Goal: Task Accomplishment & Management: Manage account settings

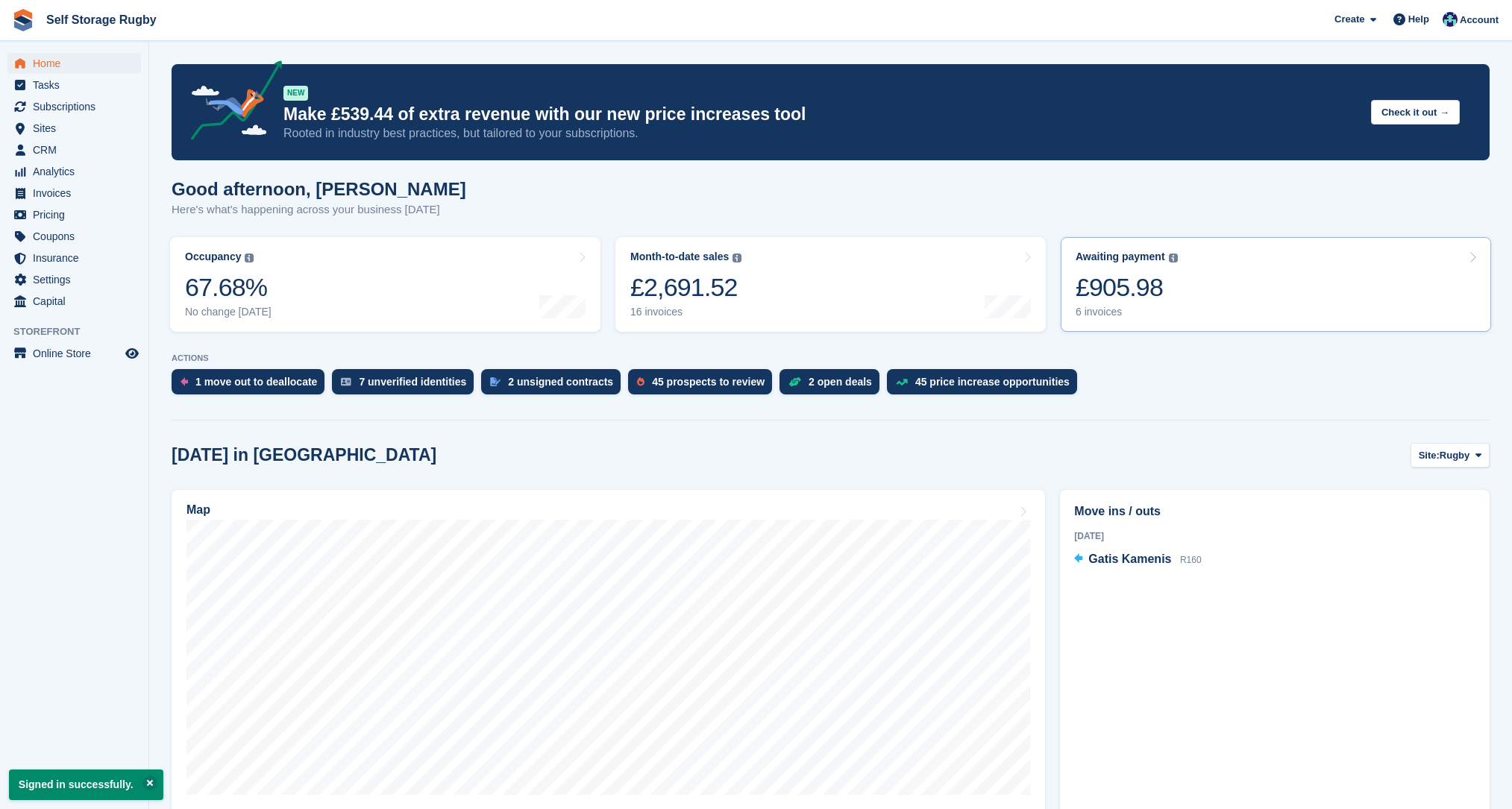
click at [1121, 297] on div "£905.98" at bounding box center [1127, 288] width 102 height 31
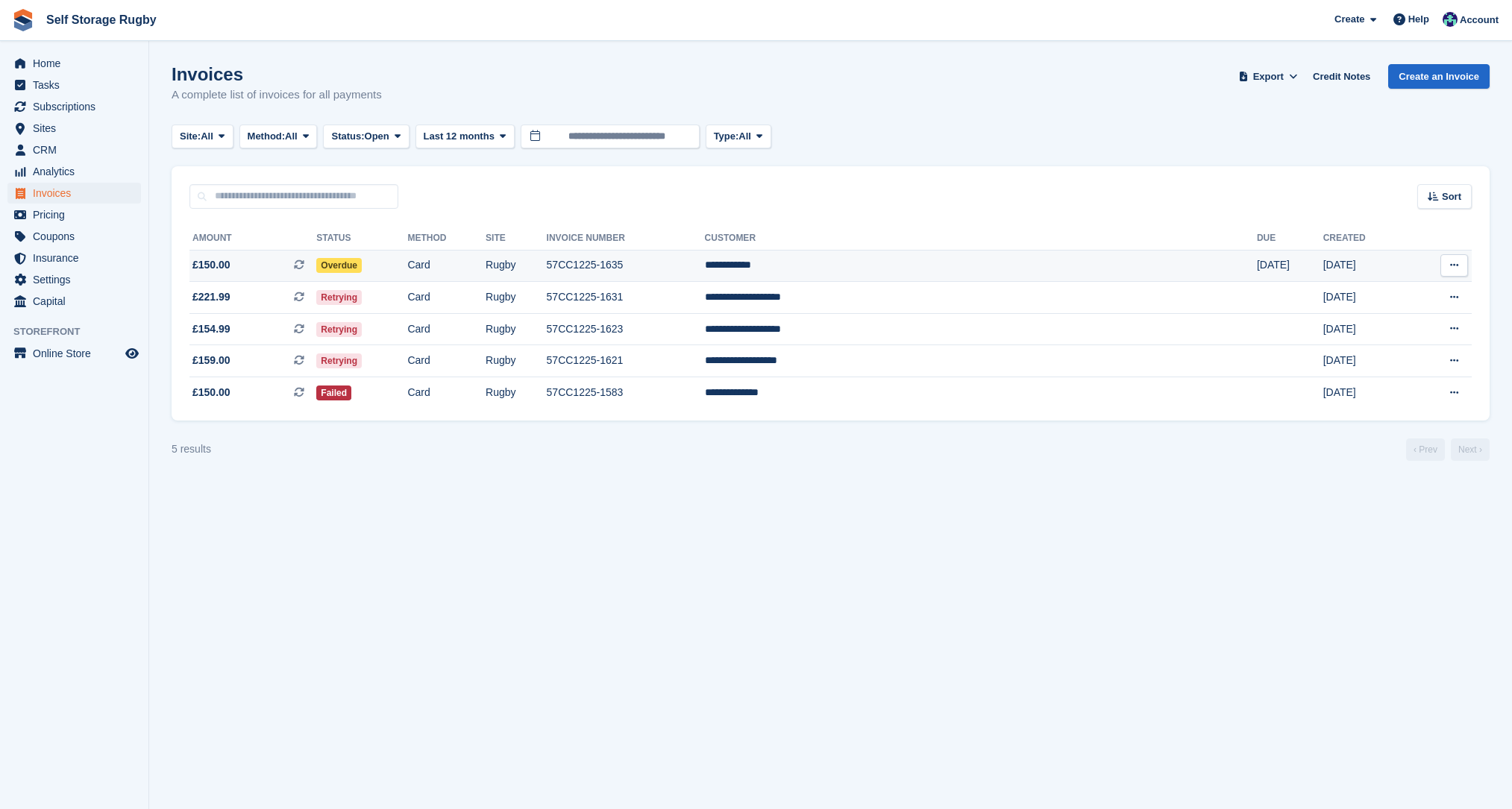
click at [408, 268] on td "Overdue" at bounding box center [362, 265] width 91 height 32
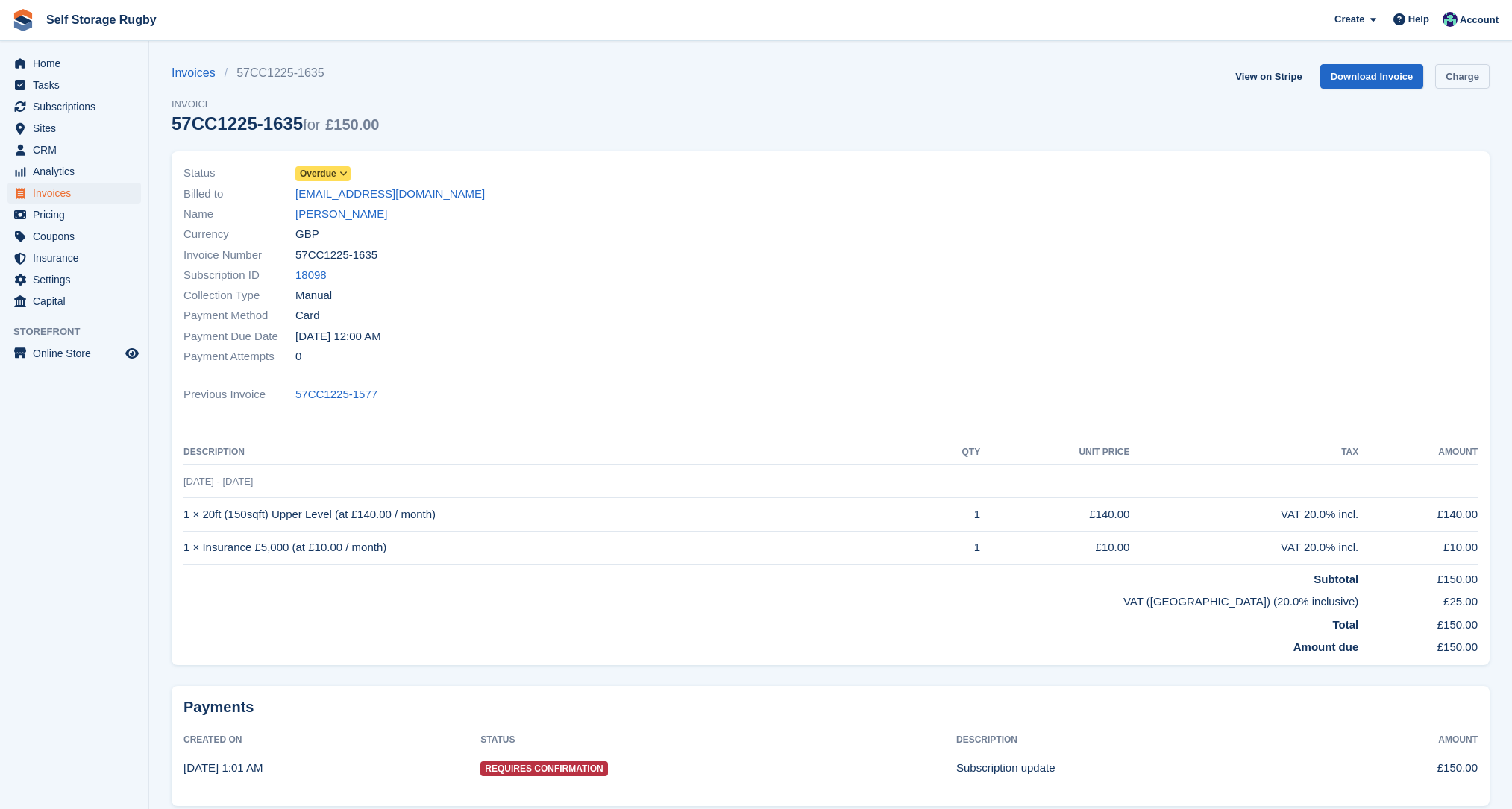
click at [1463, 70] on link "Charge" at bounding box center [1463, 77] width 54 height 25
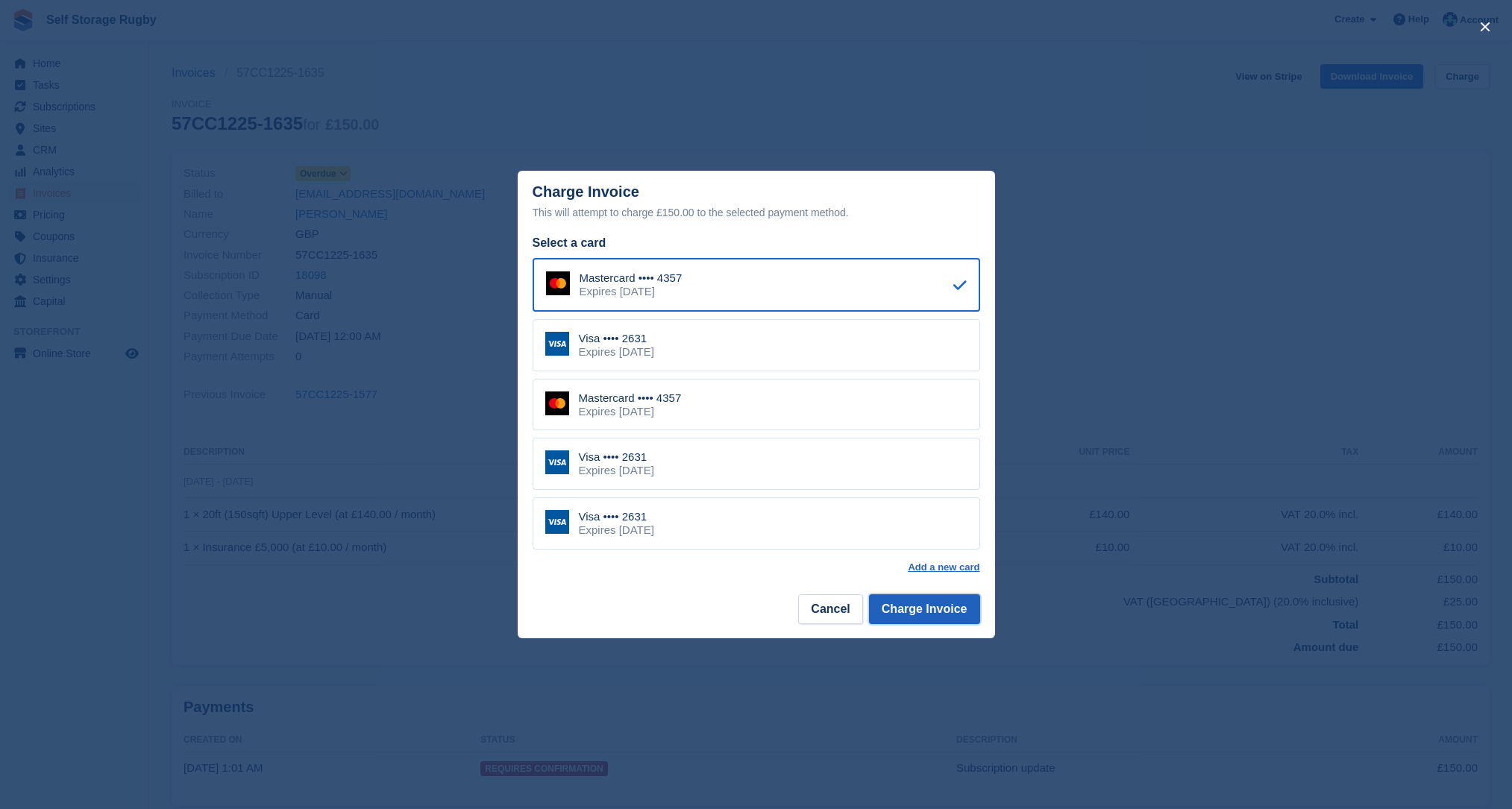
click at [921, 617] on button "Charge Invoice" at bounding box center [925, 609] width 111 height 30
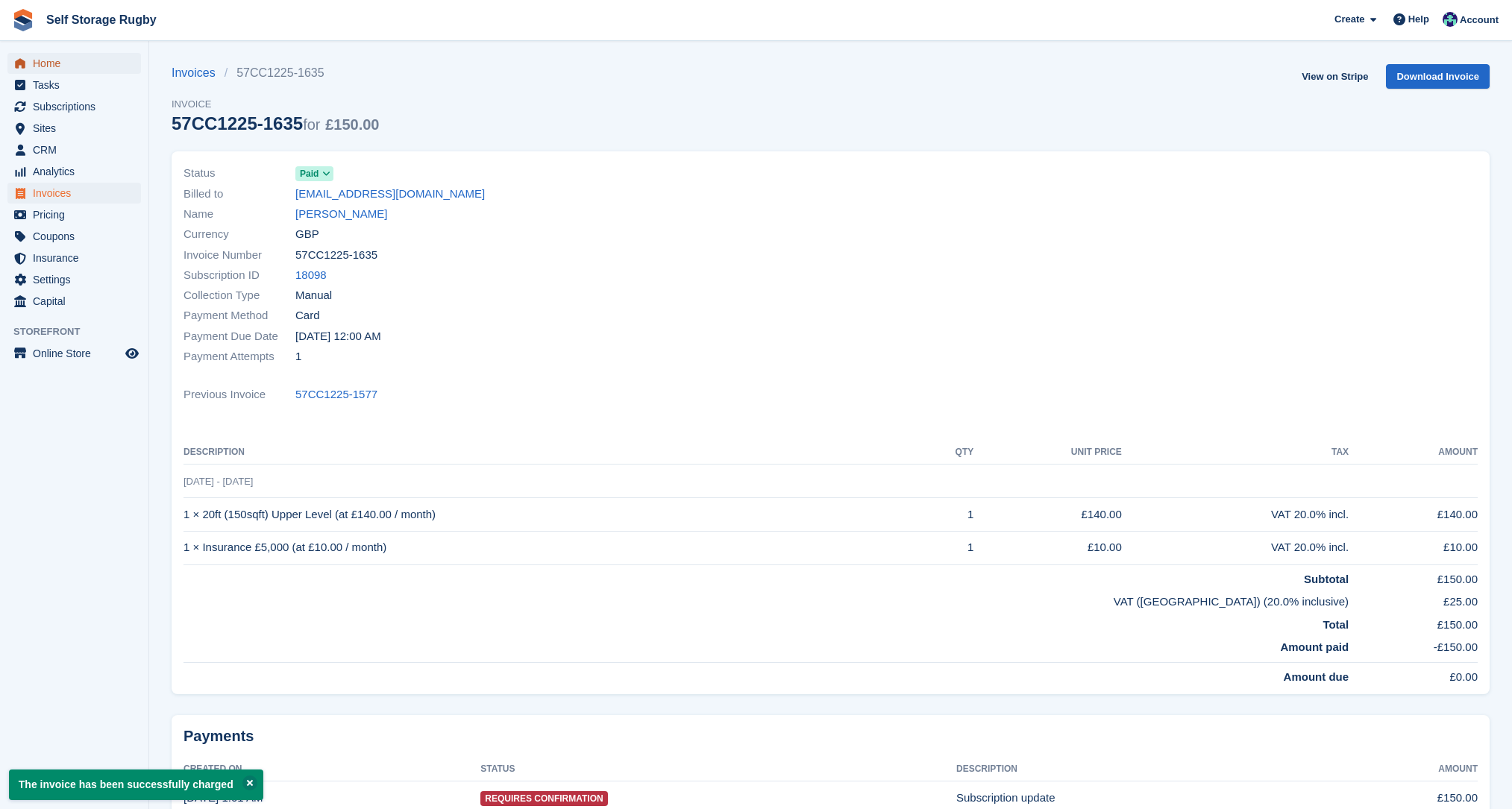
click at [46, 58] on span "Home" at bounding box center [77, 63] width 90 height 21
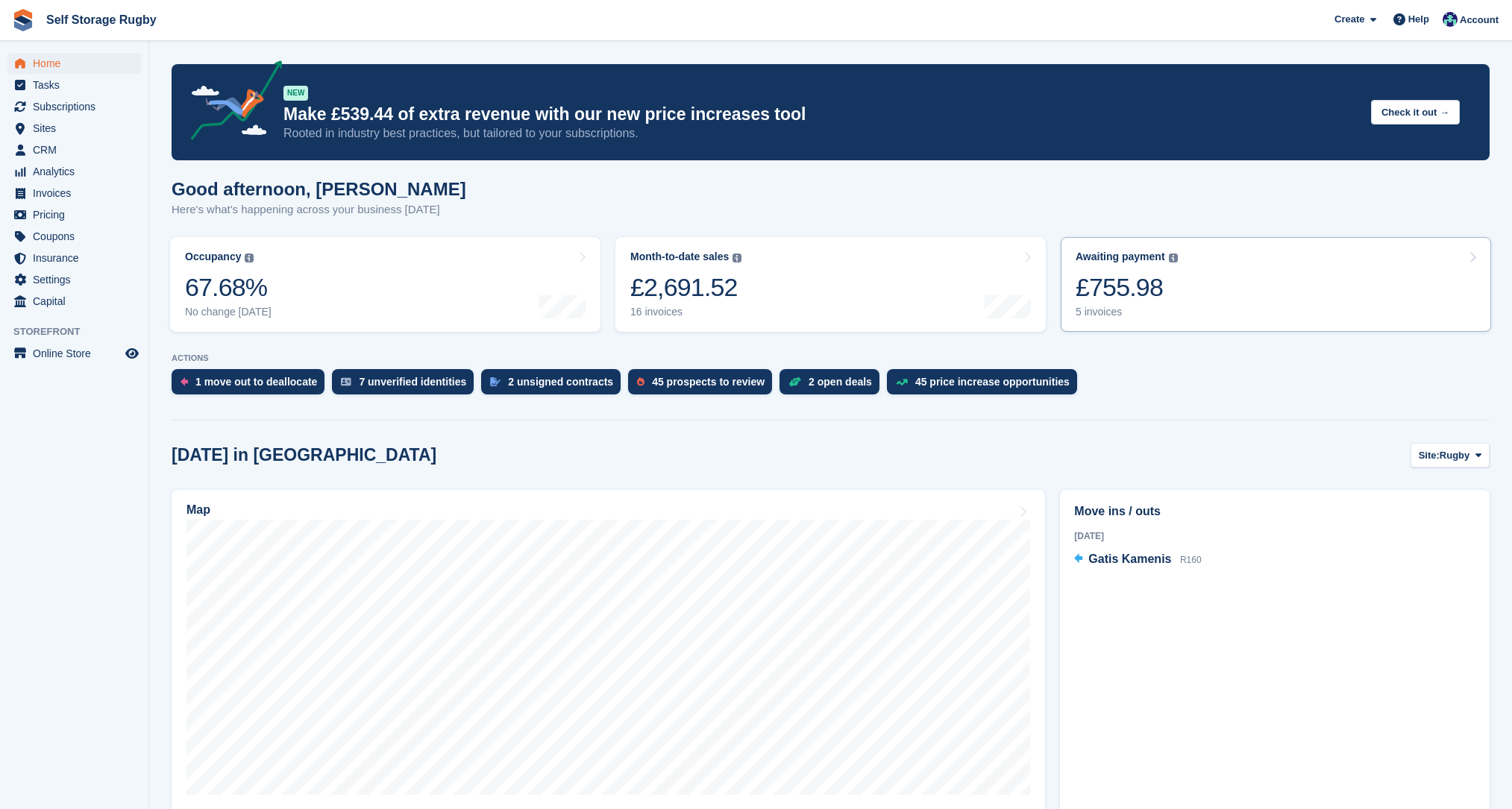
click at [1147, 293] on div "£755.98" at bounding box center [1127, 288] width 102 height 31
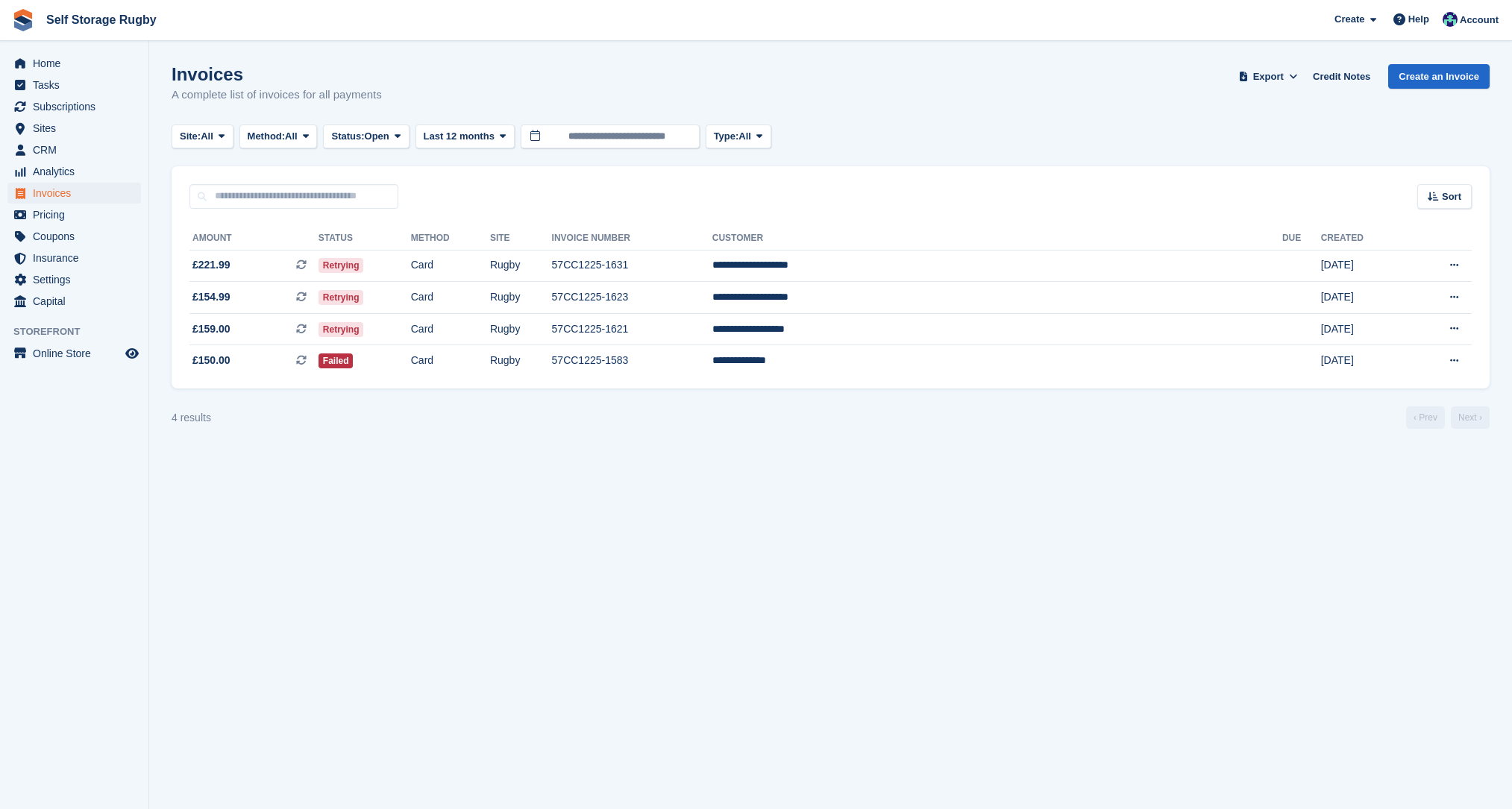
drag, startPoint x: 1272, startPoint y: 468, endPoint x: 1258, endPoint y: 460, distance: 16.1
click at [1272, 468] on section "Invoices A complete list of invoices for all payments Export Export Invoices Ex…" at bounding box center [831, 404] width 1363 height 809
click at [1305, 565] on section "Invoices A complete list of invoices for all payments Export Export Invoices Ex…" at bounding box center [831, 404] width 1363 height 809
click at [288, 268] on span "£221.99 This is a recurring subscription invoice." at bounding box center [254, 265] width 129 height 15
drag, startPoint x: 0, startPoint y: 0, endPoint x: 667, endPoint y: 521, distance: 846.4
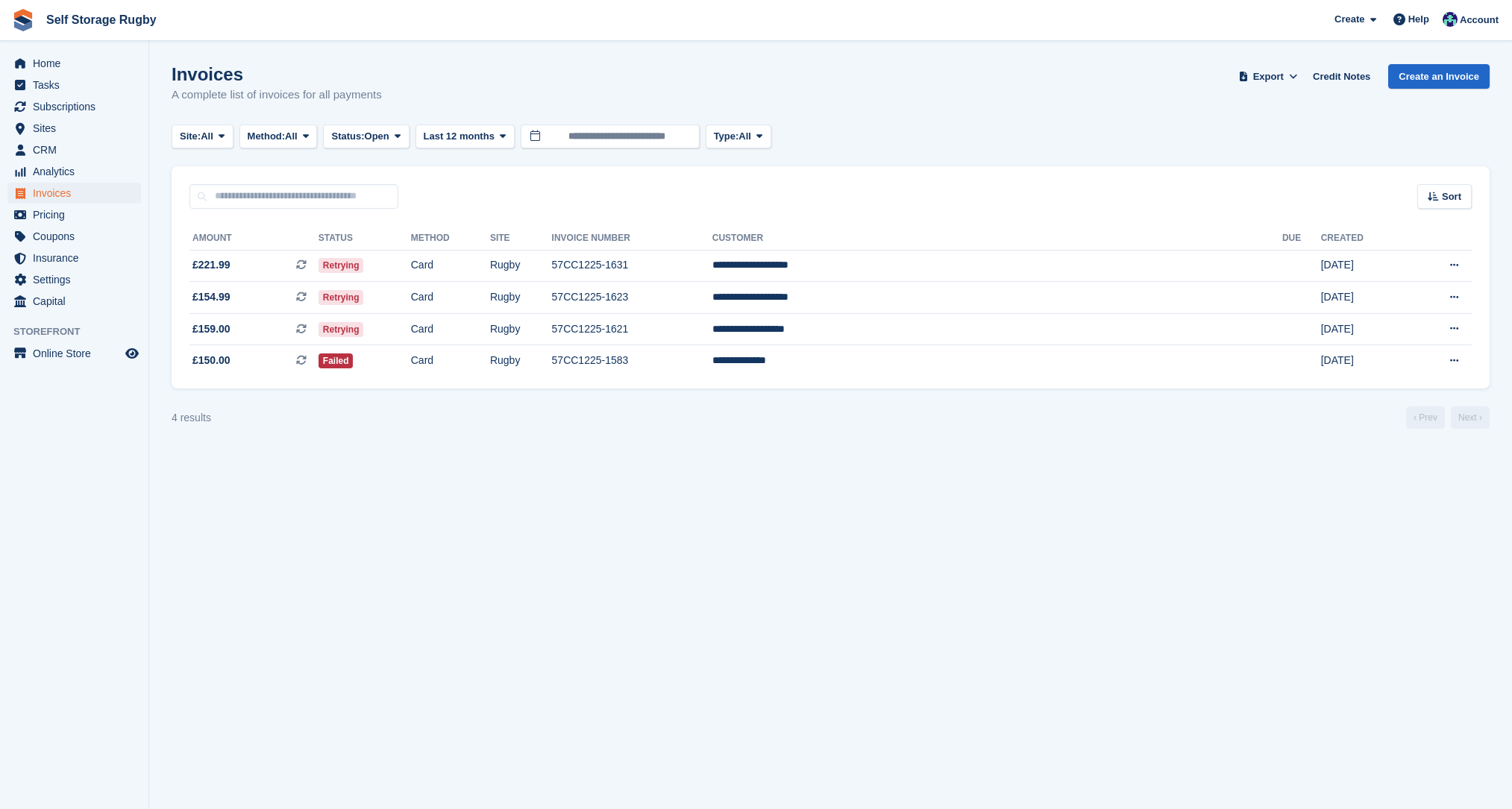
click at [667, 521] on section "Invoices A complete list of invoices for all payments Export Export Invoices Ex…" at bounding box center [831, 404] width 1363 height 809
click at [566, 623] on section "Invoices A complete list of invoices for all payments Export Export Invoices Ex…" at bounding box center [831, 404] width 1363 height 809
click at [411, 325] on td "Retrying" at bounding box center [365, 329] width 93 height 32
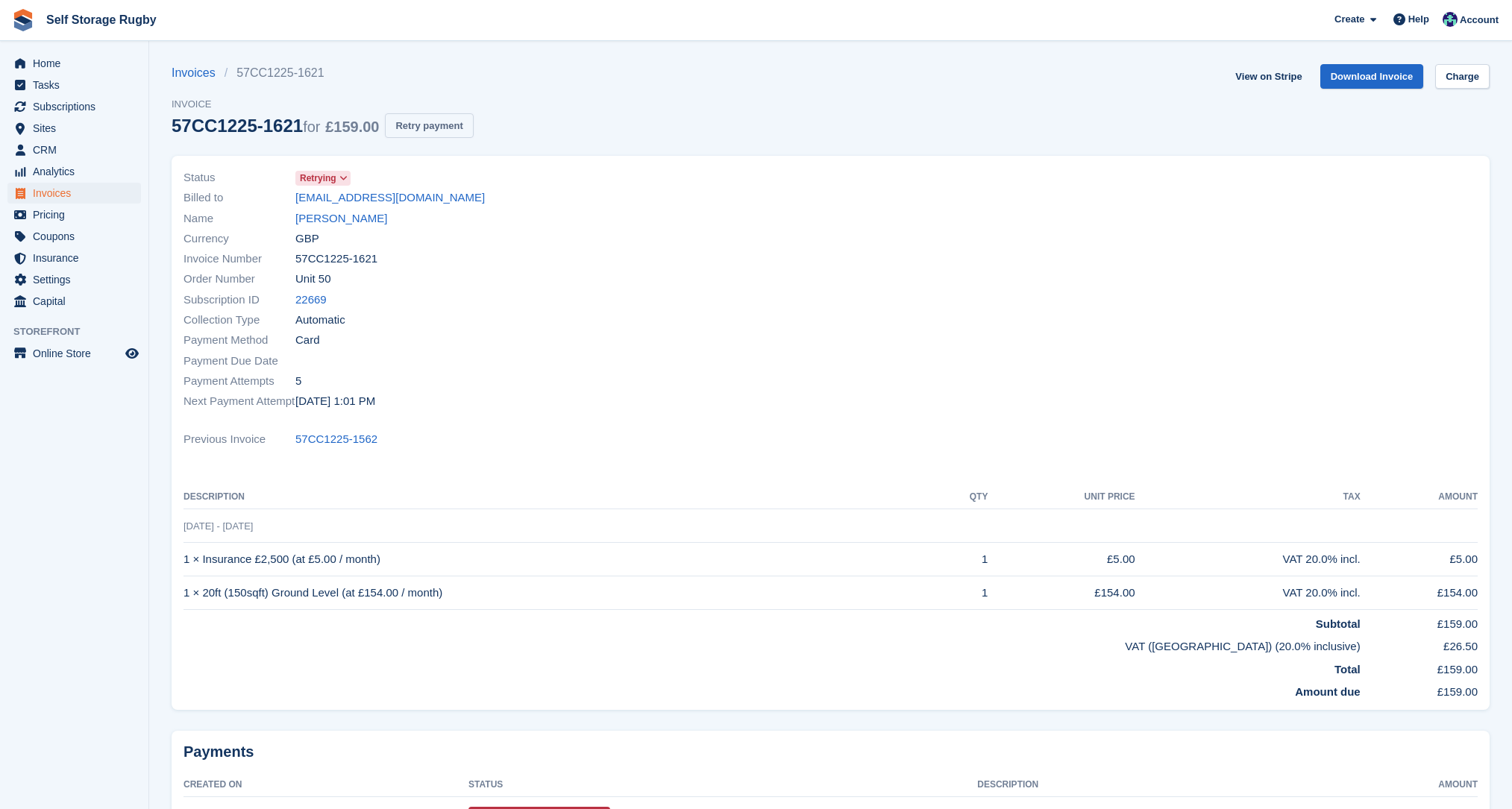
click at [435, 132] on button "Retry payment" at bounding box center [429, 126] width 88 height 25
drag, startPoint x: 196, startPoint y: 69, endPoint x: 253, endPoint y: 122, distance: 77.8
click at [196, 69] on link "Invoices" at bounding box center [198, 73] width 53 height 18
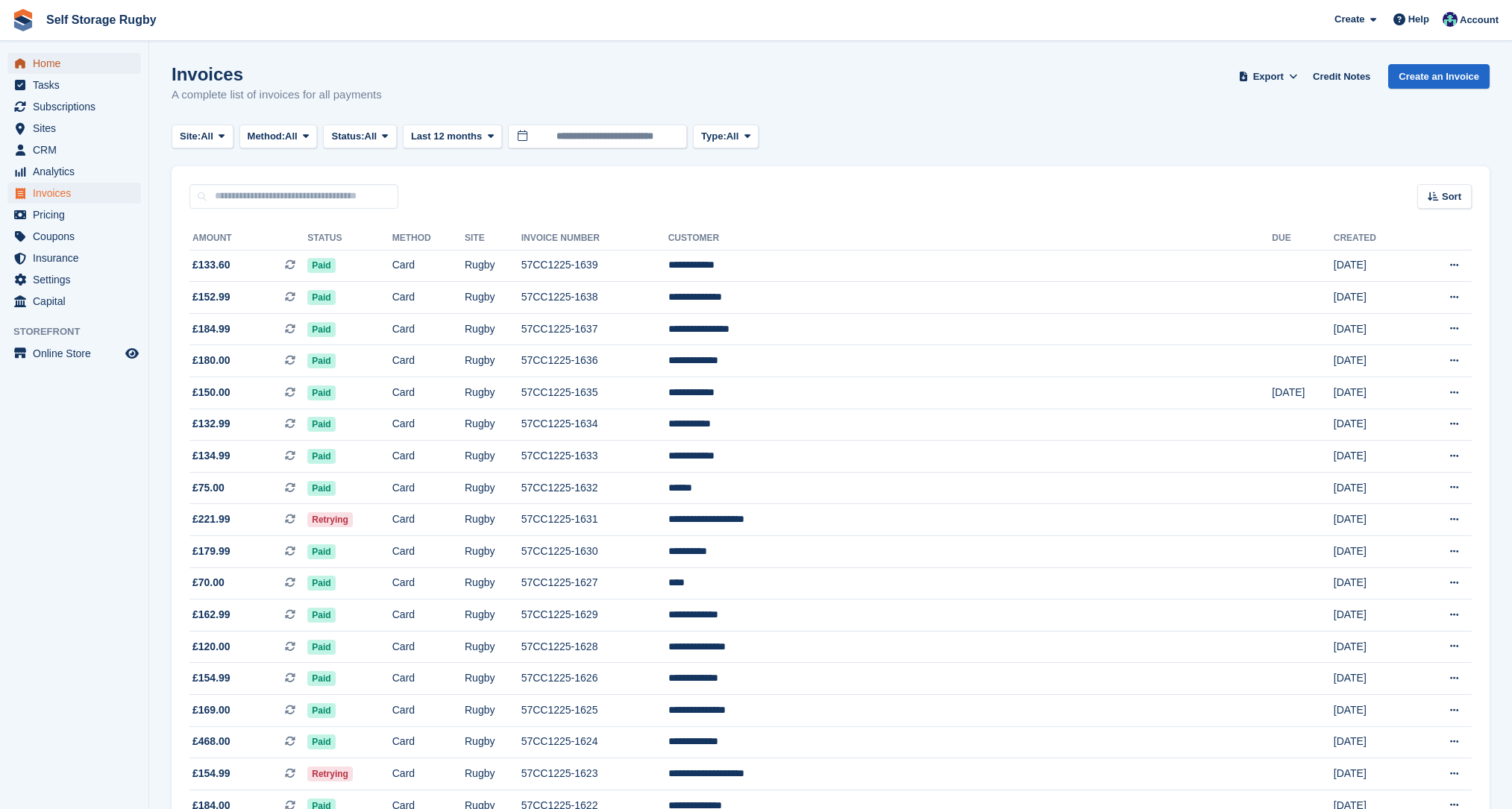
click at [62, 67] on span "Home" at bounding box center [77, 63] width 90 height 21
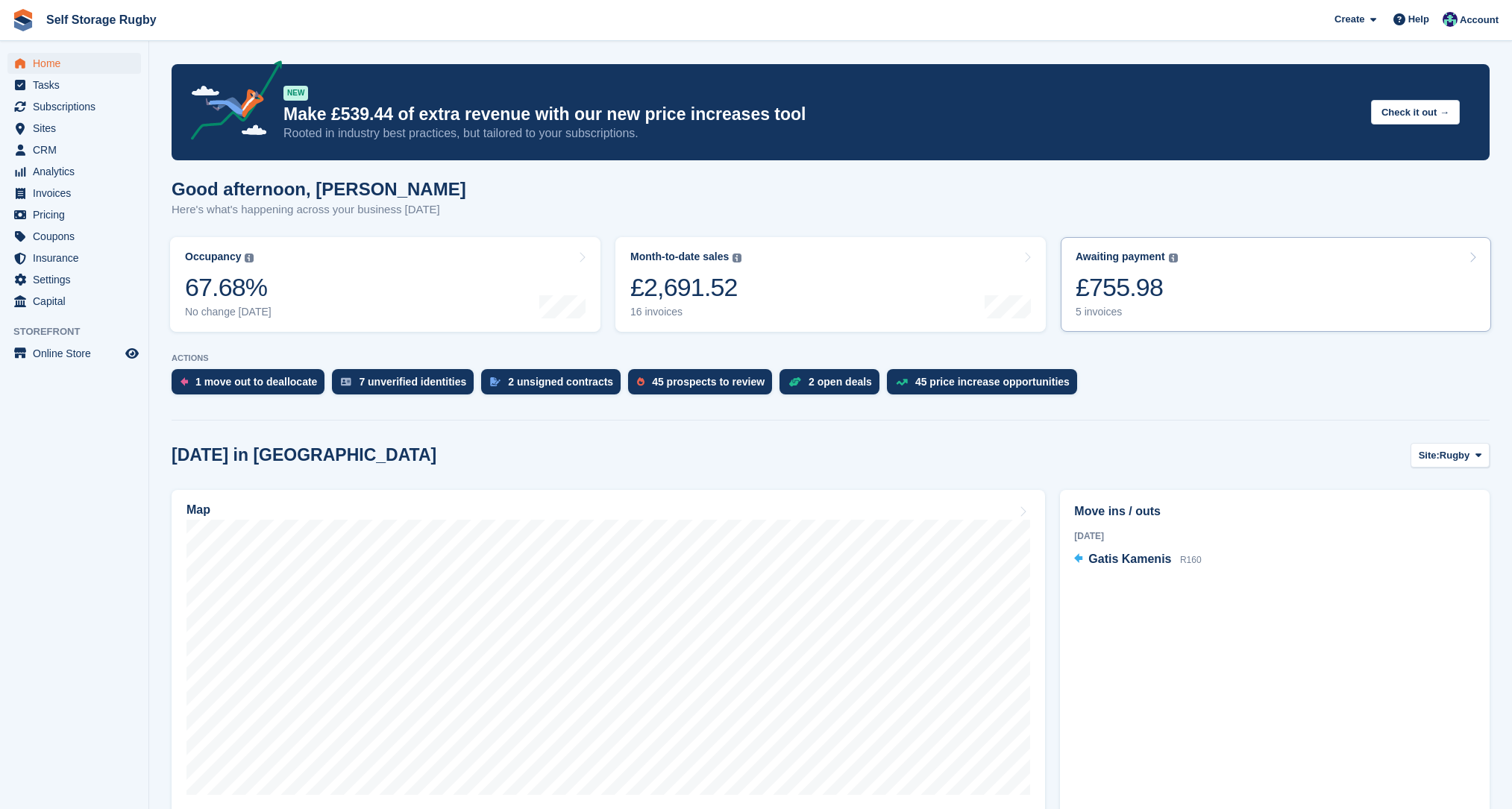
click at [1101, 284] on div "£755.98" at bounding box center [1127, 288] width 102 height 31
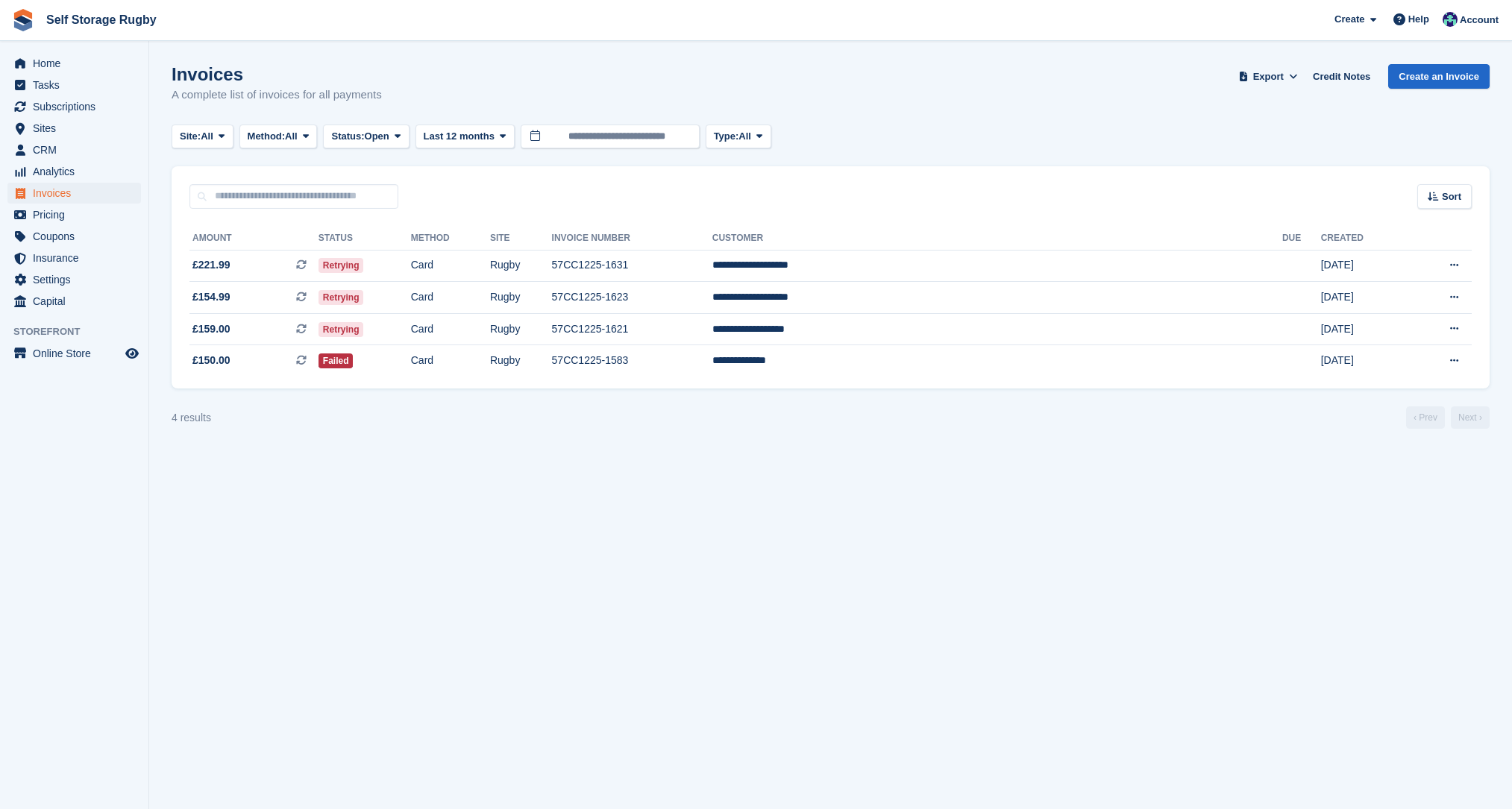
click at [808, 471] on section "Invoices A complete list of invoices for all payments Export Export Invoices Ex…" at bounding box center [831, 404] width 1363 height 809
click at [490, 261] on td "Card" at bounding box center [450, 265] width 79 height 32
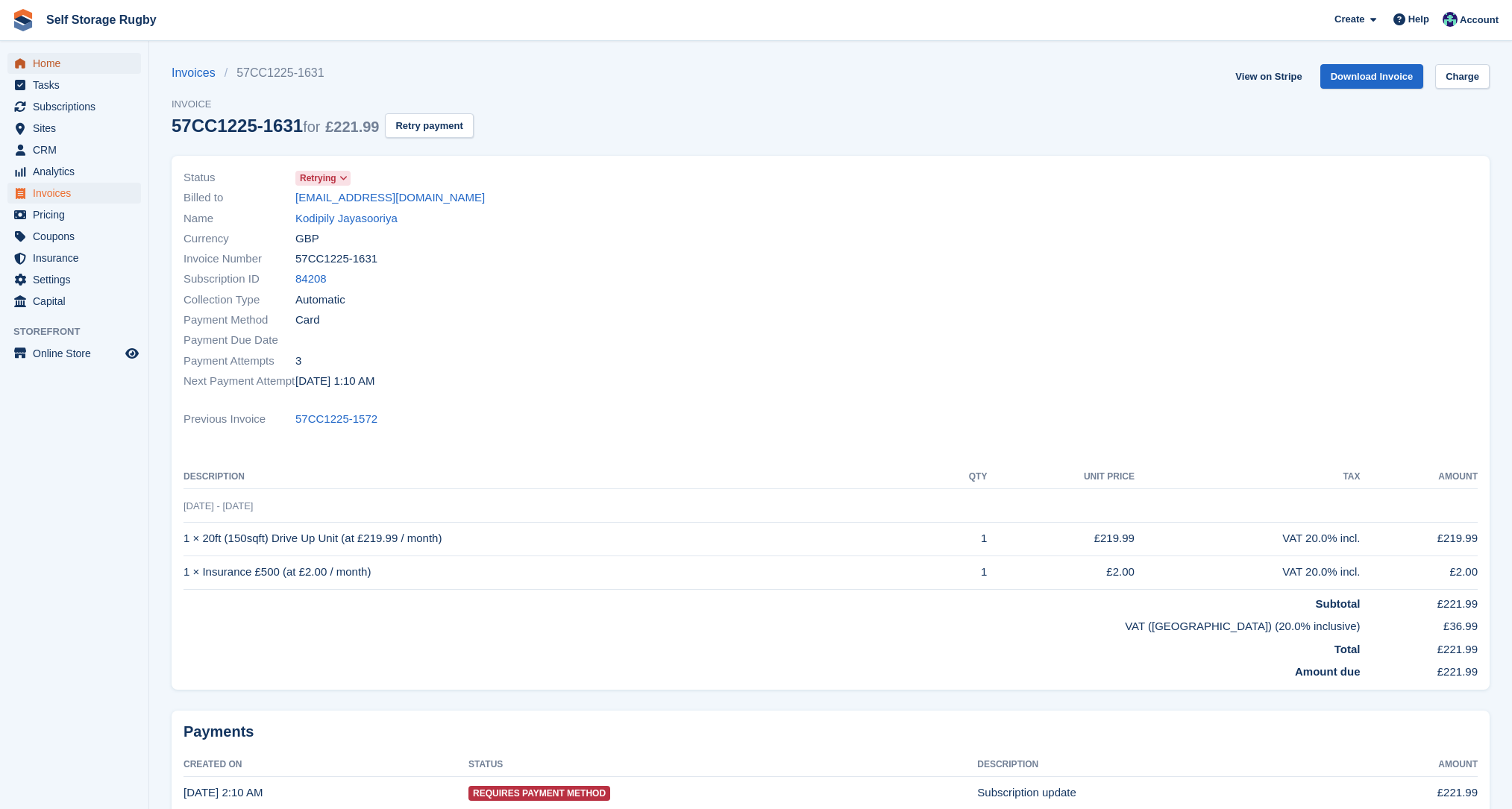
click at [61, 61] on span "Home" at bounding box center [77, 63] width 90 height 21
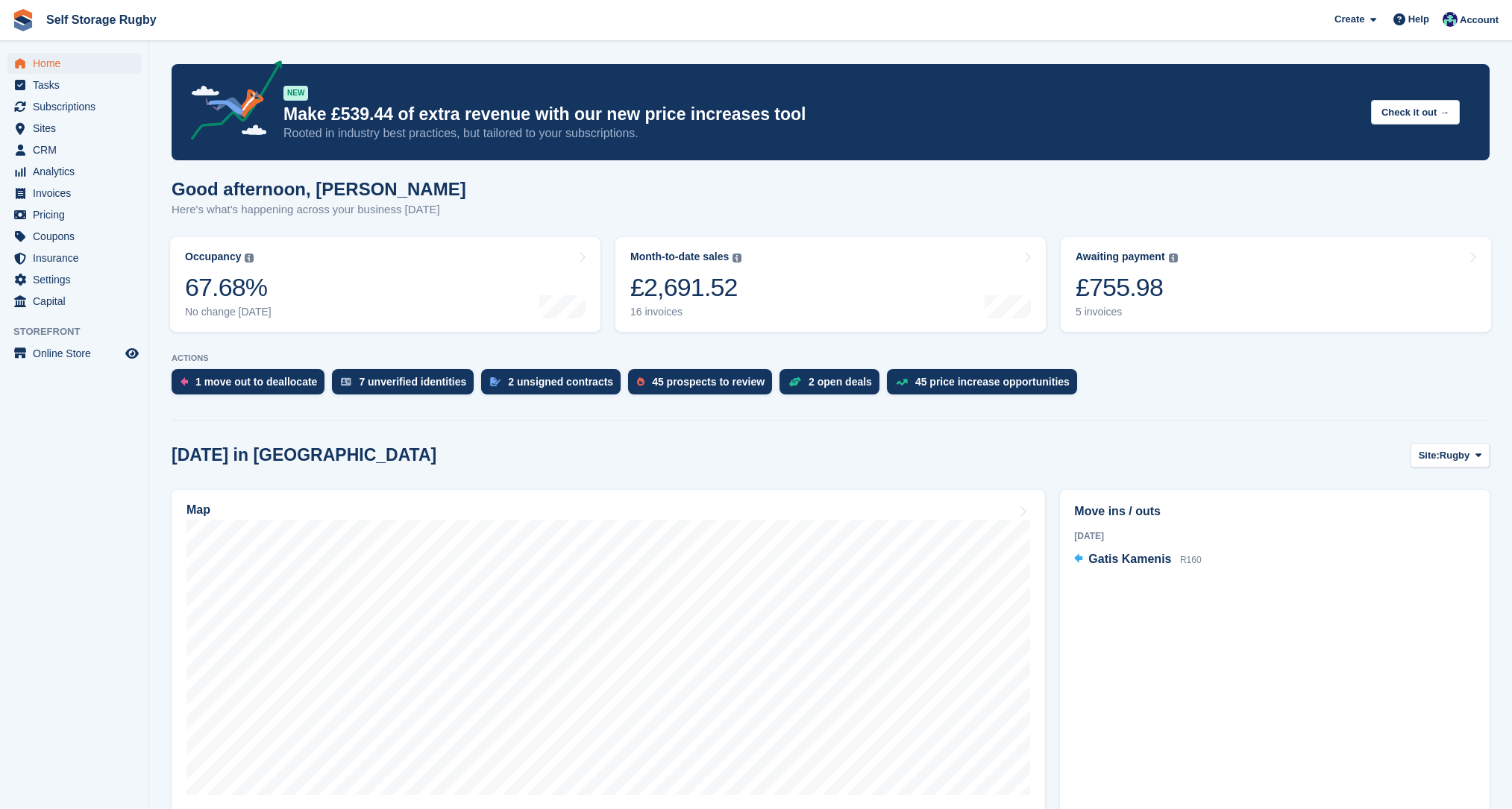
click at [159, 343] on section "NEW Make £539.44 of extra revenue with our new price increases tool Rooted in i…" at bounding box center [831, 666] width 1363 height 1332
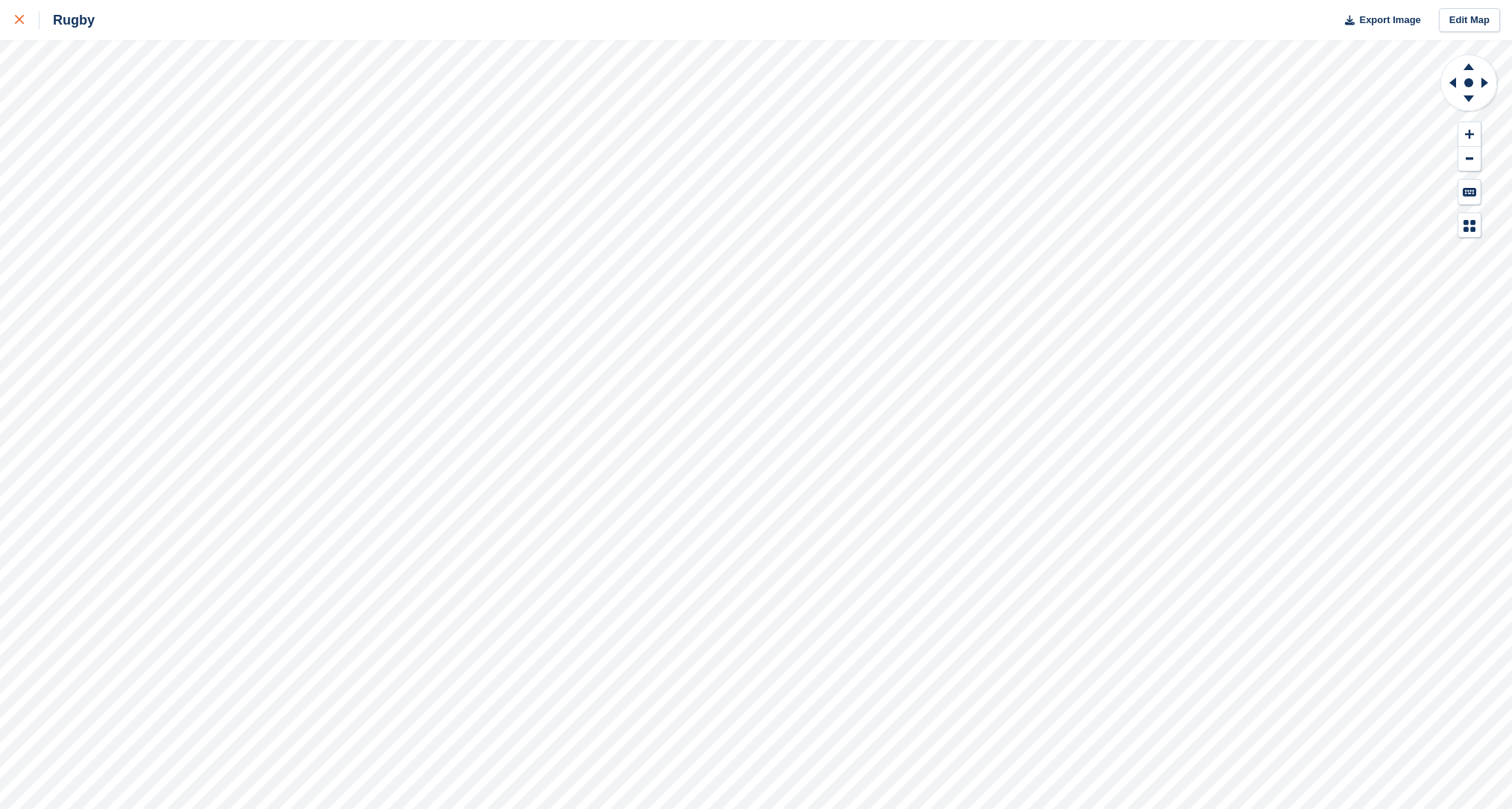
click at [19, 29] on link at bounding box center [19, 20] width 39 height 40
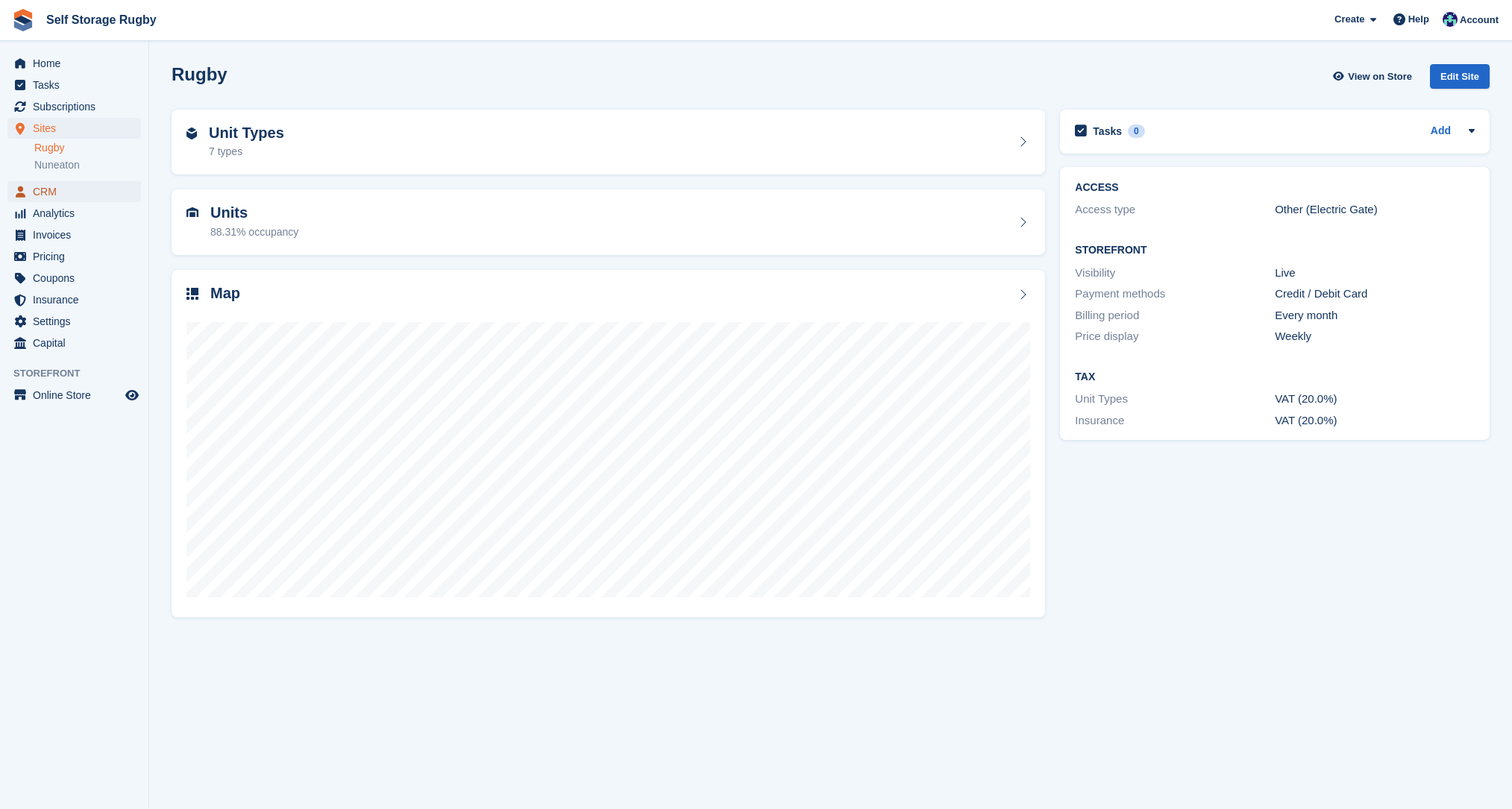
click at [53, 200] on span "CRM" at bounding box center [77, 191] width 90 height 21
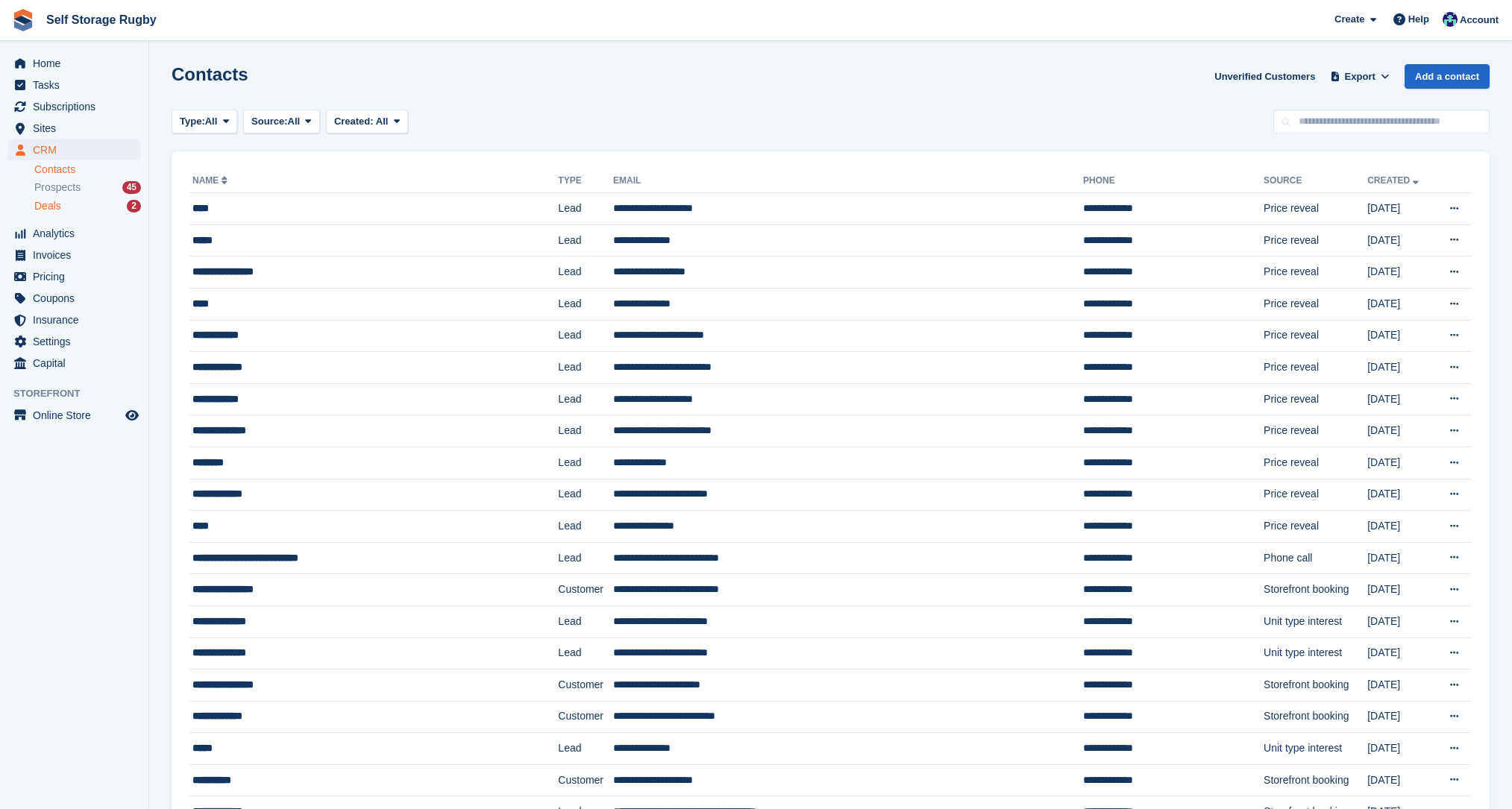
click at [62, 203] on div "Deals 2" at bounding box center [87, 207] width 107 height 14
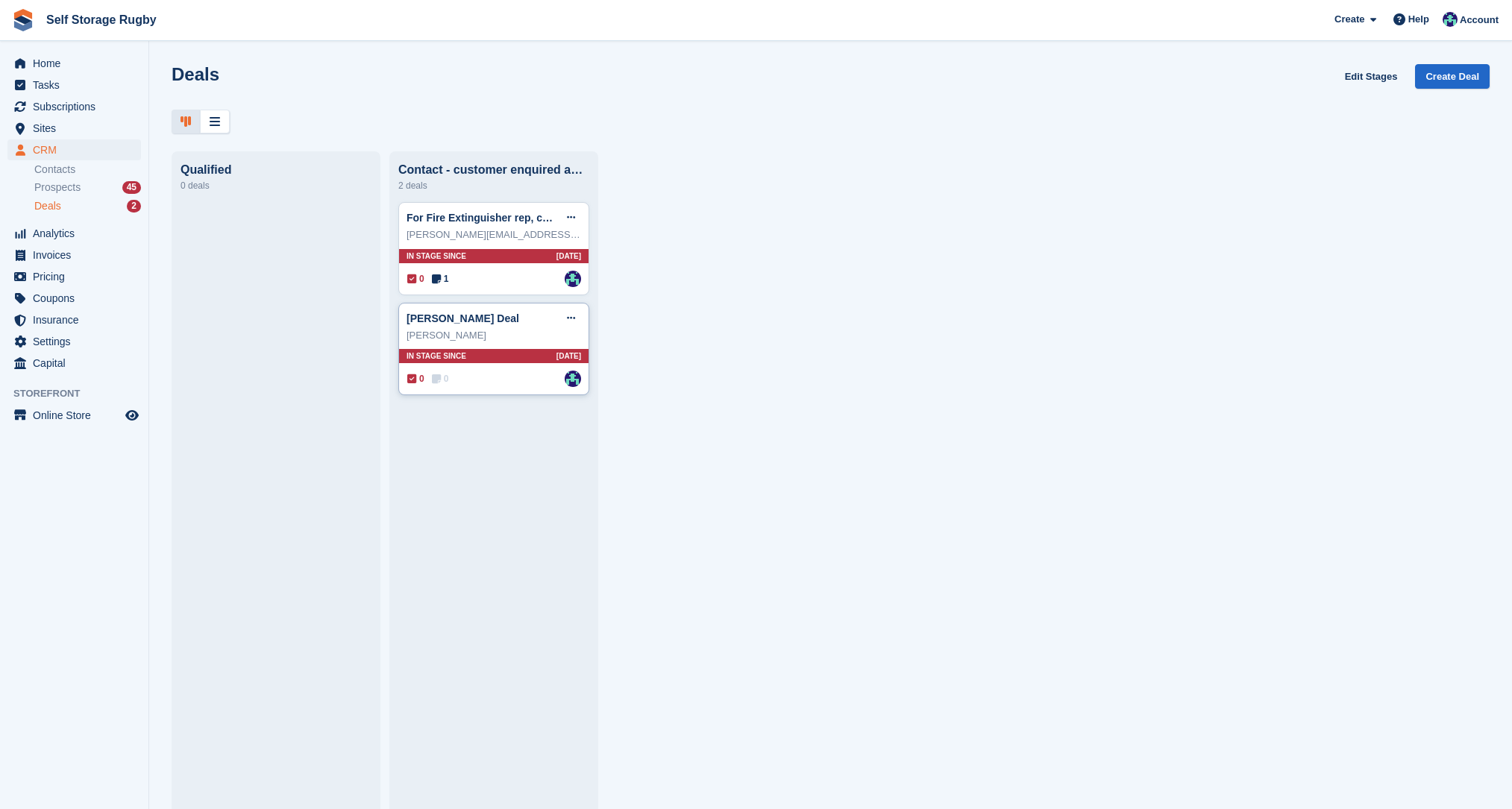
click at [502, 342] on div "Emma Toal" at bounding box center [494, 335] width 175 height 15
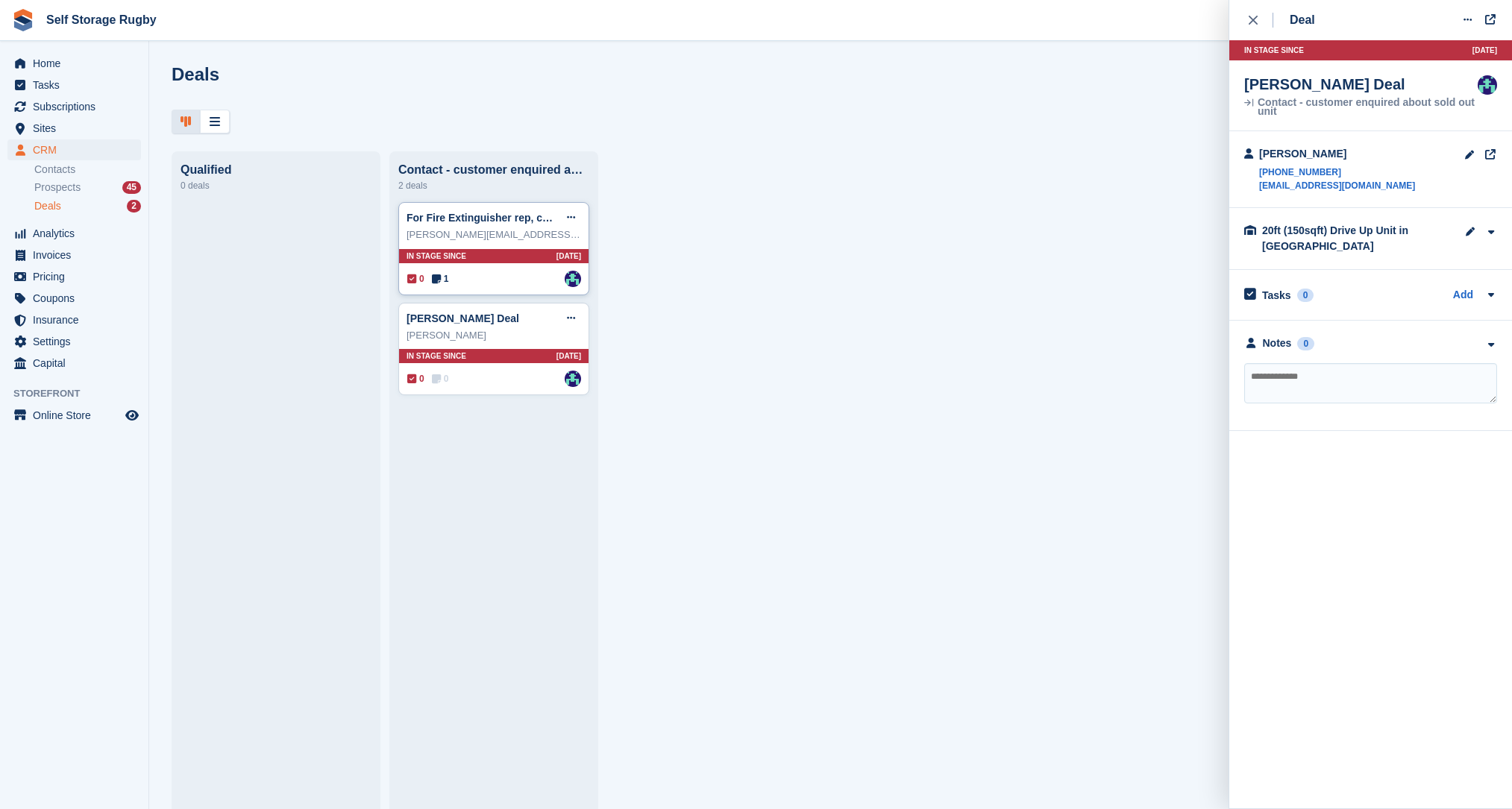
click at [521, 237] on div "carolynejenkins@worknest.com" at bounding box center [494, 234] width 175 height 15
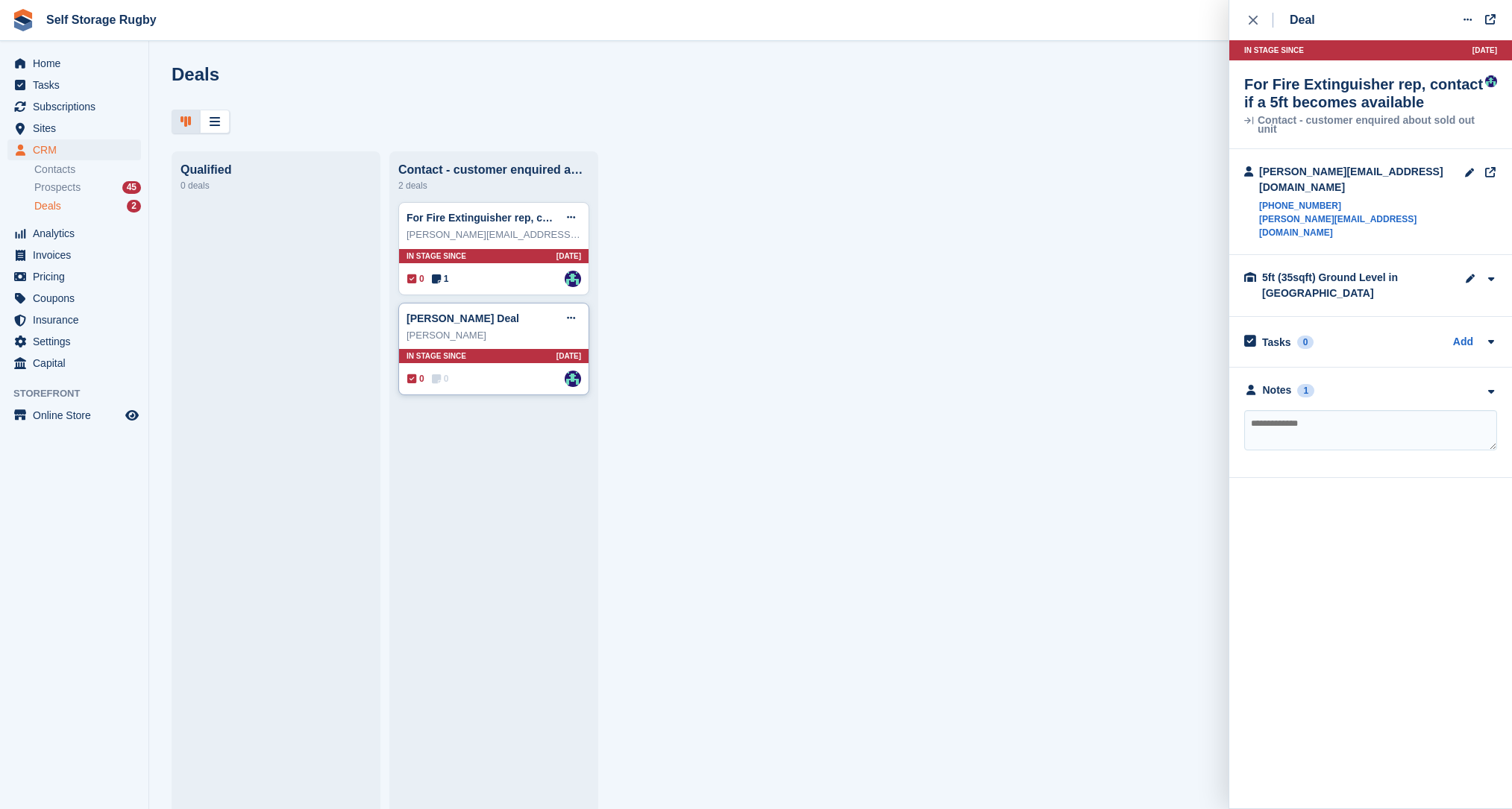
click at [511, 325] on div "Emma Toal Deal Edit deal Mark as won Mark as lost Delete deal" at bounding box center [494, 318] width 175 height 22
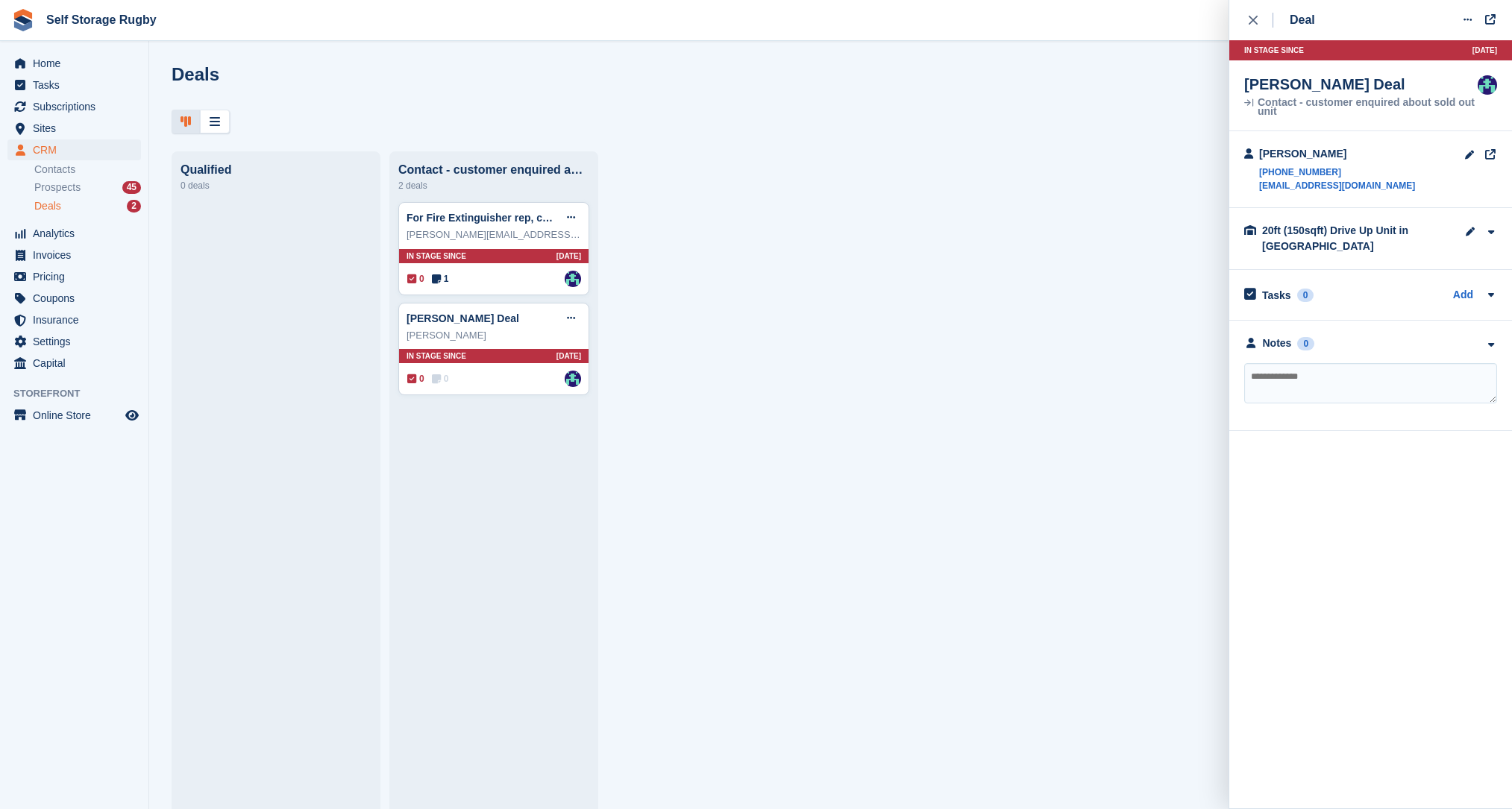
drag, startPoint x: 1251, startPoint y: 22, endPoint x: 1155, endPoint y: 158, distance: 166.5
click at [1251, 22] on icon "close" at bounding box center [1253, 20] width 9 height 9
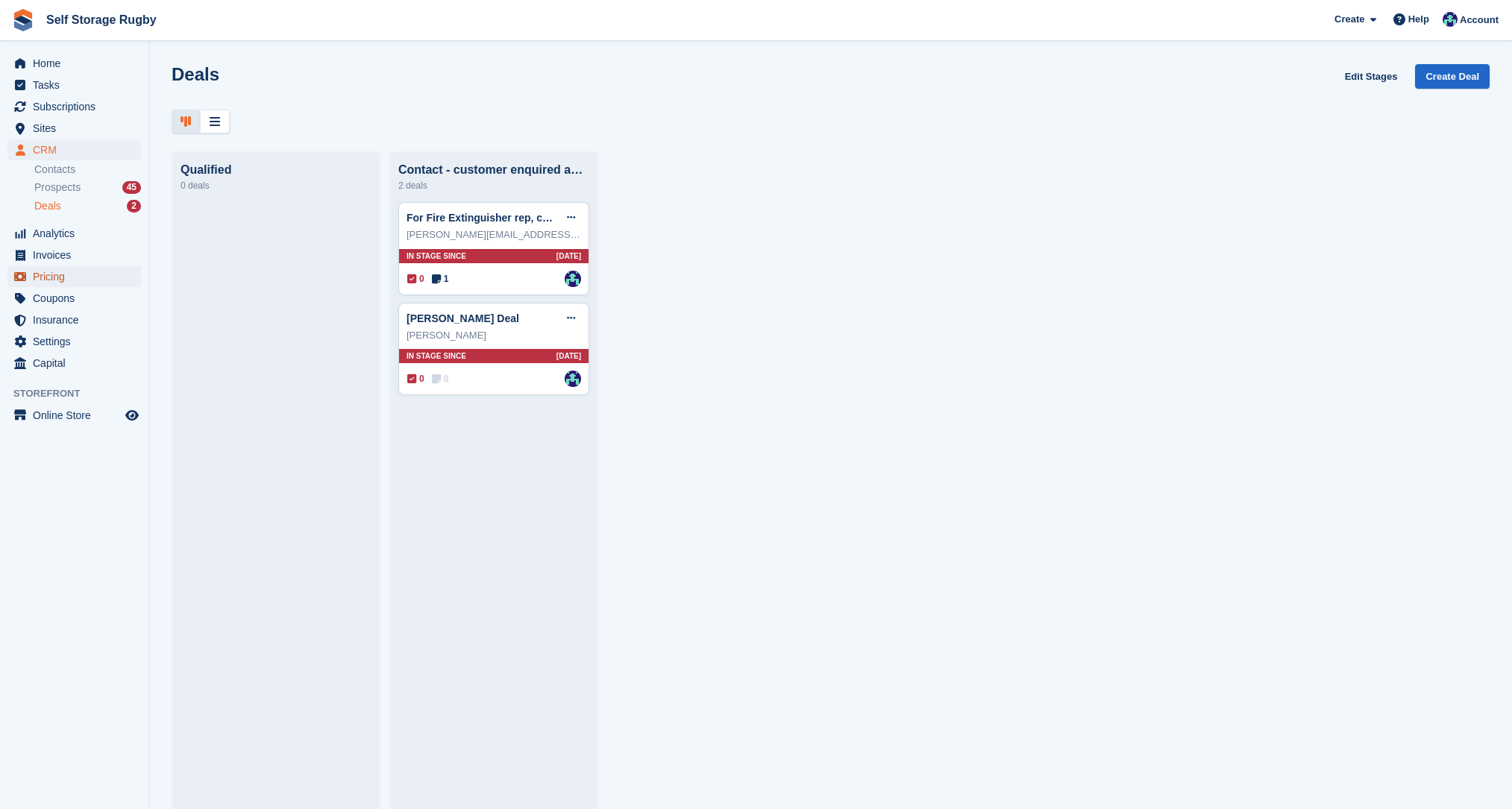
click at [68, 284] on span "Pricing" at bounding box center [77, 276] width 90 height 21
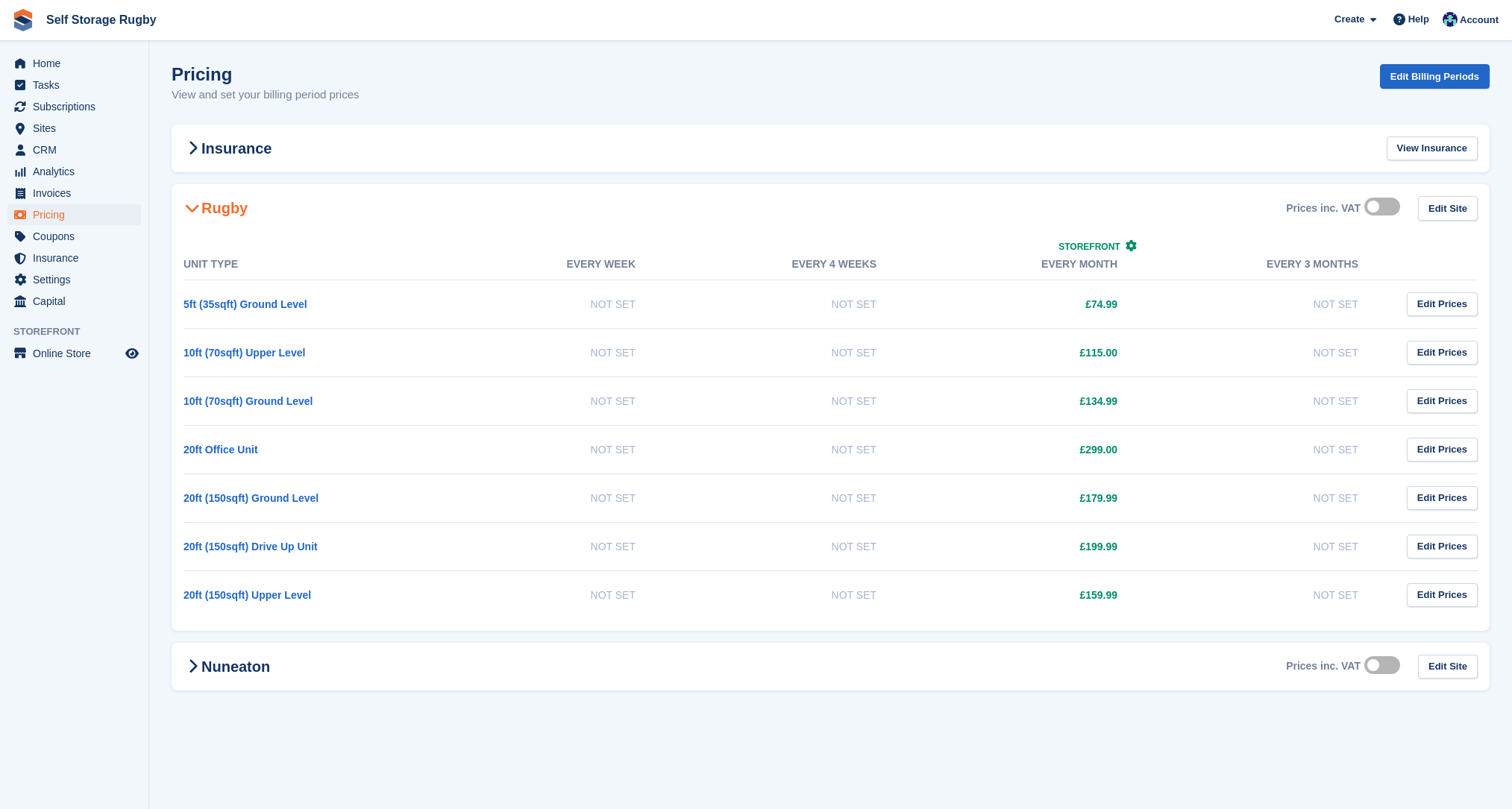
drag, startPoint x: 1120, startPoint y: 548, endPoint x: 404, endPoint y: 544, distance: 716.0
click at [404, 544] on tr "20ft (150sqft) Drive Up Unit Not Set Not Set £199.99 Not Set Edit Prices" at bounding box center [830, 546] width 1294 height 49
click at [404, 544] on td "20ft (150sqft) Drive Up Unit" at bounding box center [304, 546] width 241 height 49
drag, startPoint x: 403, startPoint y: 544, endPoint x: 1357, endPoint y: 539, distance: 954.0
click at [1357, 539] on tr "20ft (150sqft) Drive Up Unit Not Set Not Set £199.99 Not Set Edit Prices" at bounding box center [830, 546] width 1294 height 49
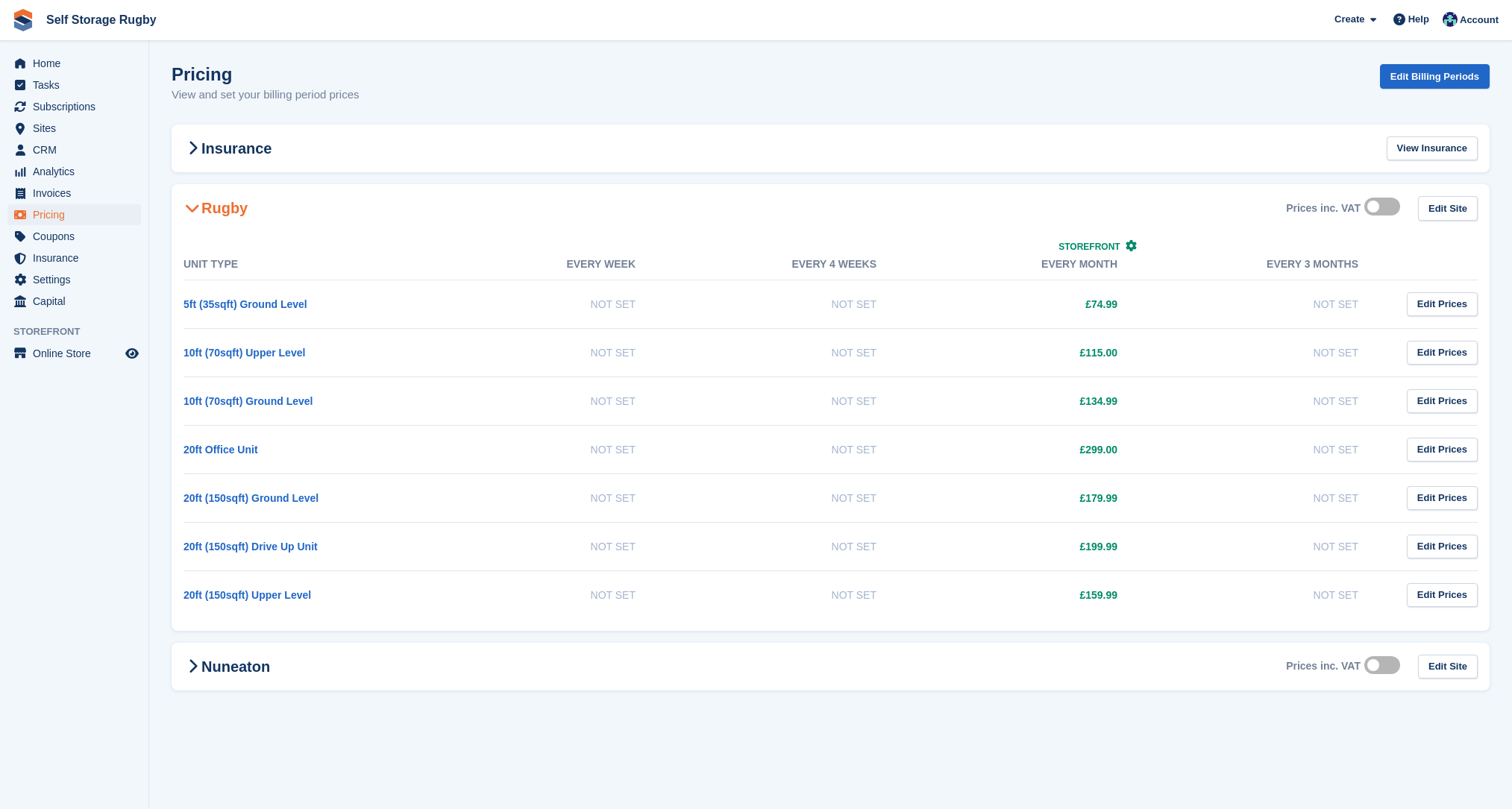
click at [1357, 539] on td "Not Set" at bounding box center [1268, 546] width 241 height 49
drag, startPoint x: 1360, startPoint y: 541, endPoint x: 504, endPoint y: 555, distance: 856.1
click at [504, 555] on tr "20ft (150sqft) Drive Up Unit Not Set Not Set £199.99 Not Set Edit Prices" at bounding box center [830, 546] width 1294 height 49
click at [504, 555] on td "Not Set" at bounding box center [545, 546] width 241 height 49
drag, startPoint x: 51, startPoint y: 67, endPoint x: 58, endPoint y: 92, distance: 26.0
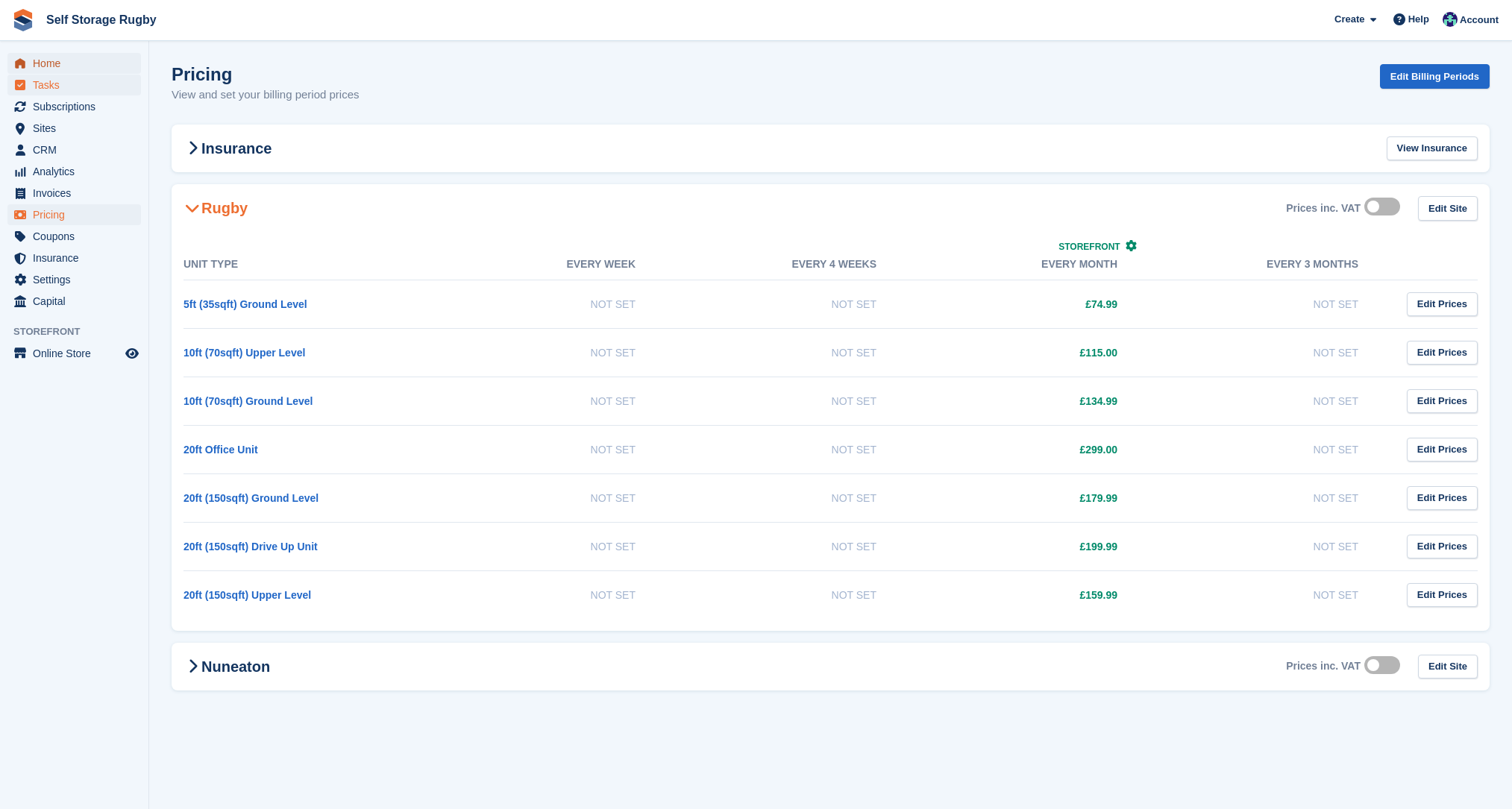
click at [51, 67] on span "Home" at bounding box center [77, 63] width 90 height 21
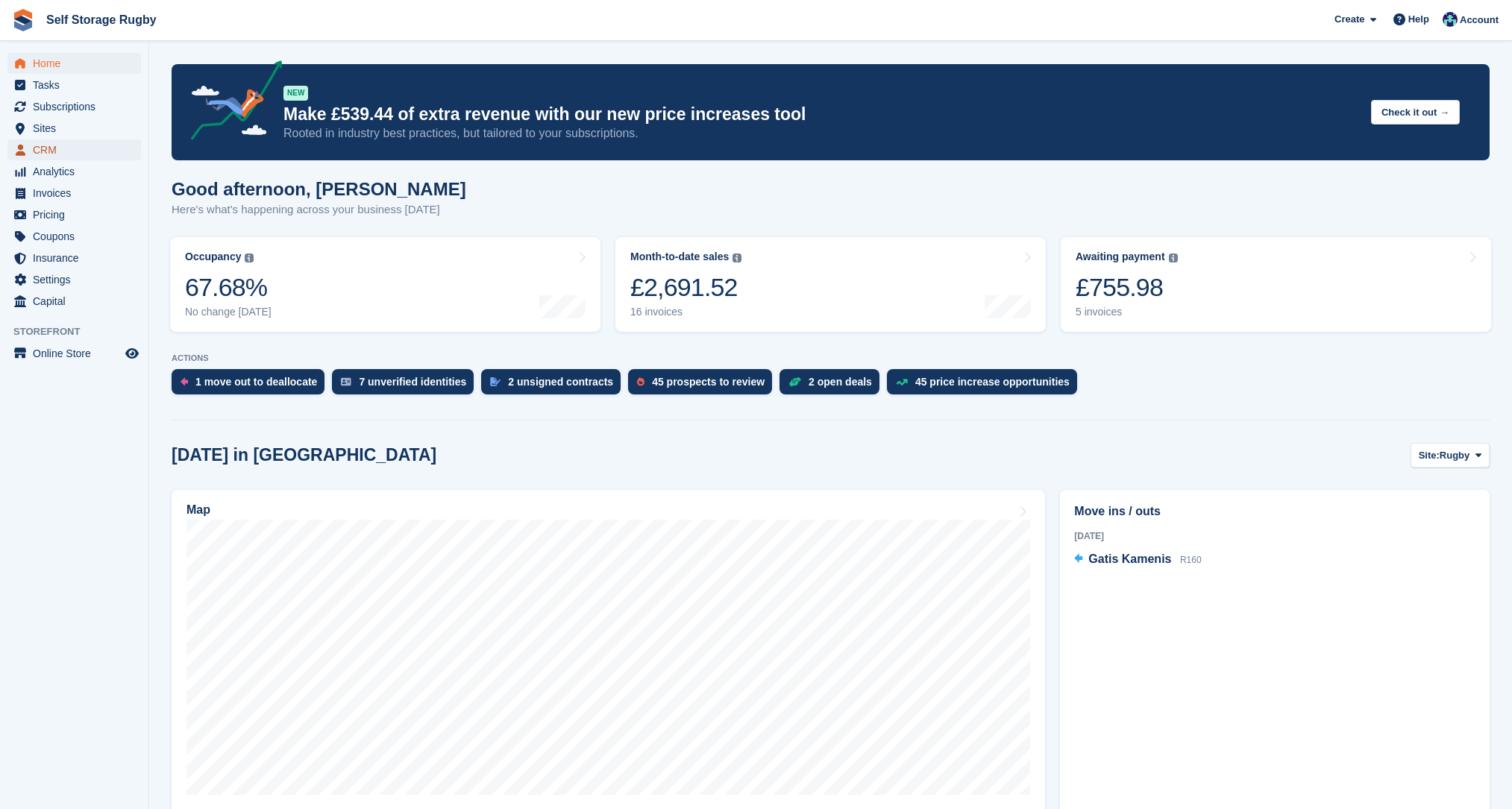
click at [52, 143] on span "CRM" at bounding box center [77, 149] width 90 height 21
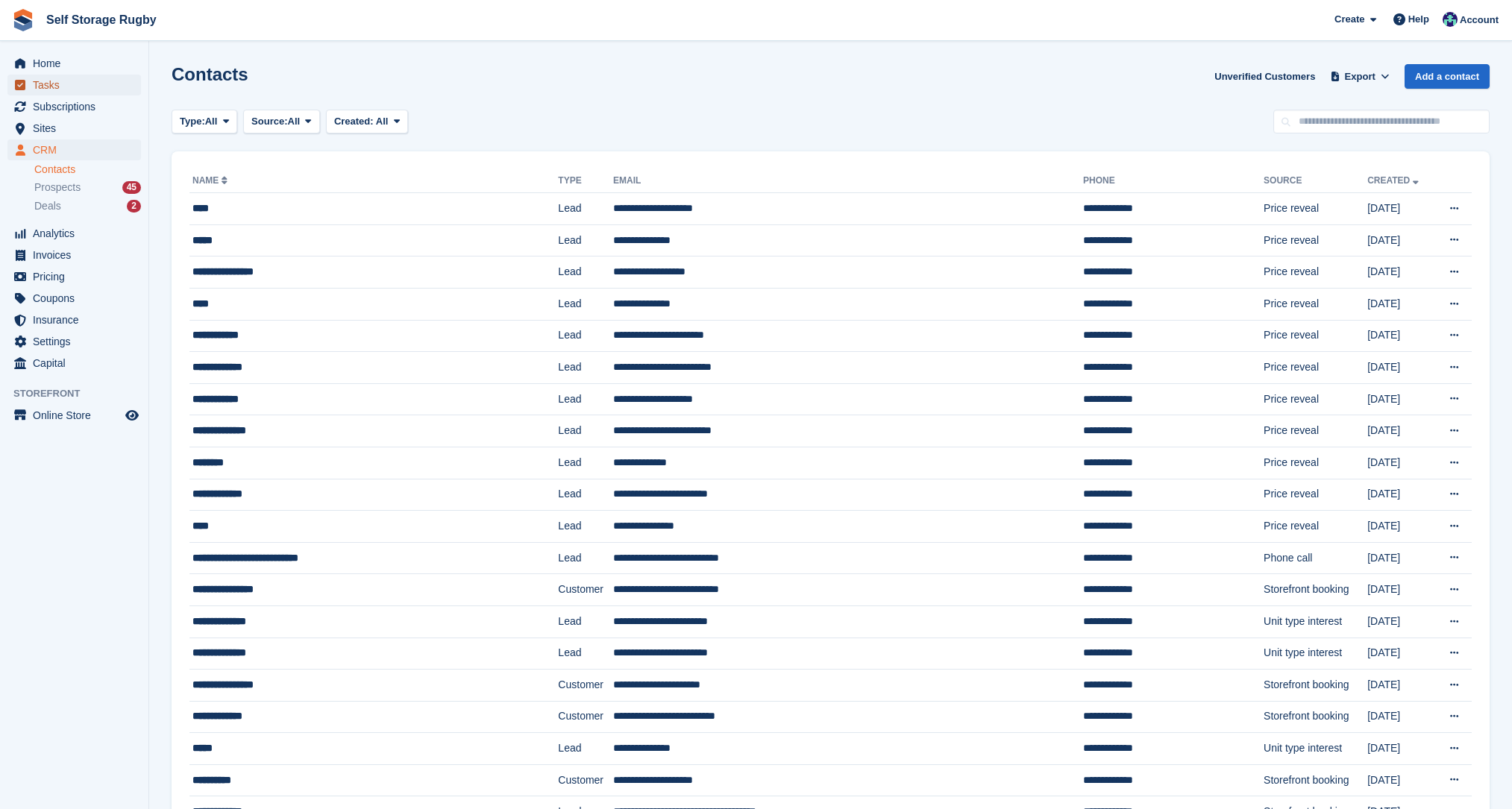
click at [54, 80] on span "Tasks" at bounding box center [77, 84] width 90 height 21
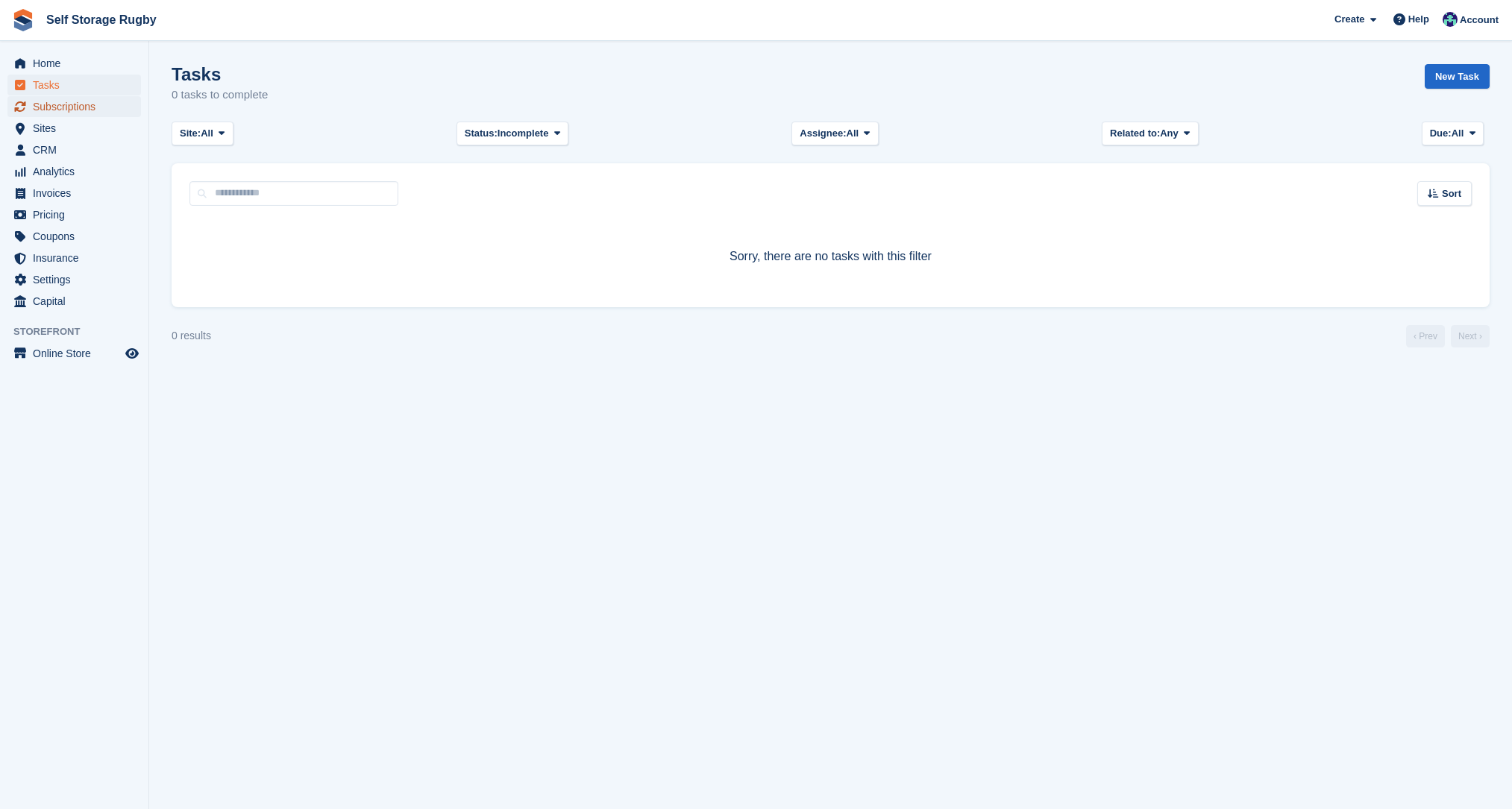
click at [57, 101] on span "Subscriptions" at bounding box center [77, 106] width 90 height 21
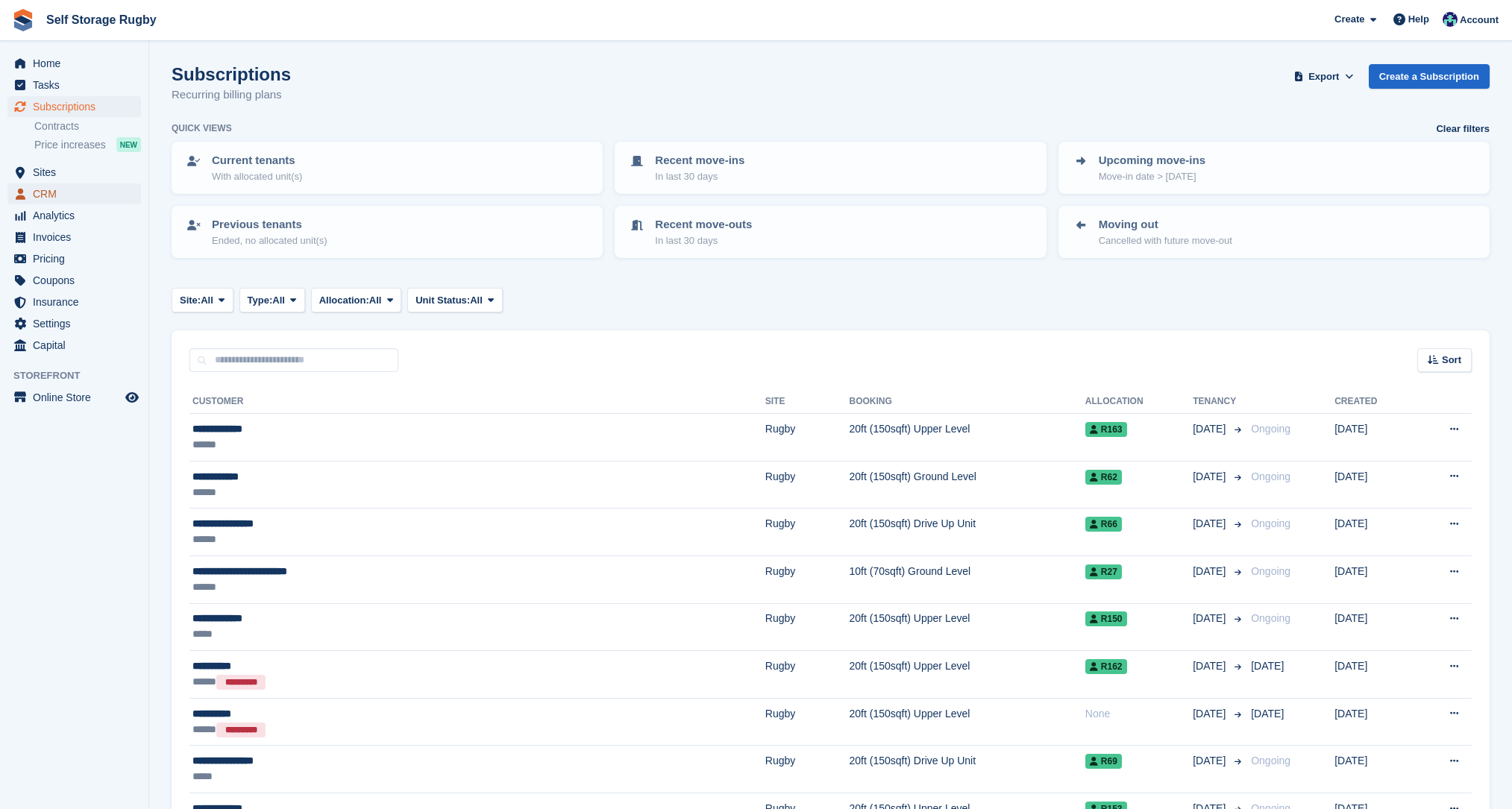
click at [55, 195] on span "CRM" at bounding box center [77, 193] width 90 height 21
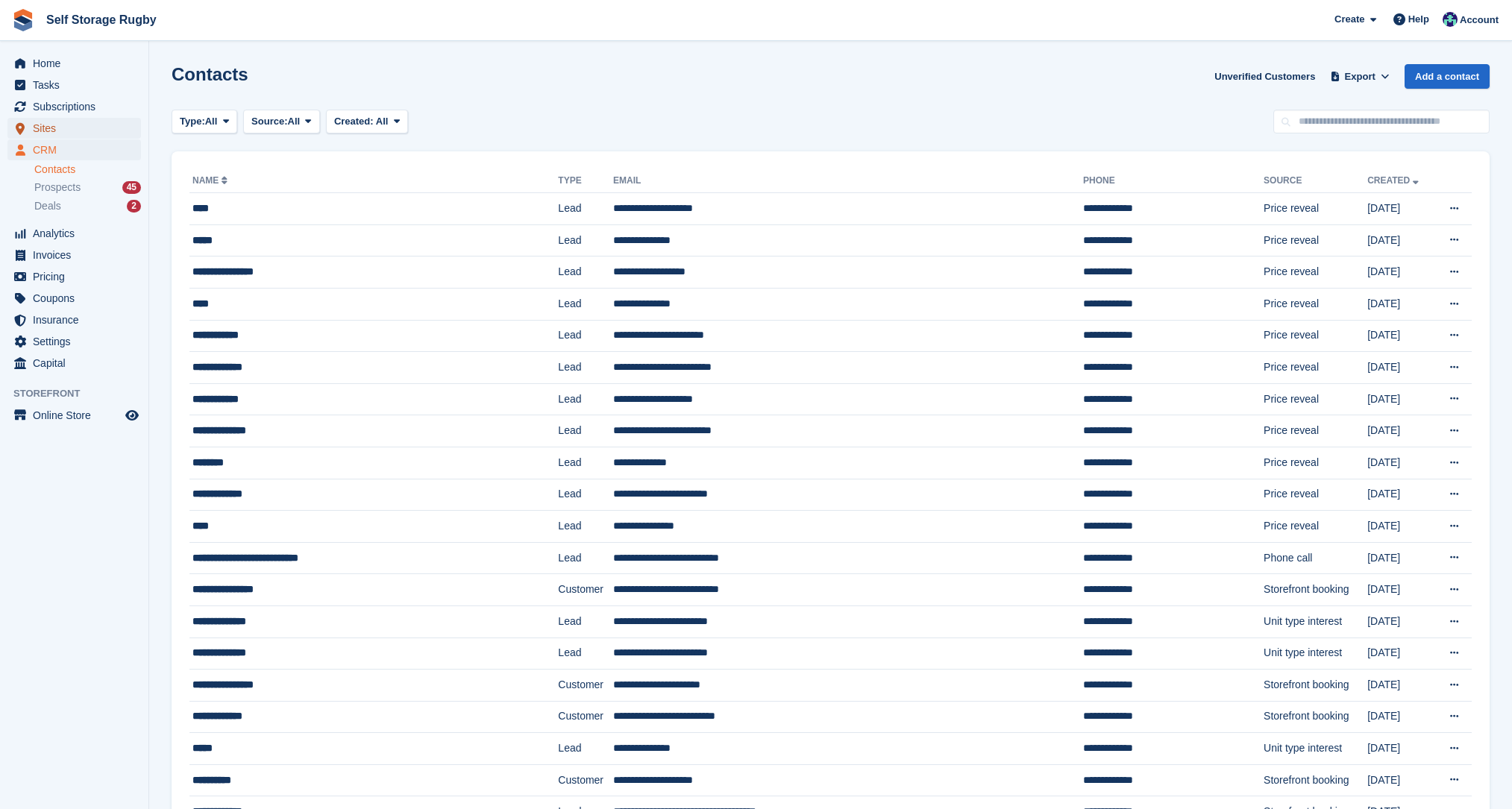
click at [50, 131] on span "Sites" at bounding box center [77, 128] width 90 height 21
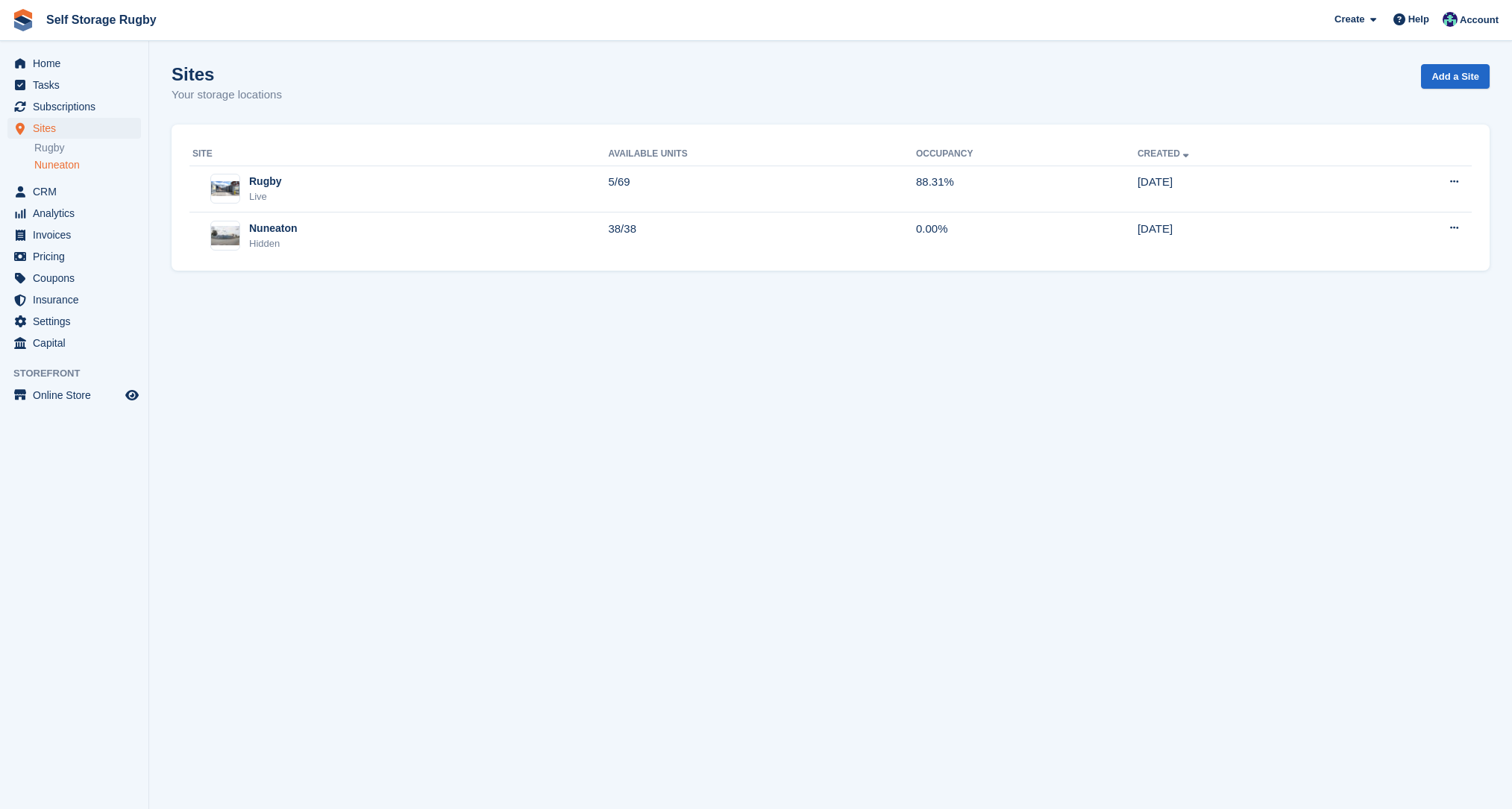
click at [60, 161] on link "Nuneaton" at bounding box center [87, 165] width 107 height 14
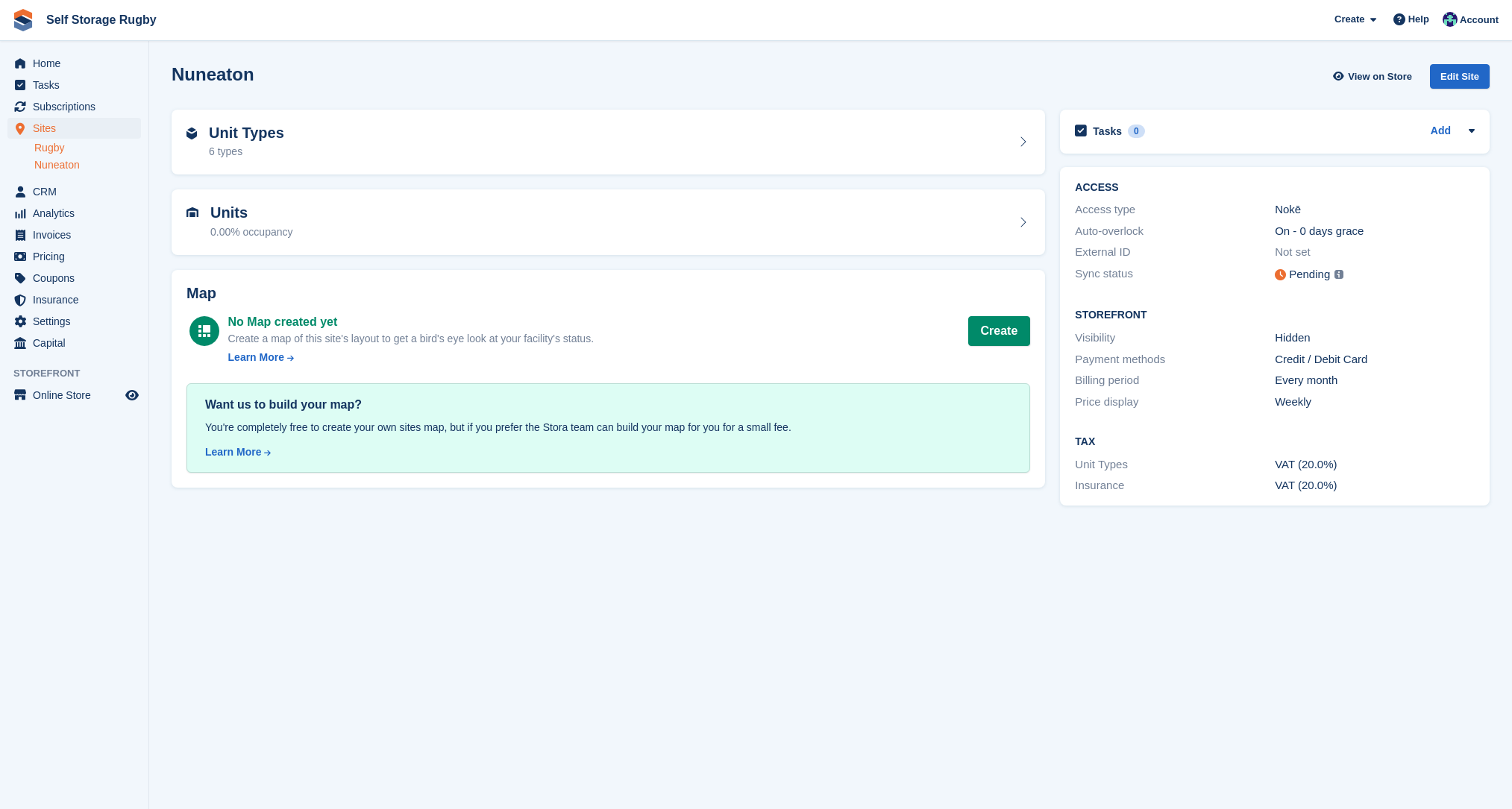
click at [62, 148] on link "Rugby" at bounding box center [87, 148] width 107 height 14
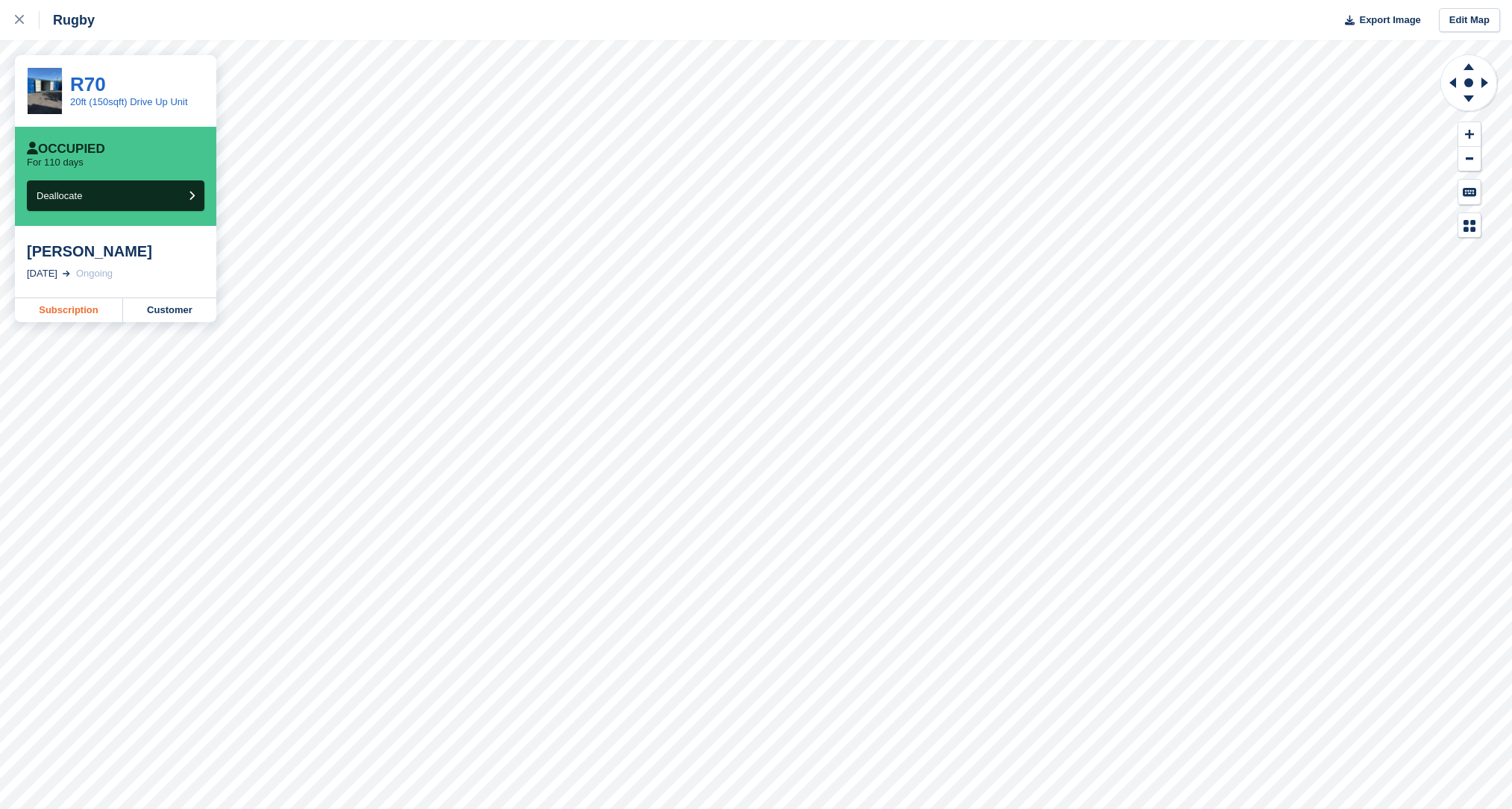
click at [86, 309] on link "Subscription" at bounding box center [69, 310] width 108 height 24
click at [23, 23] on icon at bounding box center [19, 19] width 9 height 9
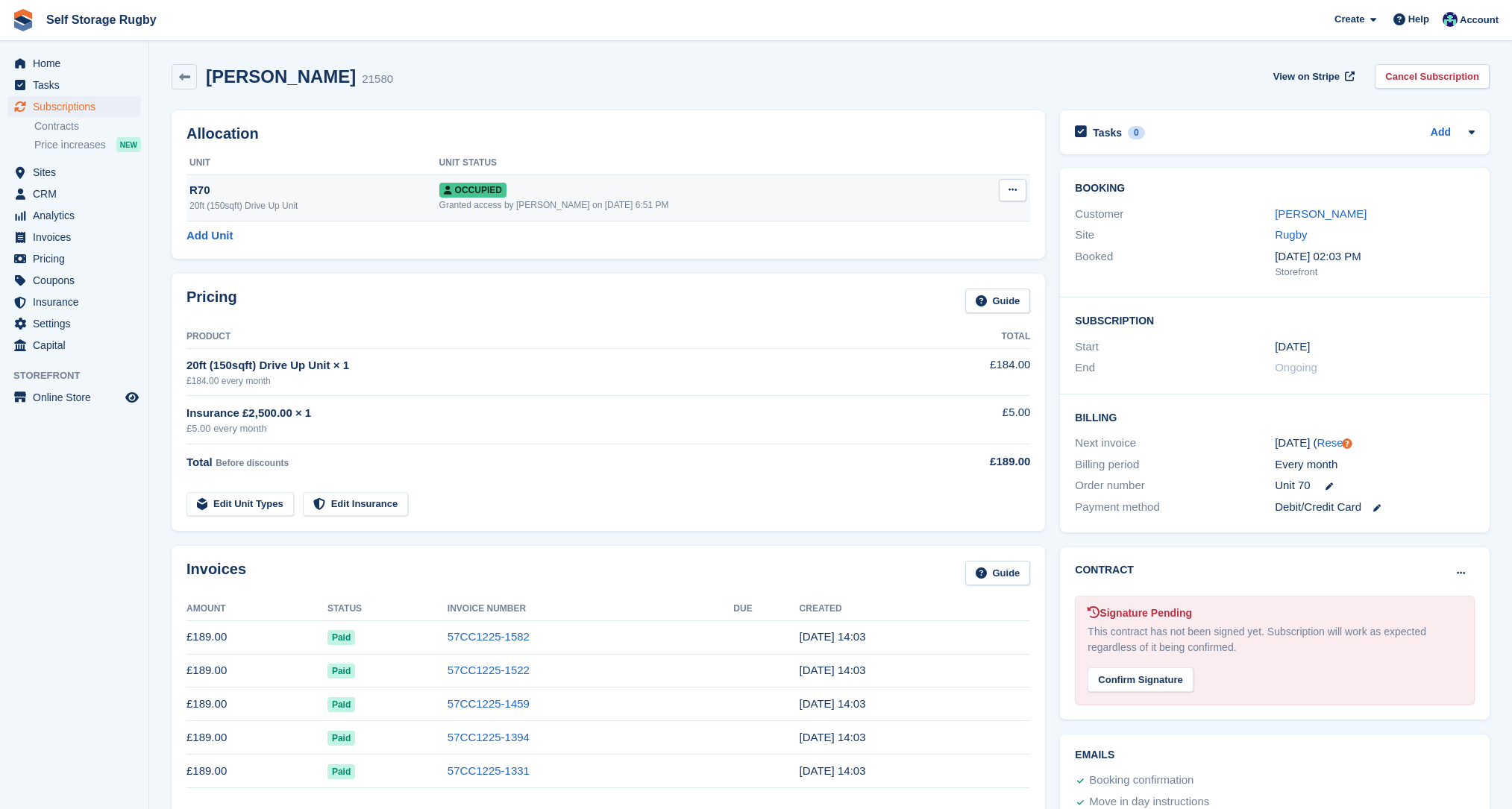
click at [1007, 193] on button at bounding box center [1012, 189] width 28 height 22
click at [701, 263] on div "Allocation Unit Unit Status R70 20ft (150sqft) Drive Up Unit Occupied Granted a…" at bounding box center [608, 184] width 889 height 163
click at [1410, 80] on link "Cancel Subscription" at bounding box center [1432, 77] width 115 height 25
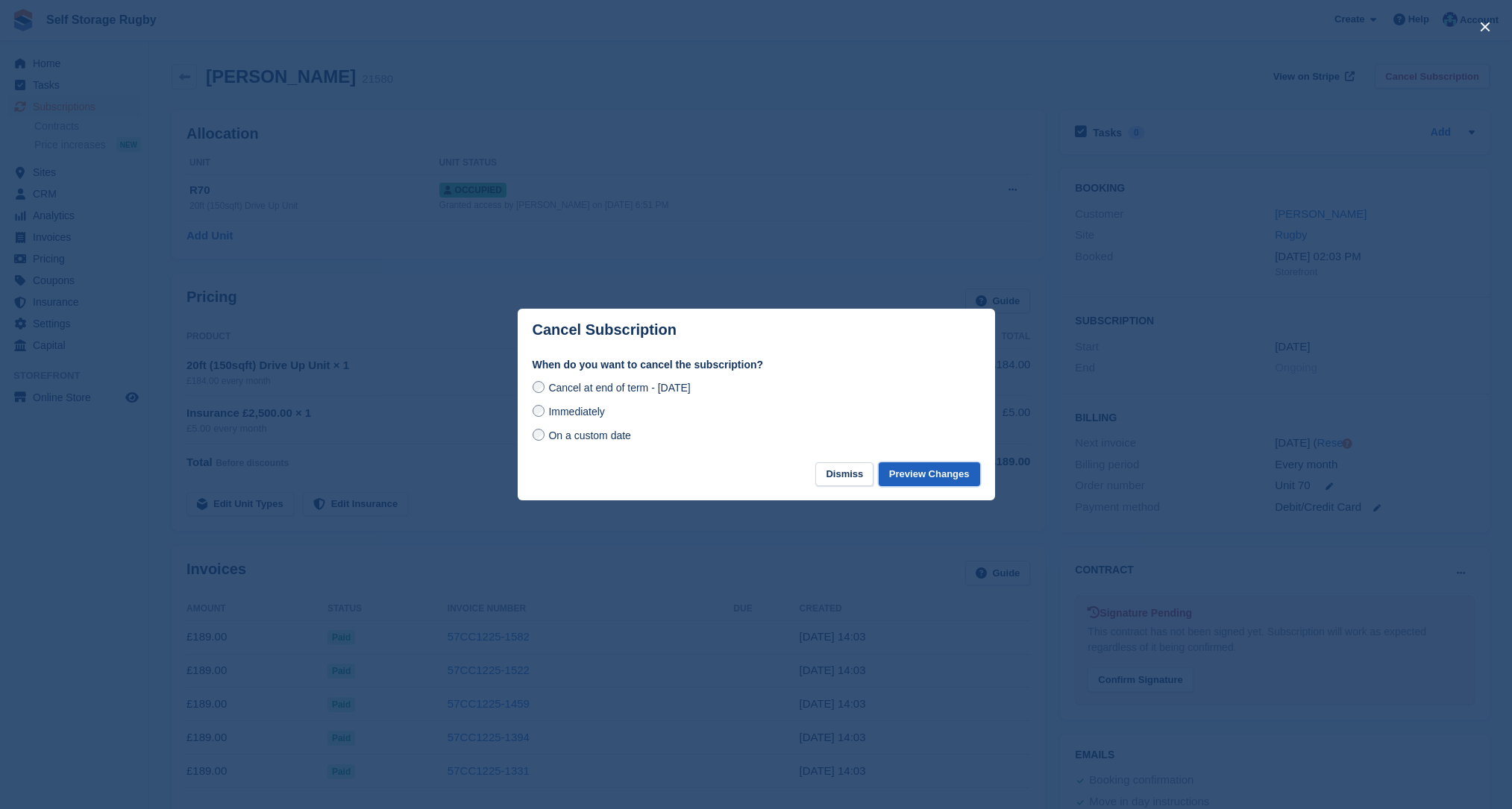
click at [940, 480] on button "Preview Changes" at bounding box center [929, 475] width 101 height 25
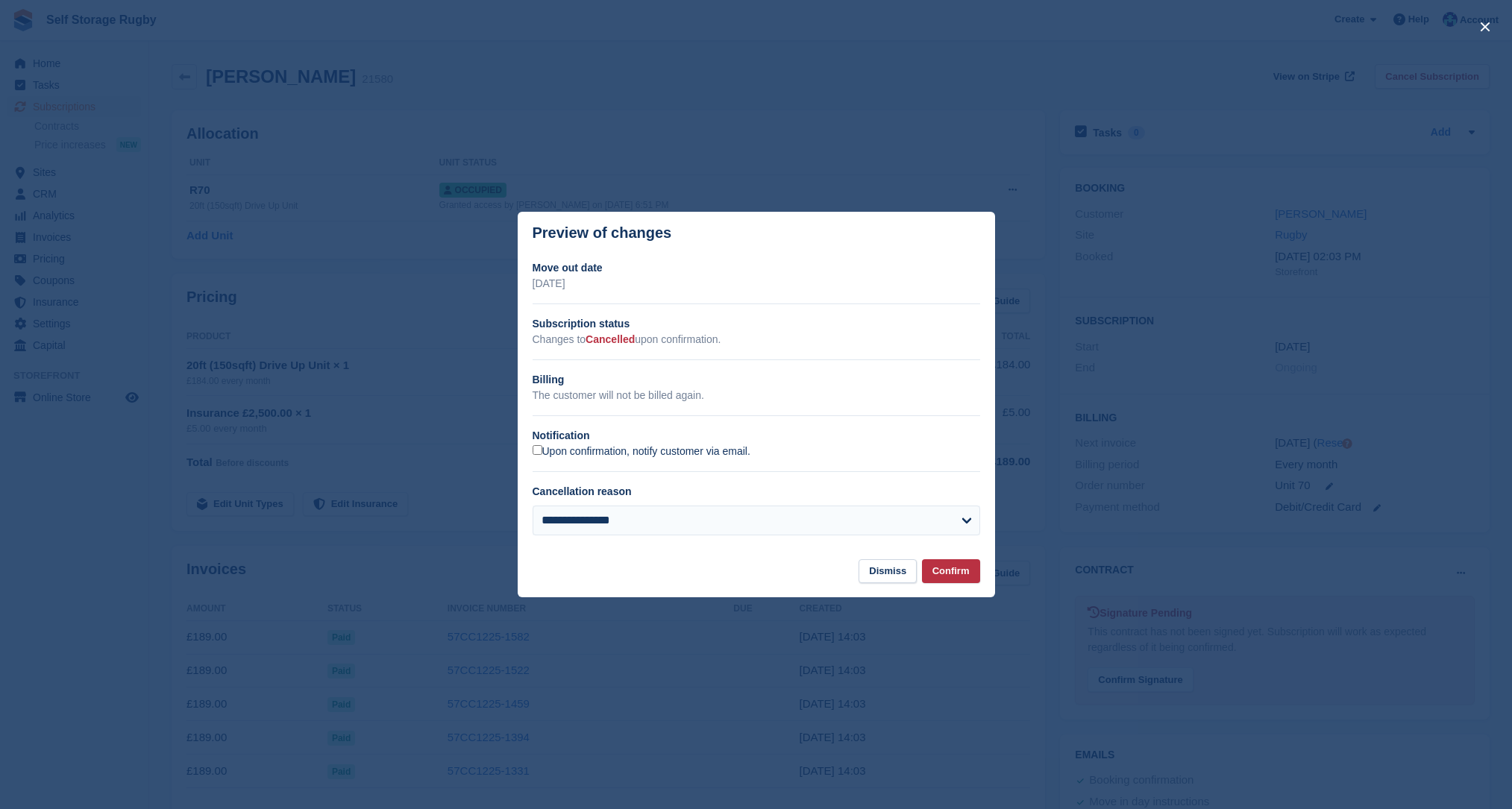
click at [720, 452] on label "Upon confirmation, notify customer via email." at bounding box center [642, 452] width 218 height 13
click at [941, 531] on select "**********" at bounding box center [756, 521] width 448 height 30
select select "**********"
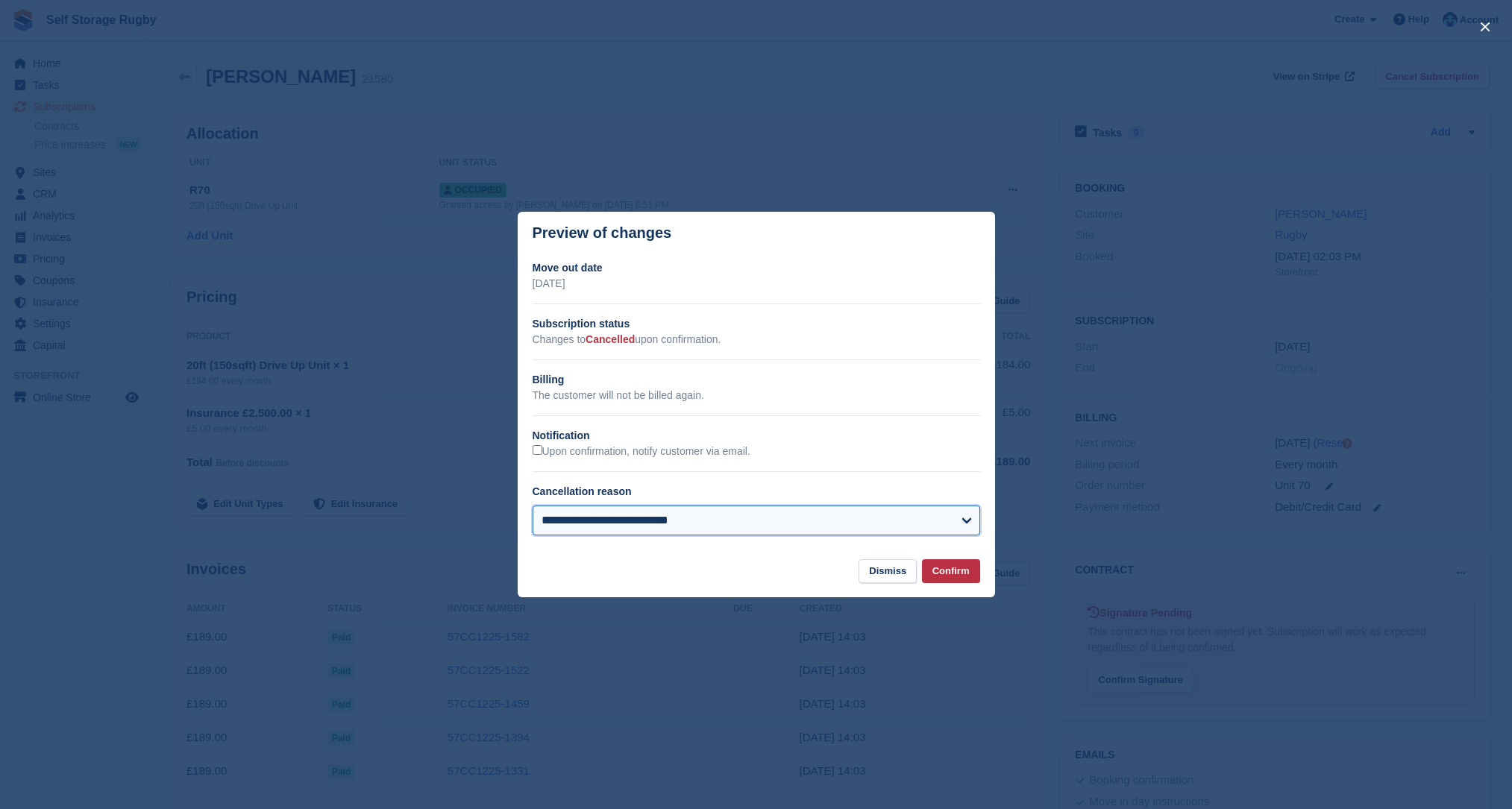
click at [533, 507] on select "**********" at bounding box center [756, 521] width 448 height 30
click at [970, 573] on button "Confirm" at bounding box center [951, 572] width 58 height 25
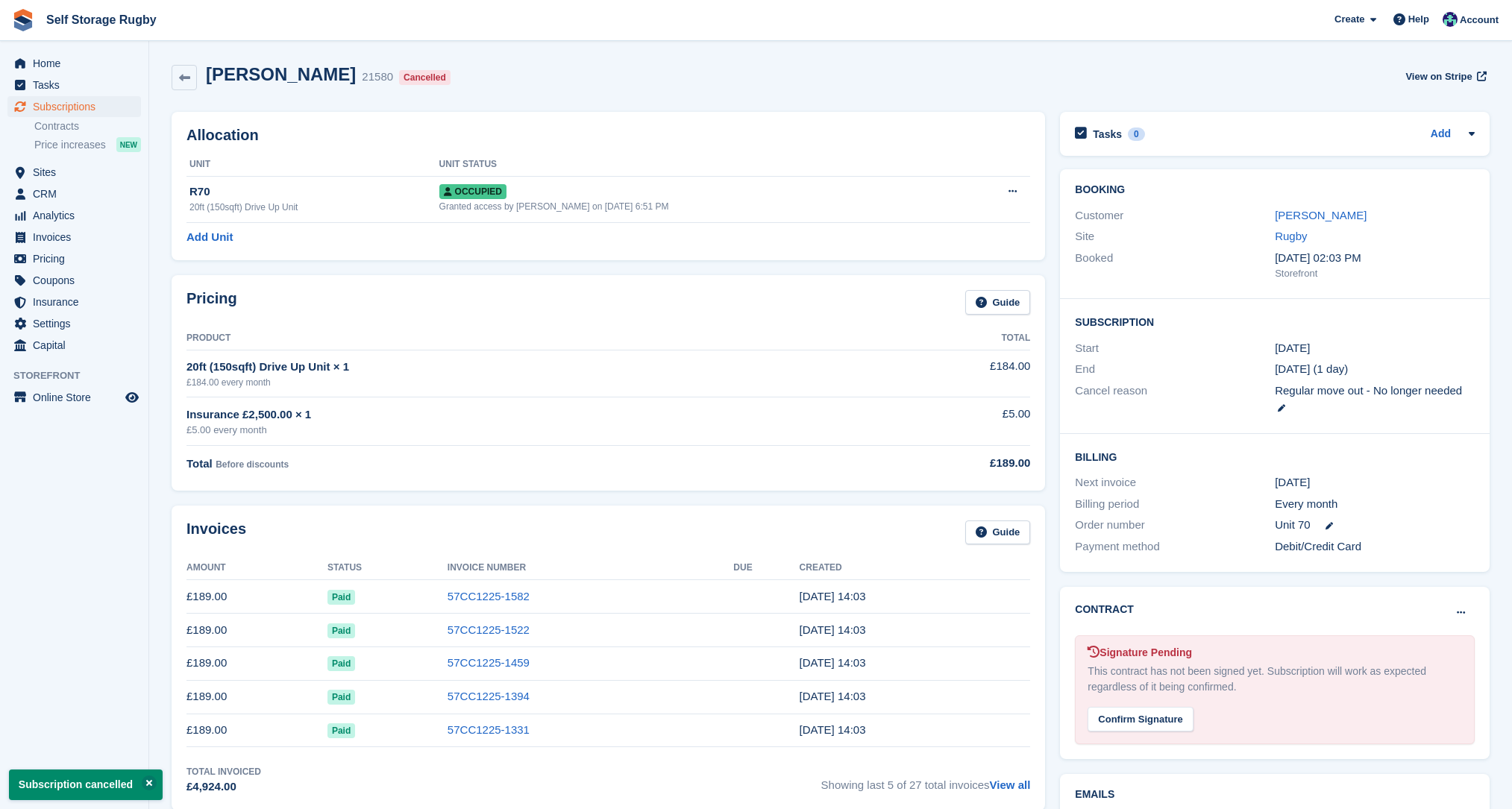
click at [659, 496] on div "Pricing Guide Product Total 20ft (150sqft) Drive Up Unit × 1 £184.00 every mont…" at bounding box center [608, 382] width 889 height 230
drag, startPoint x: 186, startPoint y: 78, endPoint x: 233, endPoint y: 242, distance: 170.6
click at [186, 78] on icon at bounding box center [184, 78] width 11 height 11
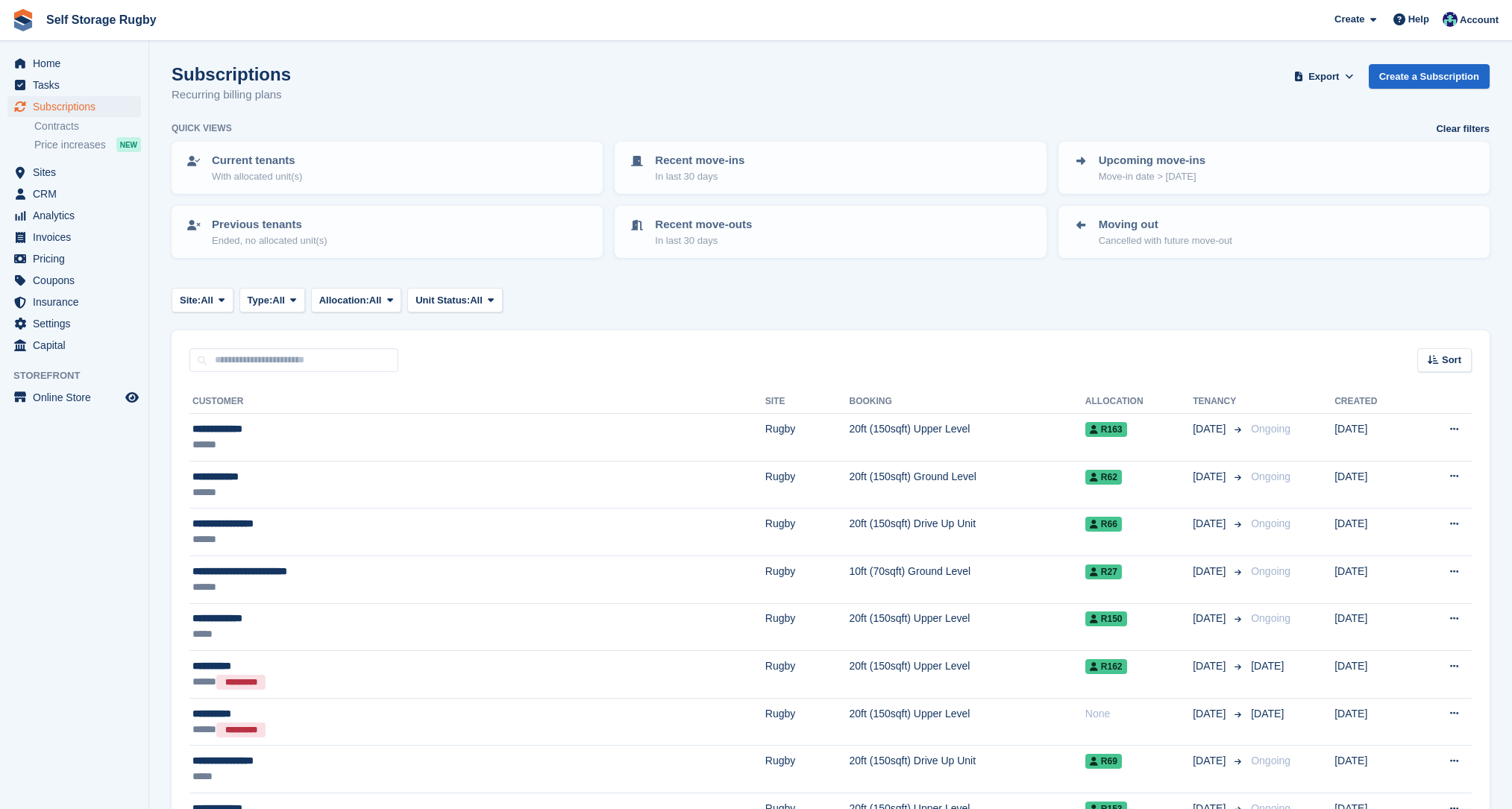
drag, startPoint x: 168, startPoint y: 76, endPoint x: 253, endPoint y: 126, distance: 98.6
click at [253, 126] on div "Quick views Clear filters" at bounding box center [831, 128] width 1318 height 15
drag, startPoint x: 256, startPoint y: 130, endPoint x: 174, endPoint y: 70, distance: 101.6
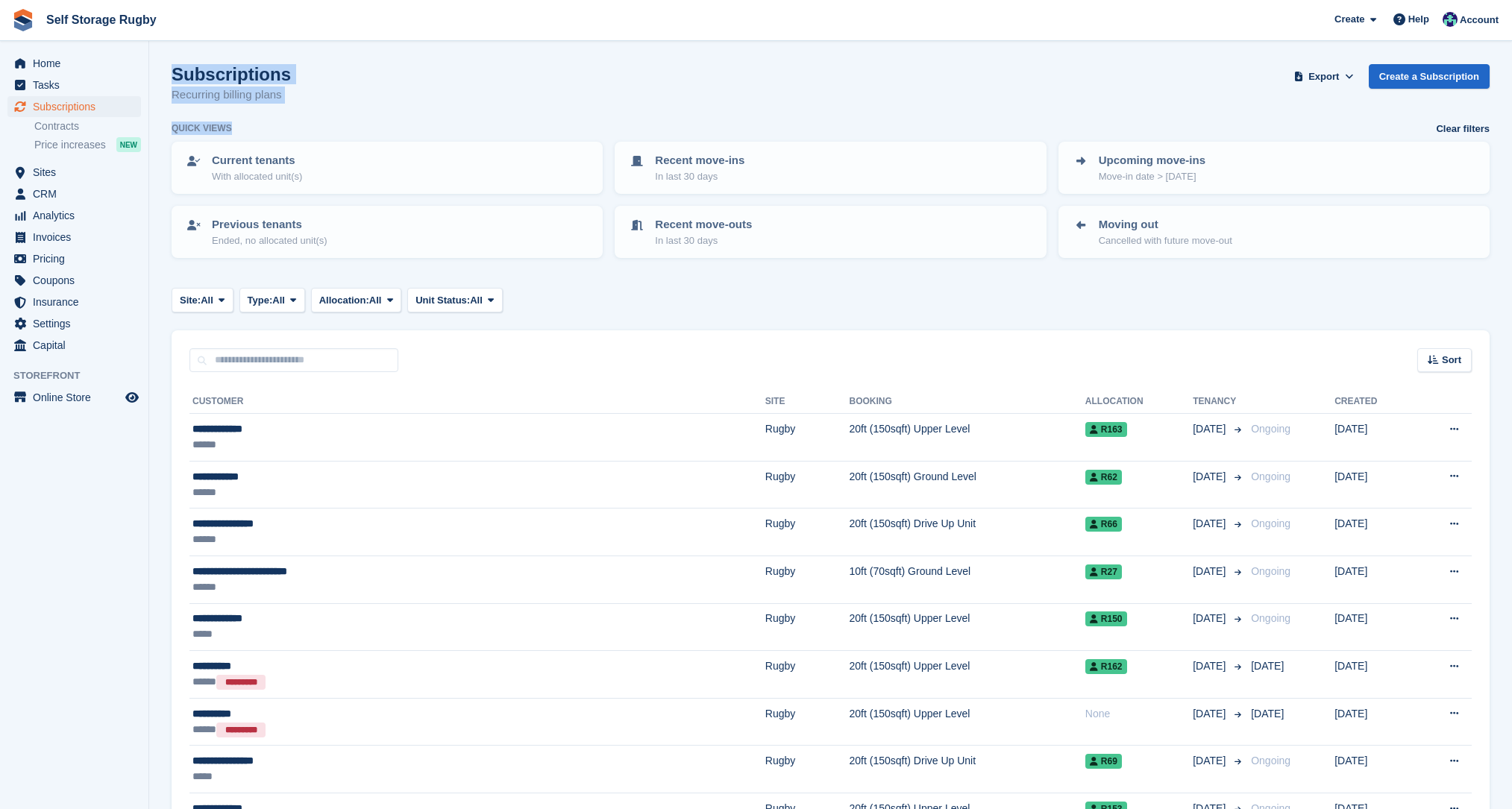
click at [174, 70] on h1 "Subscriptions" at bounding box center [231, 74] width 119 height 20
drag, startPoint x: 174, startPoint y: 70, endPoint x: 245, endPoint y: 125, distance: 89.8
click at [245, 125] on div "Quick views Clear filters" at bounding box center [831, 128] width 1318 height 15
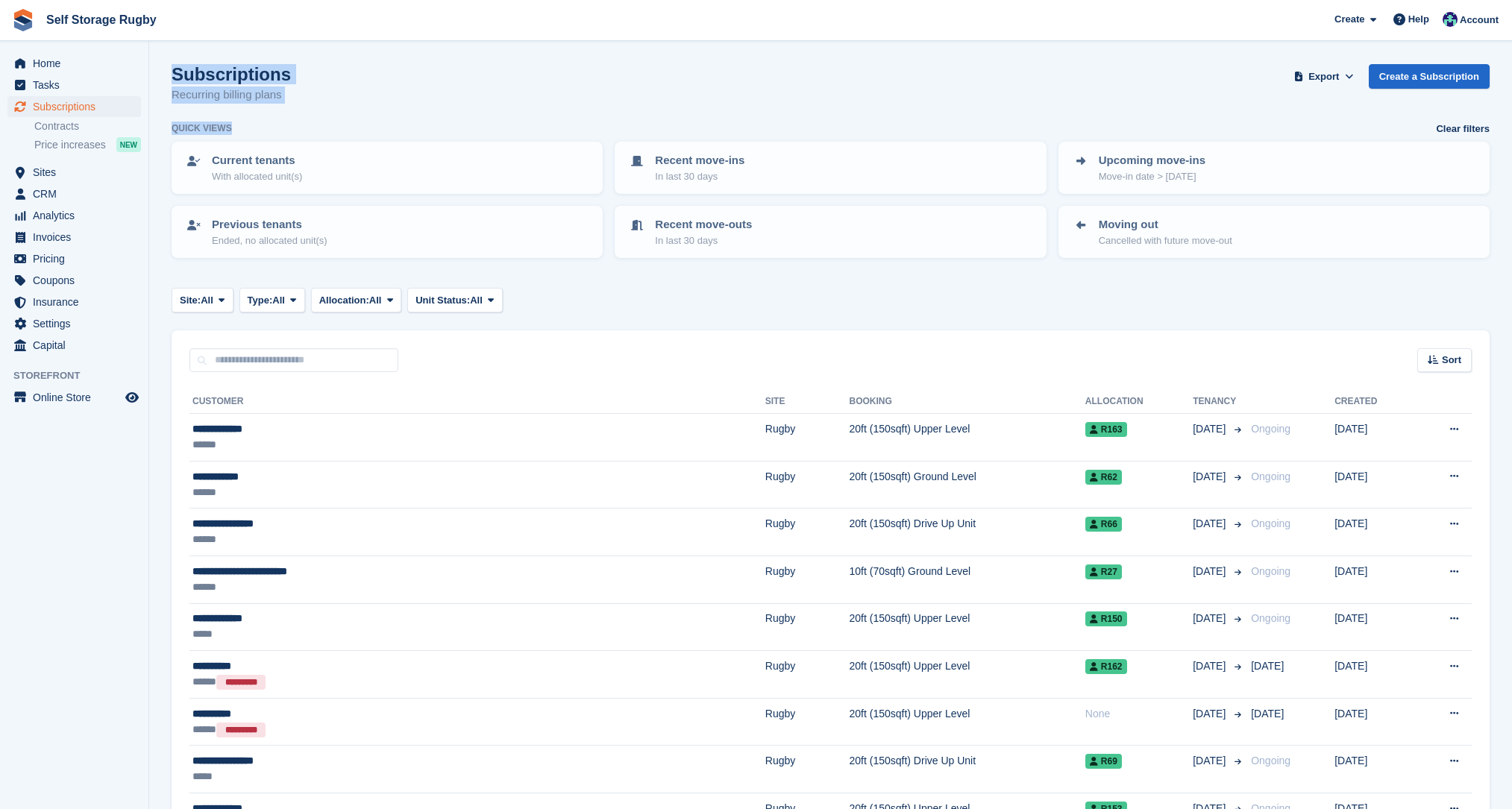
drag, startPoint x: 259, startPoint y: 133, endPoint x: 174, endPoint y: 71, distance: 105.2
click at [174, 71] on h1 "Subscriptions" at bounding box center [231, 74] width 119 height 20
drag, startPoint x: 174, startPoint y: 71, endPoint x: 245, endPoint y: 134, distance: 94.9
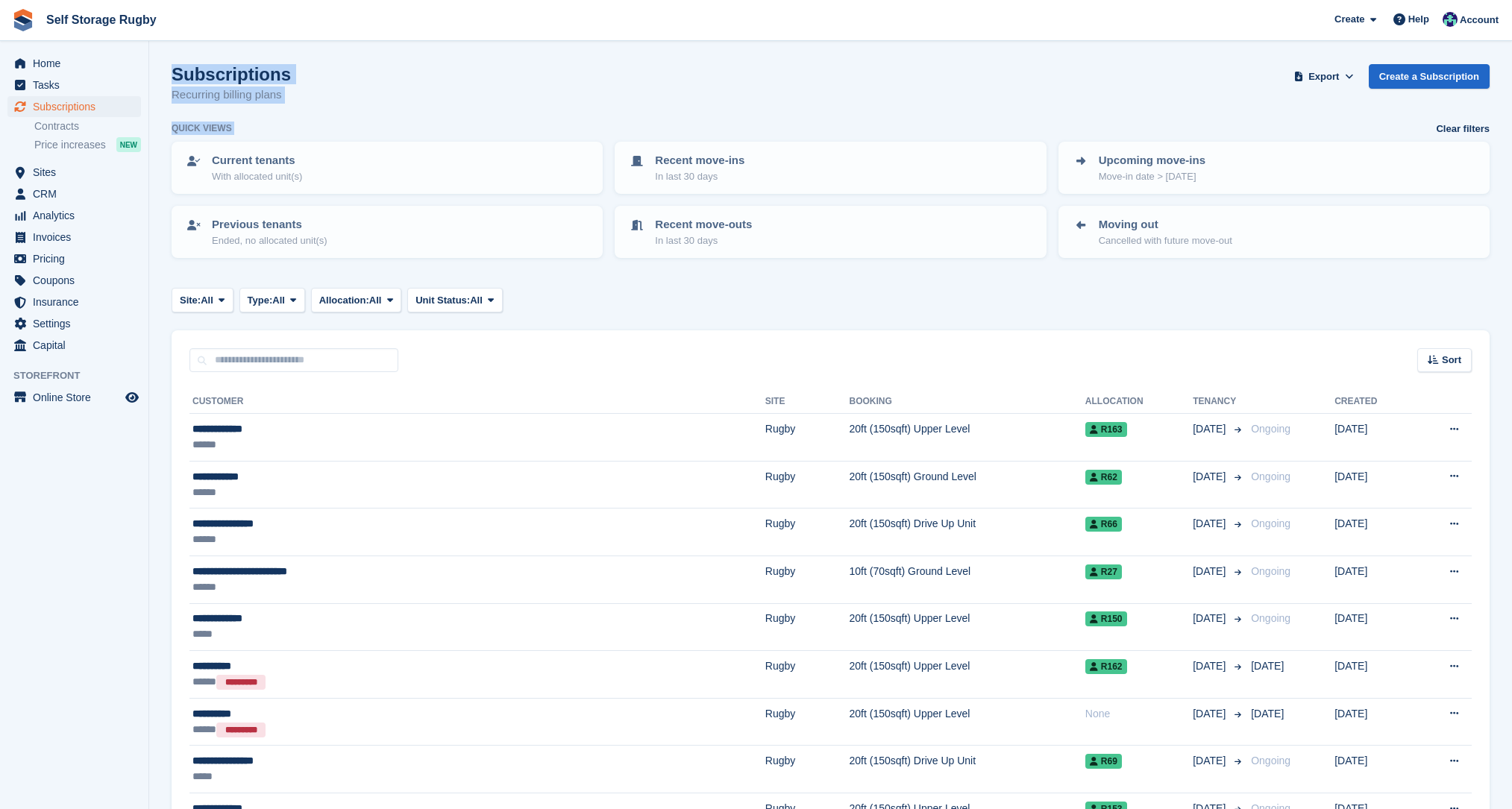
drag, startPoint x: 245, startPoint y: 134, endPoint x: 262, endPoint y: 134, distance: 17.0
click at [247, 134] on div "Quick views Clear filters" at bounding box center [831, 128] width 1318 height 15
click at [176, 74] on h1 "Subscriptions" at bounding box center [231, 74] width 119 height 20
drag, startPoint x: 176, startPoint y: 74, endPoint x: 250, endPoint y: 135, distance: 95.9
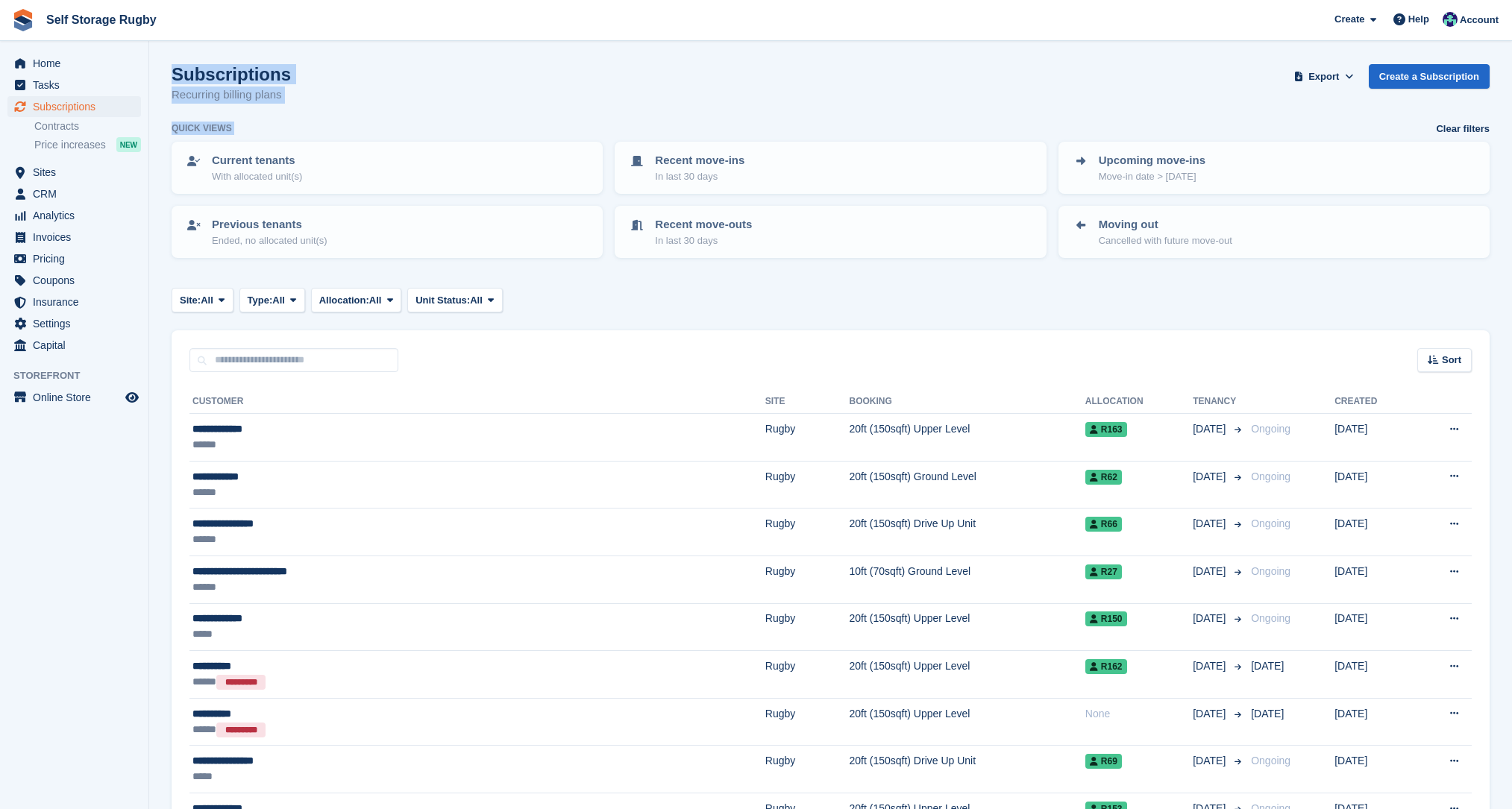
click at [250, 135] on div "Quick views Clear filters" at bounding box center [831, 128] width 1318 height 15
click at [49, 192] on span "CRM" at bounding box center [77, 193] width 90 height 21
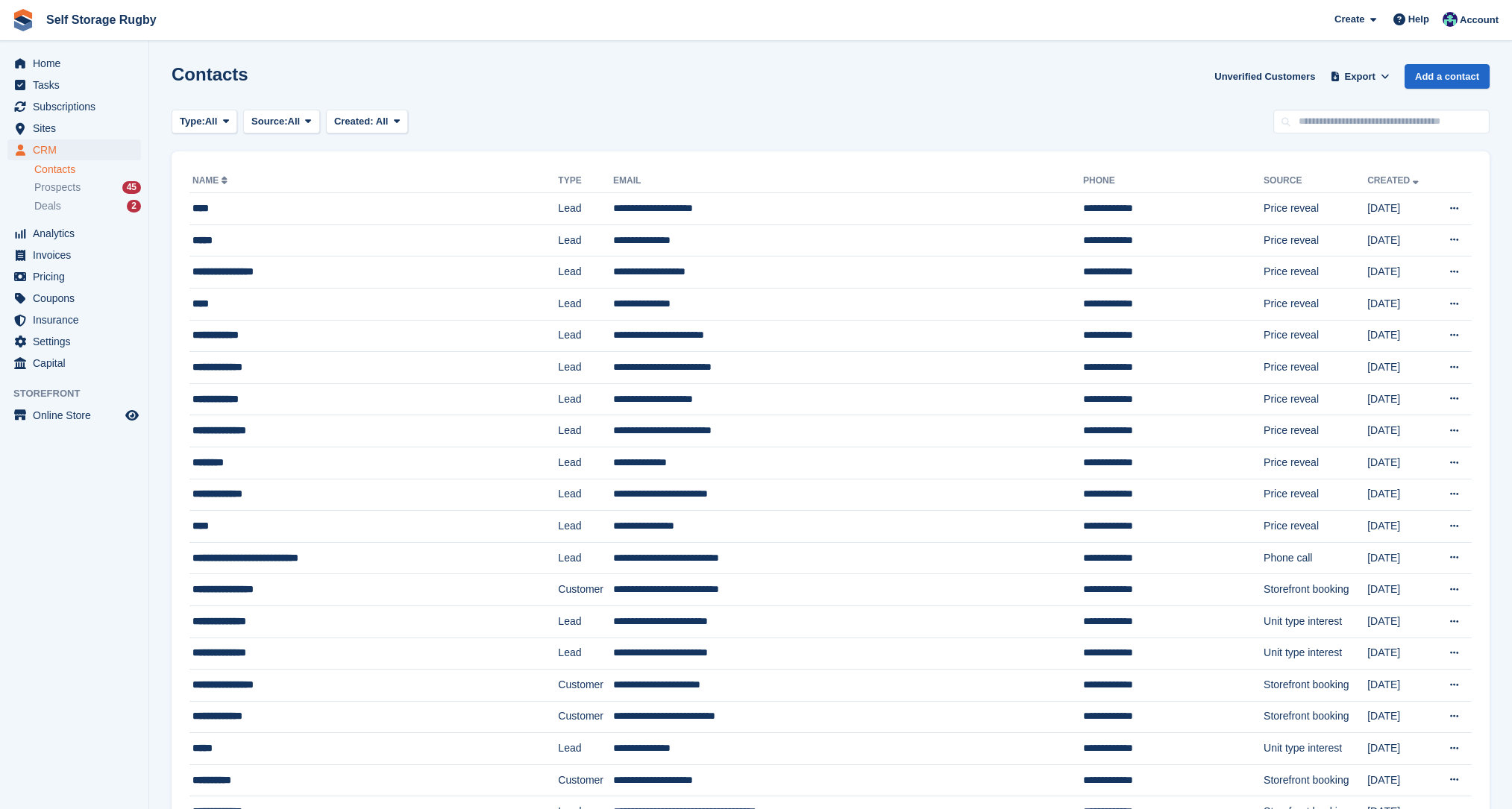
click at [86, 189] on div "Prospects 45" at bounding box center [87, 187] width 107 height 14
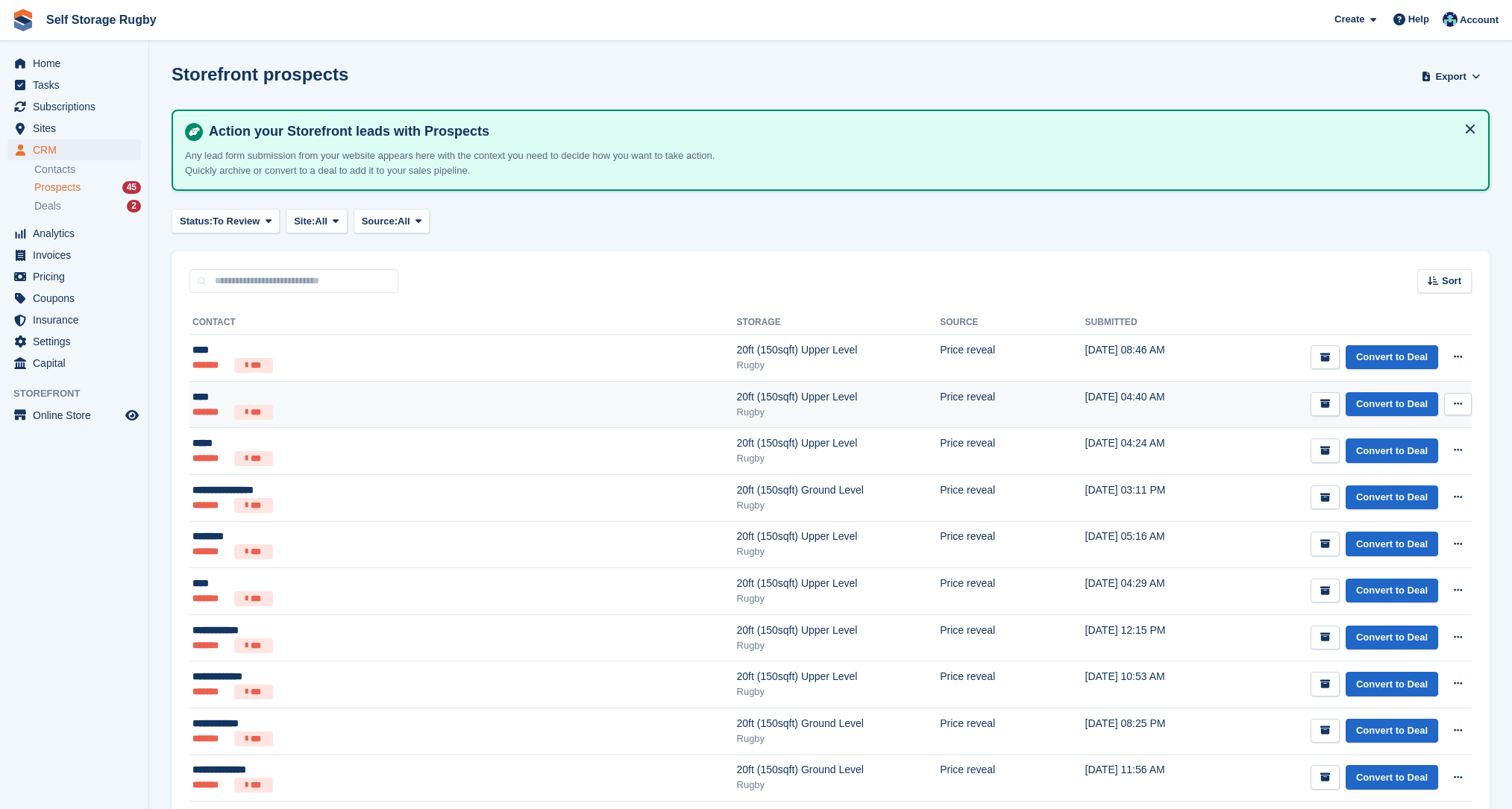
click at [1458, 398] on button at bounding box center [1458, 404] width 28 height 22
click at [1390, 487] on p "Delete prospect" at bounding box center [1400, 484] width 130 height 19
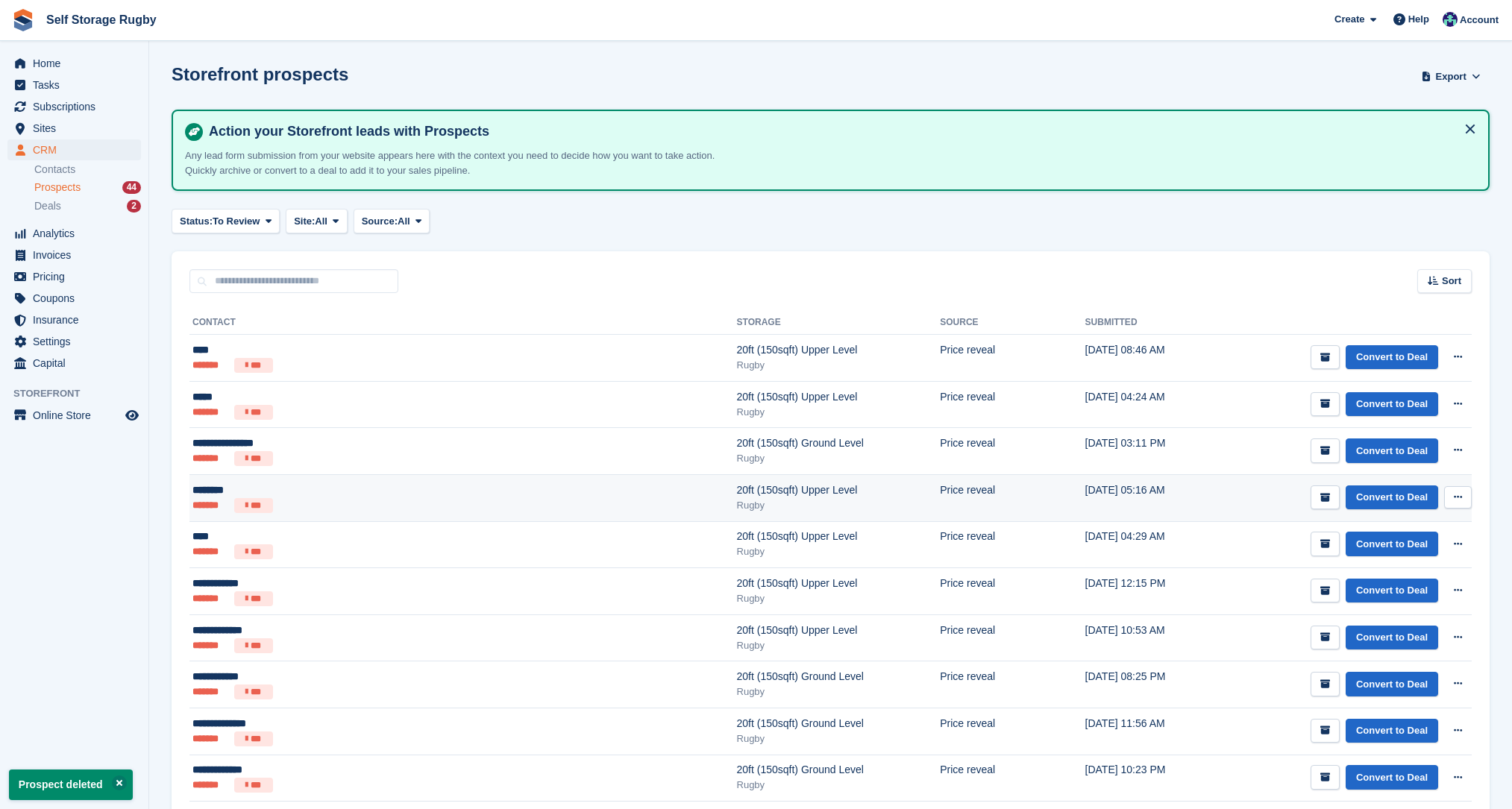
click at [1458, 496] on icon at bounding box center [1458, 497] width 9 height 10
click at [1369, 577] on p "Delete prospect" at bounding box center [1400, 578] width 130 height 19
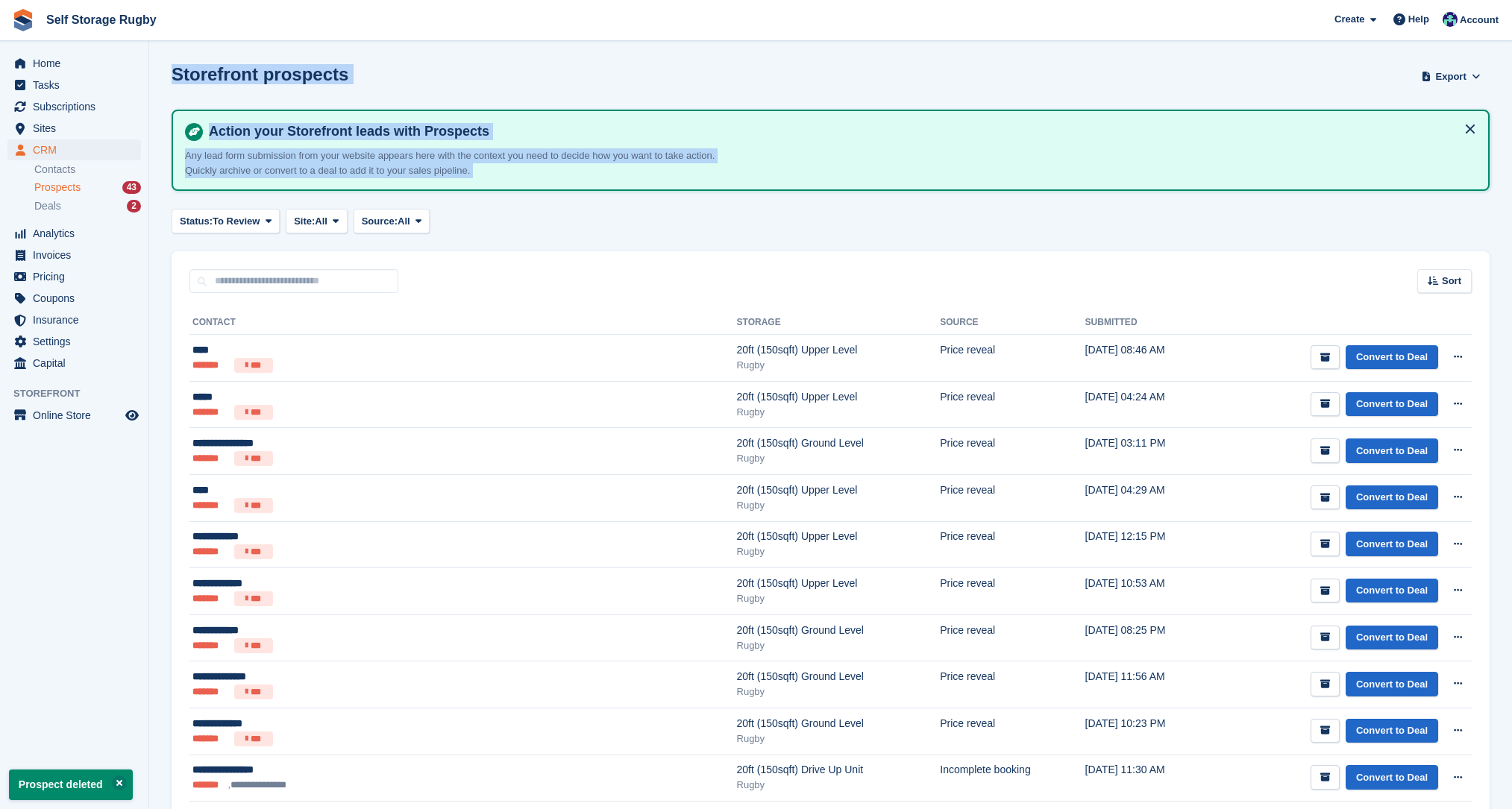
drag, startPoint x: 186, startPoint y: 79, endPoint x: 522, endPoint y: 221, distance: 364.8
click at [522, 221] on div "Status: To Review All Archived To Review Site: All All Rugby Nuneaton Not speci…" at bounding box center [831, 221] width 1318 height 25
drag, startPoint x: 544, startPoint y: 231, endPoint x: 168, endPoint y: 70, distance: 409.0
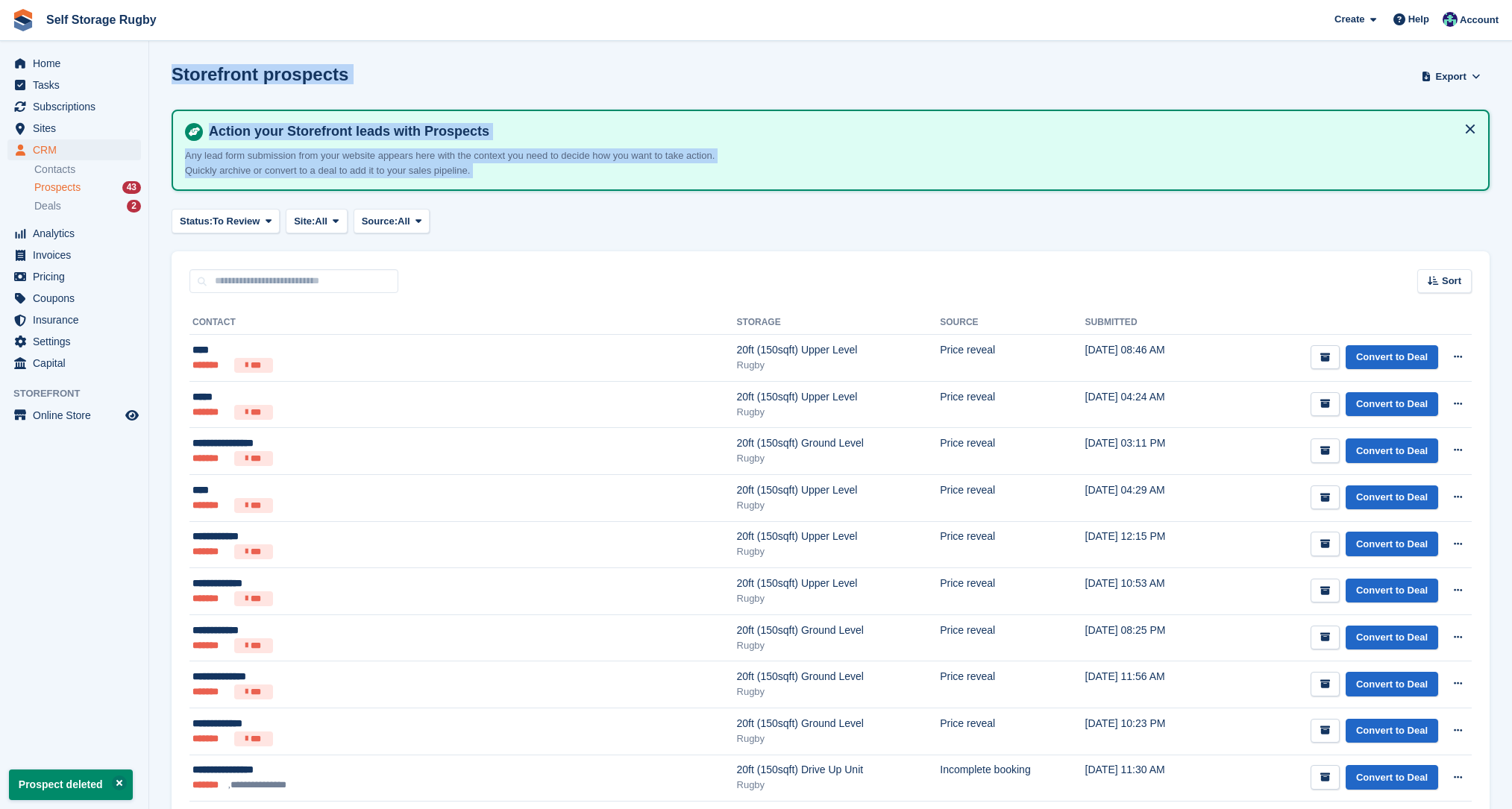
drag, startPoint x: 386, startPoint y: 189, endPoint x: 528, endPoint y: 246, distance: 153.0
drag, startPoint x: 550, startPoint y: 246, endPoint x: 178, endPoint y: 75, distance: 409.4
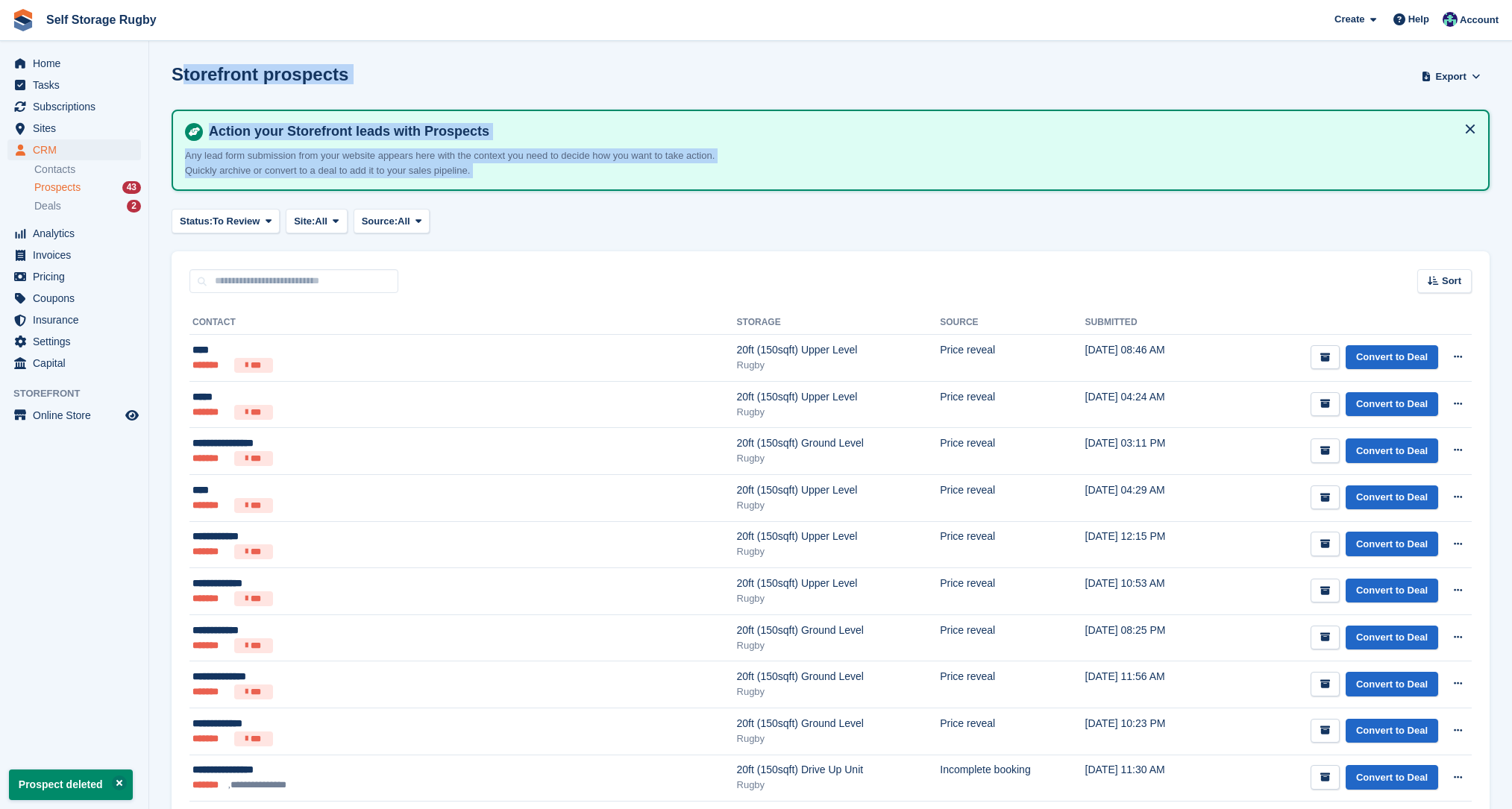
click at [178, 75] on h1 "Storefront prospects" at bounding box center [260, 74] width 177 height 20
drag, startPoint x: 178, startPoint y: 75, endPoint x: 506, endPoint y: 230, distance: 362.8
drag, startPoint x: 506, startPoint y: 230, endPoint x: 535, endPoint y: 255, distance: 38.3
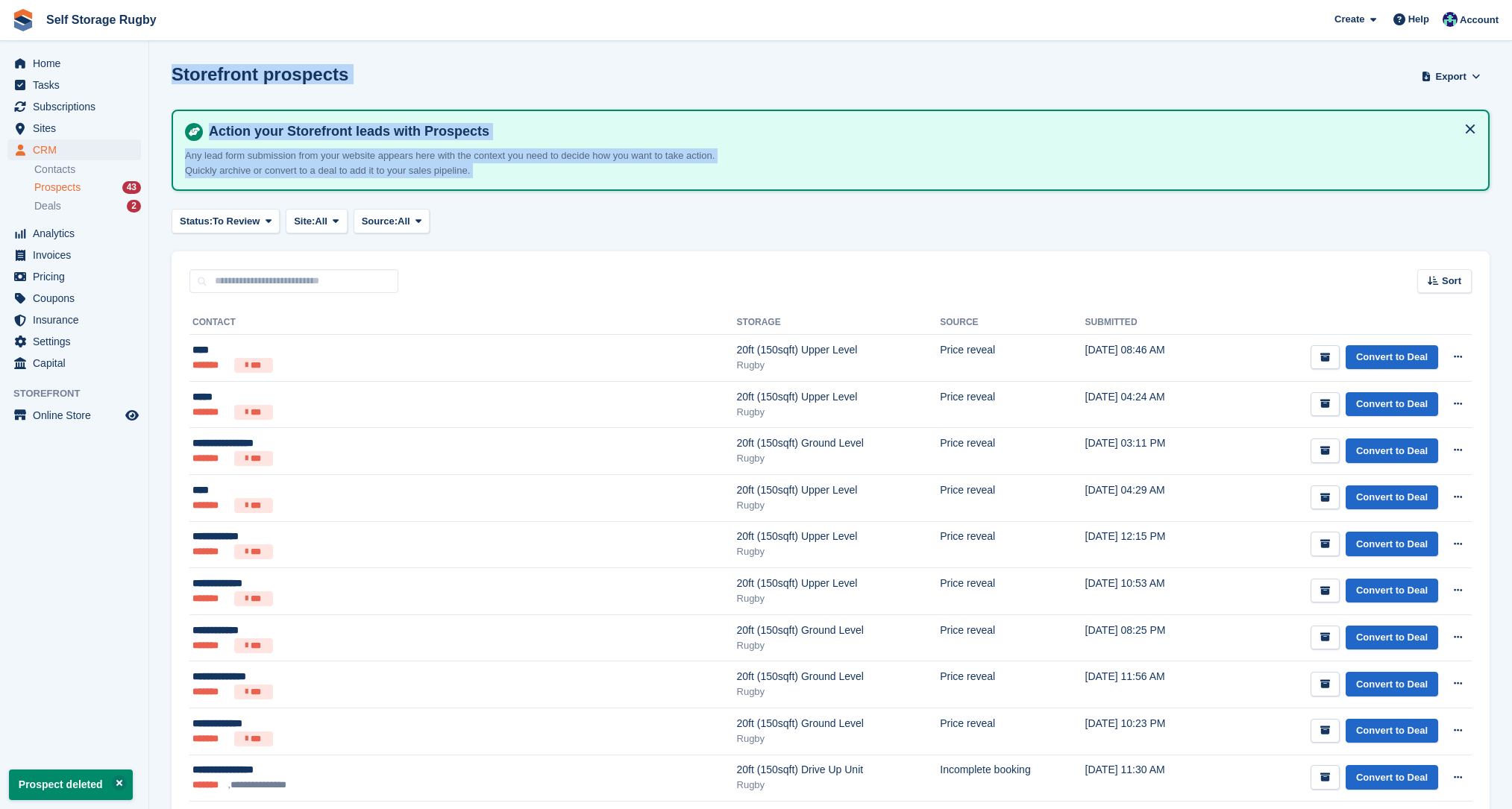
click at [506, 230] on div "Status: To Review All Archived To Review Site: All All Rugby Nuneaton Not speci…" at bounding box center [831, 221] width 1318 height 25
drag, startPoint x: 540, startPoint y: 270, endPoint x: 155, endPoint y: 78, distance: 430.2
drag, startPoint x: 200, startPoint y: 96, endPoint x: 505, endPoint y: 220, distance: 329.2
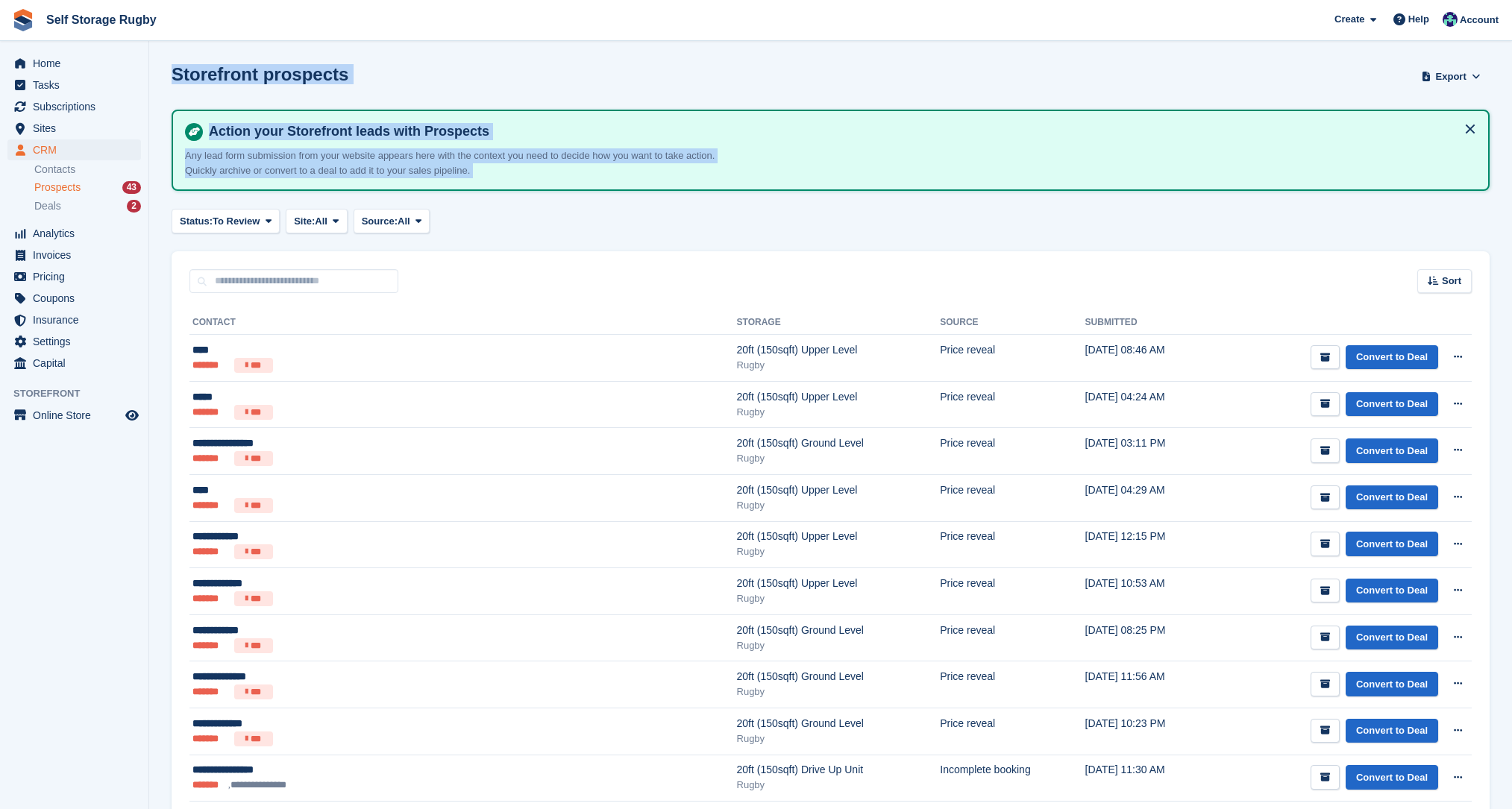
click at [505, 220] on div "Status: To Review All Archived To Review Site: All All Rugby Nuneaton Not speci…" at bounding box center [831, 221] width 1318 height 25
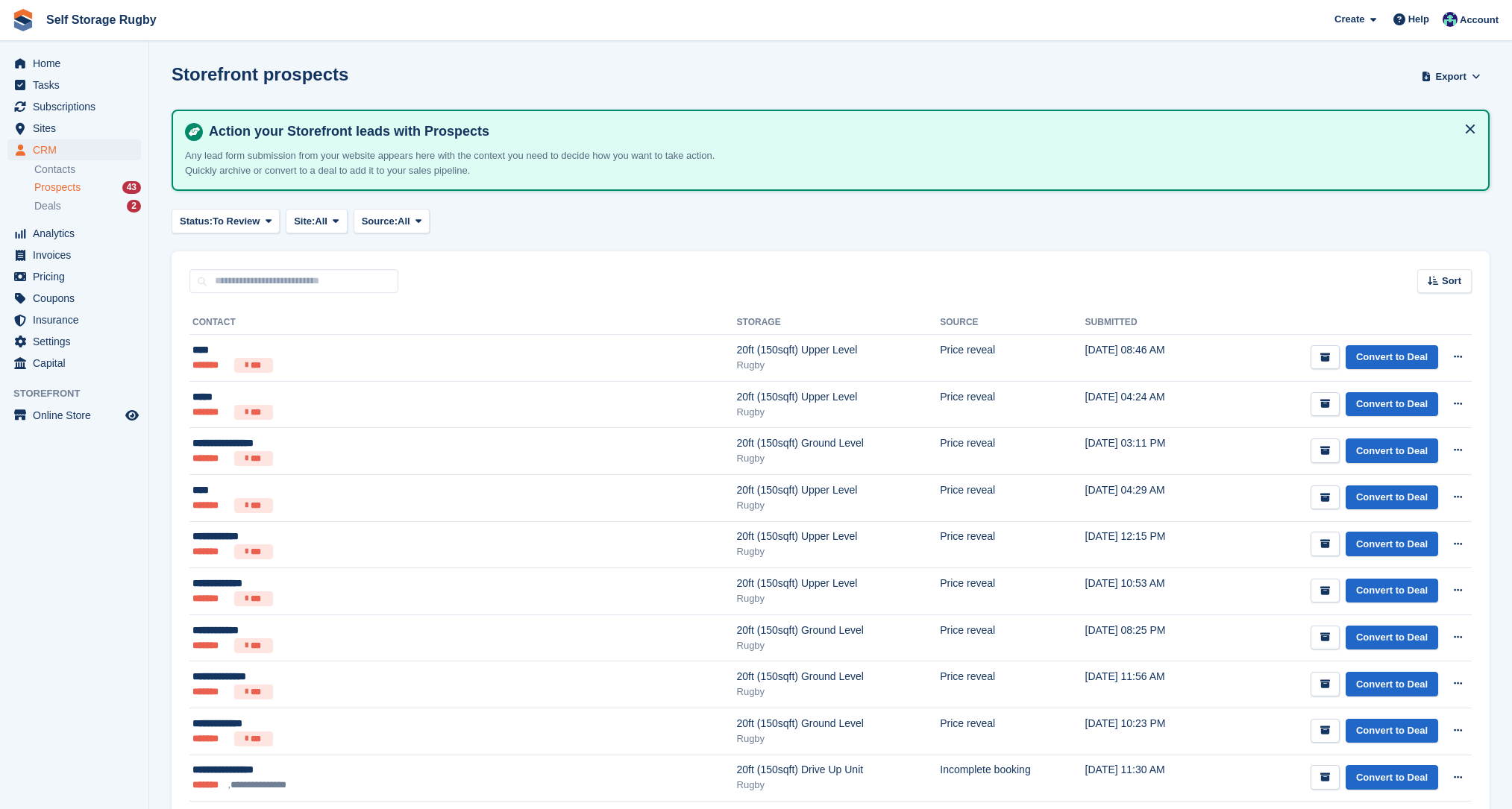
click at [101, 502] on aside "Home Tasks Subscriptions Subscriptions Subscriptions Contracts Price increases …" at bounding box center [74, 408] width 148 height 735
click at [46, 126] on span "Sites" at bounding box center [77, 128] width 90 height 21
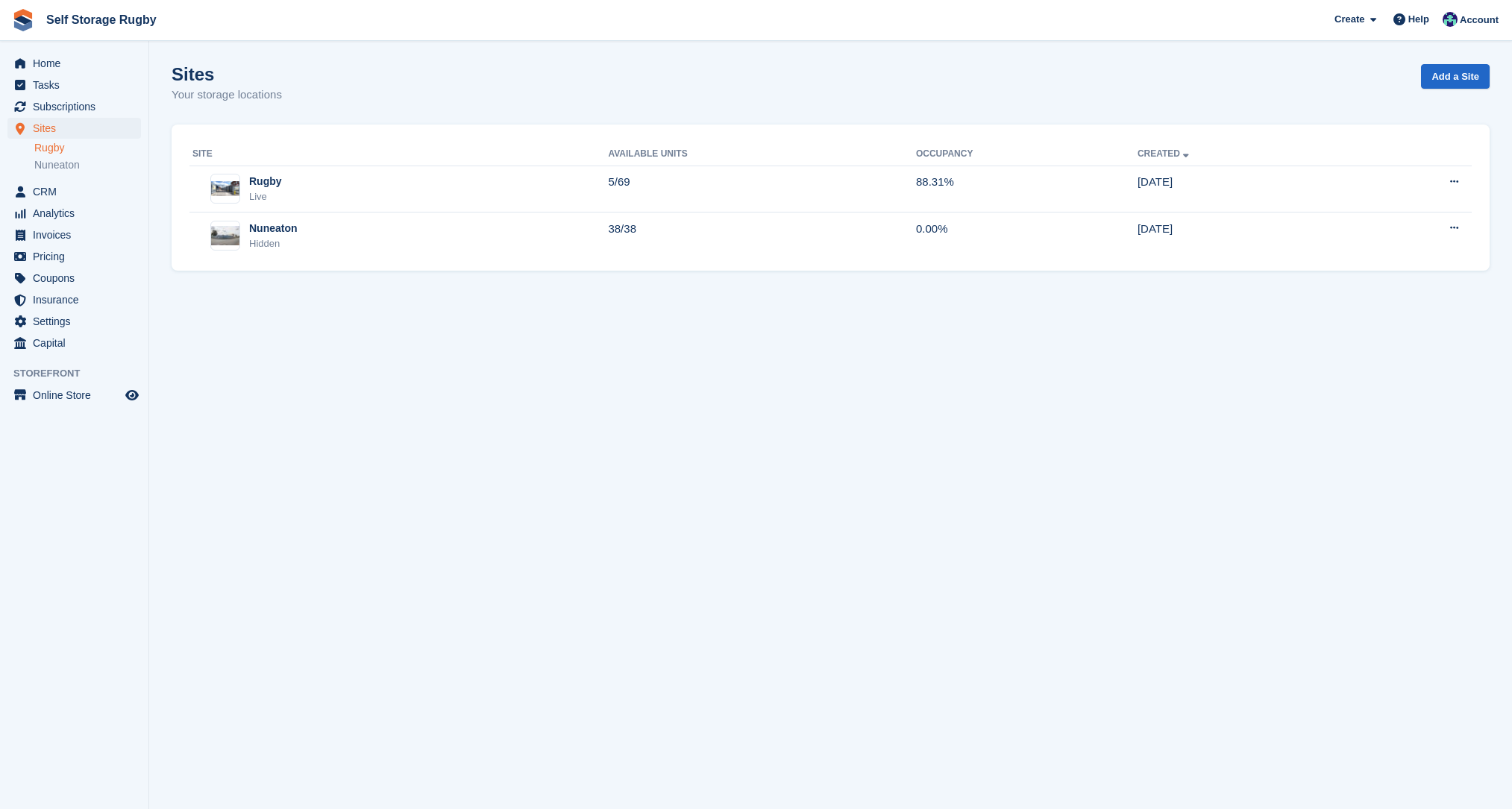
click at [56, 150] on link "Rugby" at bounding box center [87, 148] width 107 height 14
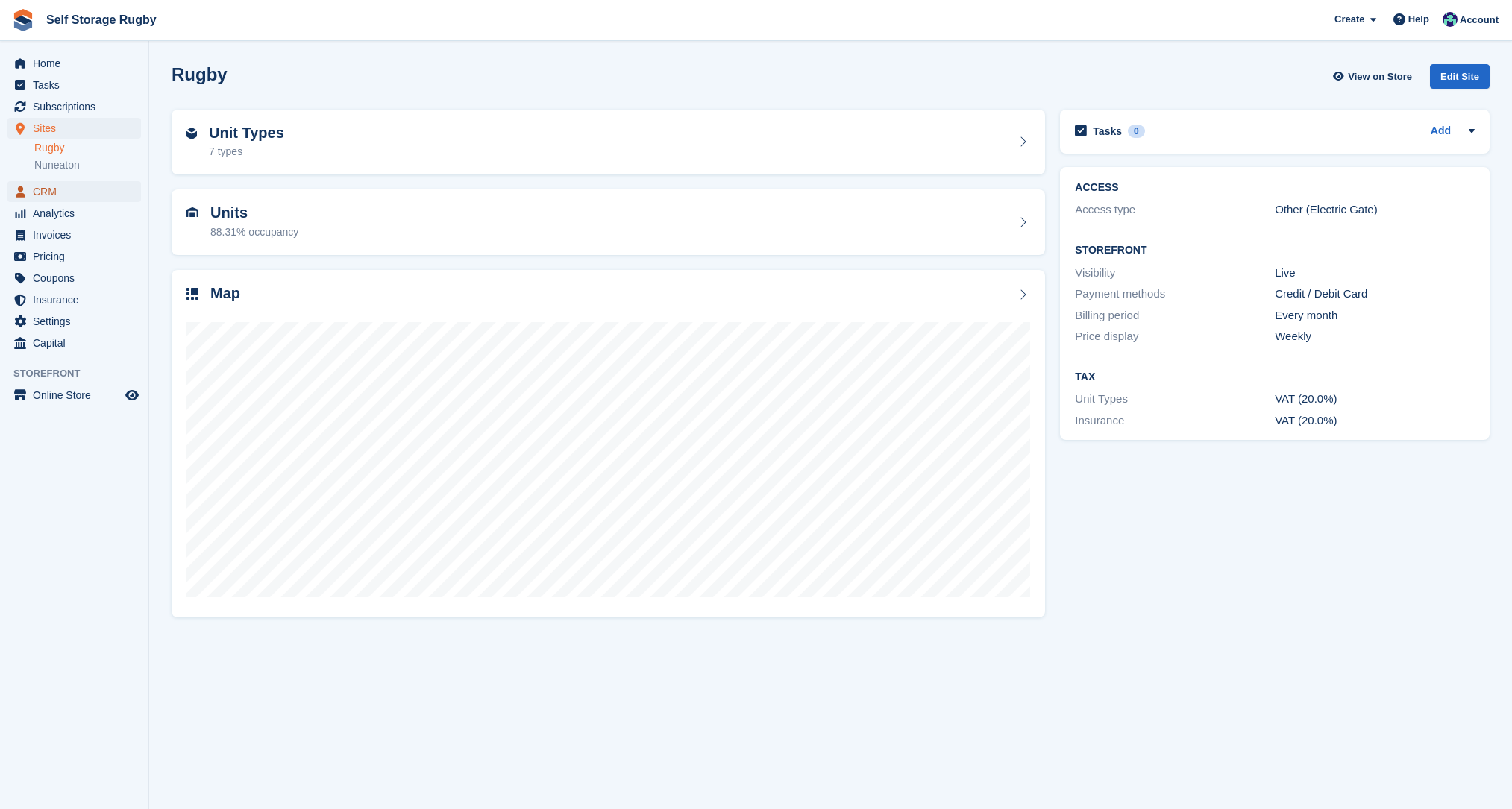
click at [53, 189] on span "CRM" at bounding box center [77, 191] width 90 height 21
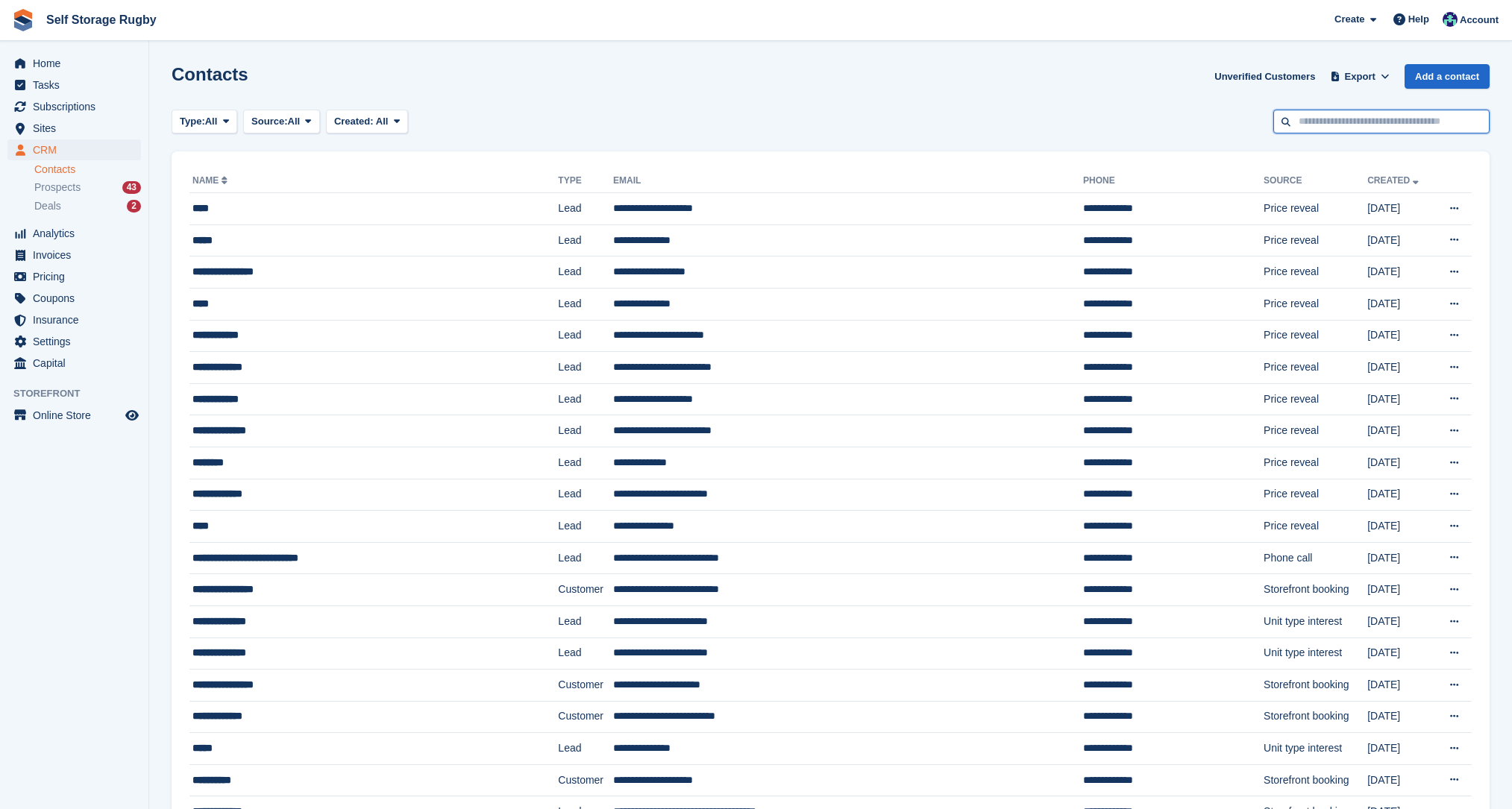
click at [1333, 116] on input "text" at bounding box center [1381, 122] width 217 height 25
type input "*******"
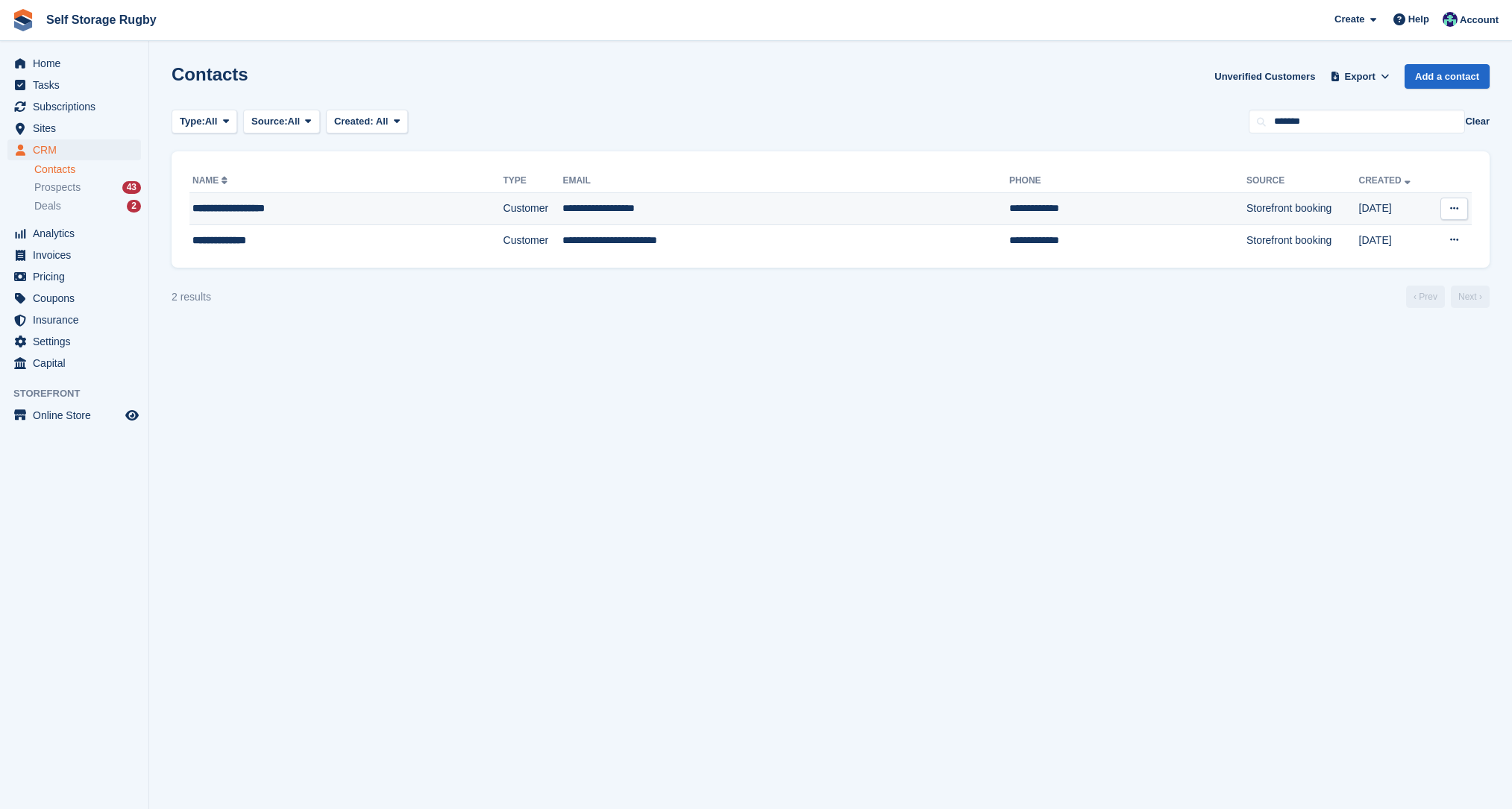
click at [250, 213] on div "**********" at bounding box center [310, 208] width 235 height 15
click at [260, 238] on div "**********" at bounding box center [310, 241] width 235 height 15
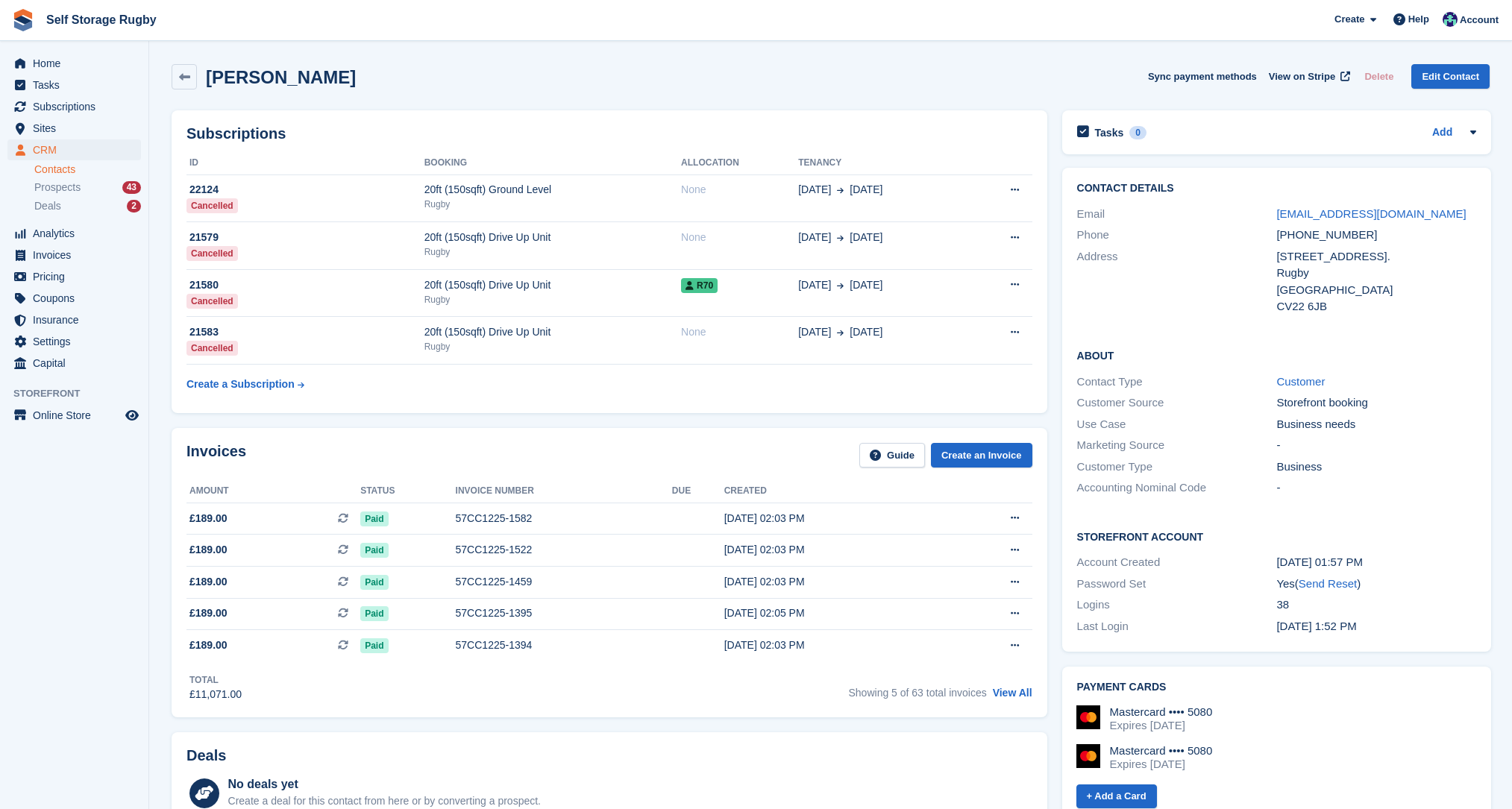
click at [184, 84] on link at bounding box center [184, 77] width 26 height 26
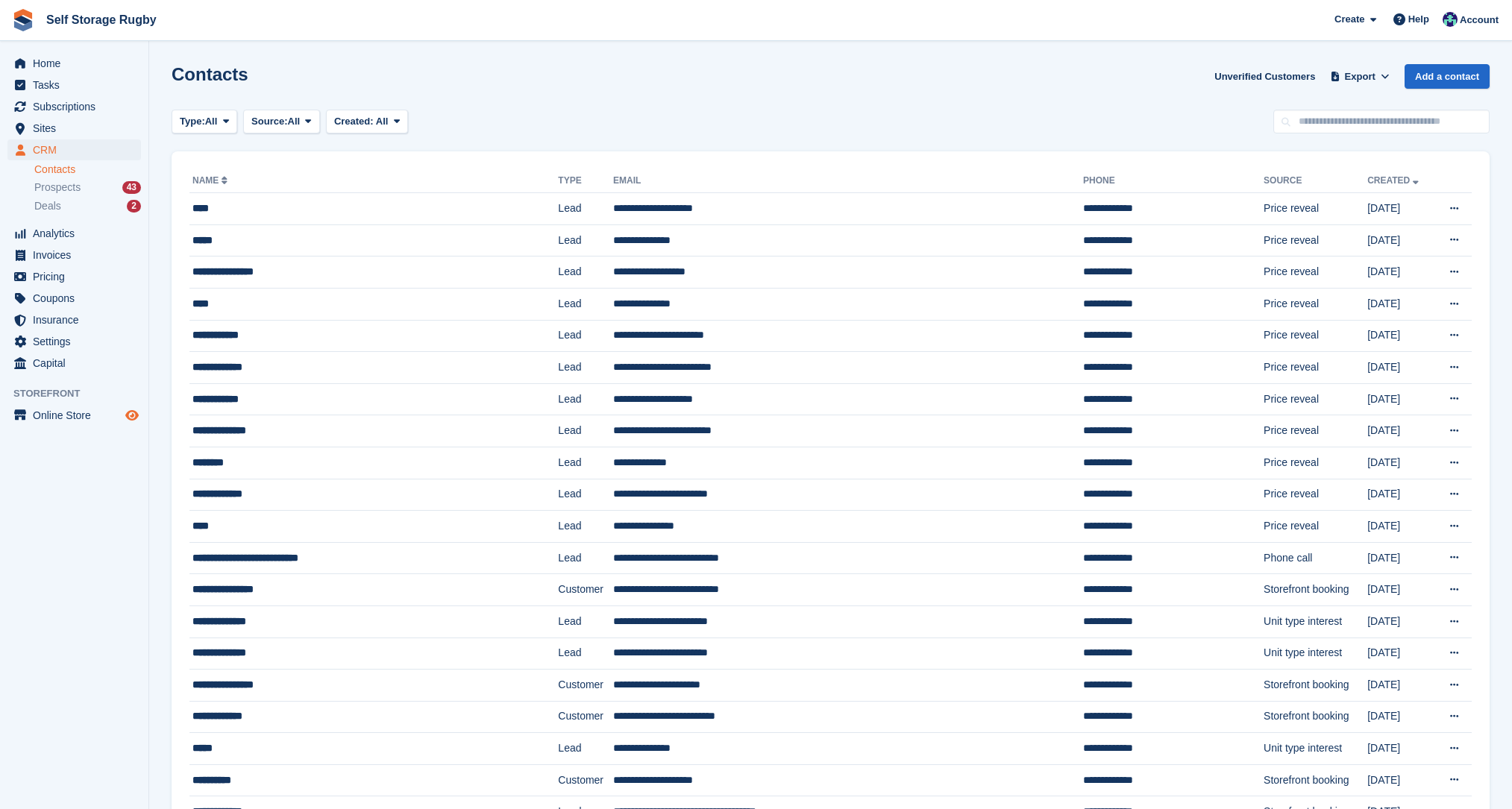
click at [130, 418] on icon "Preview store" at bounding box center [131, 415] width 13 height 12
click at [1460, 24] on div "Account" at bounding box center [1472, 21] width 67 height 26
click at [43, 69] on span "Home" at bounding box center [77, 63] width 90 height 21
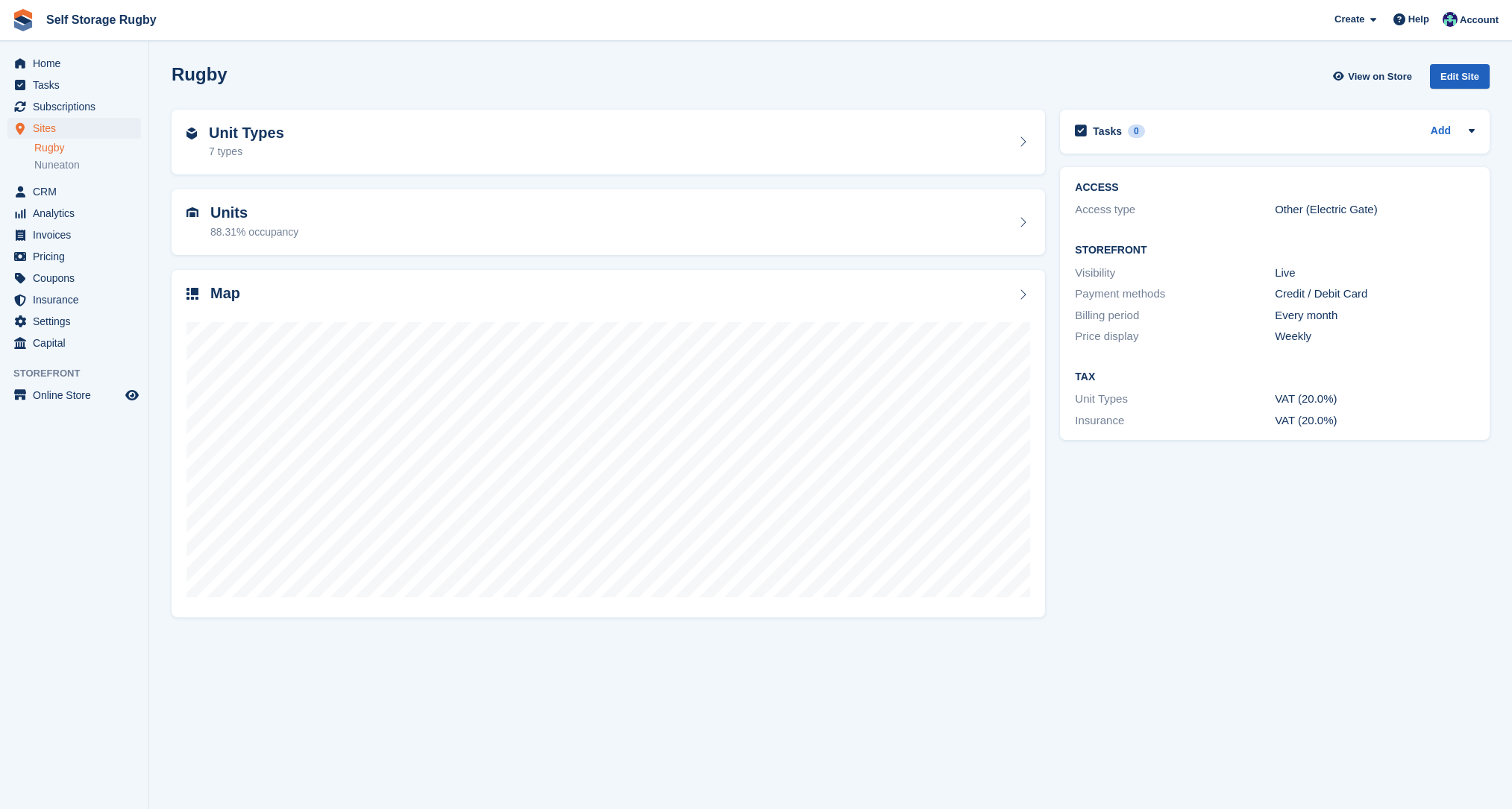
click at [1475, 75] on div "Edit Site" at bounding box center [1459, 77] width 60 height 25
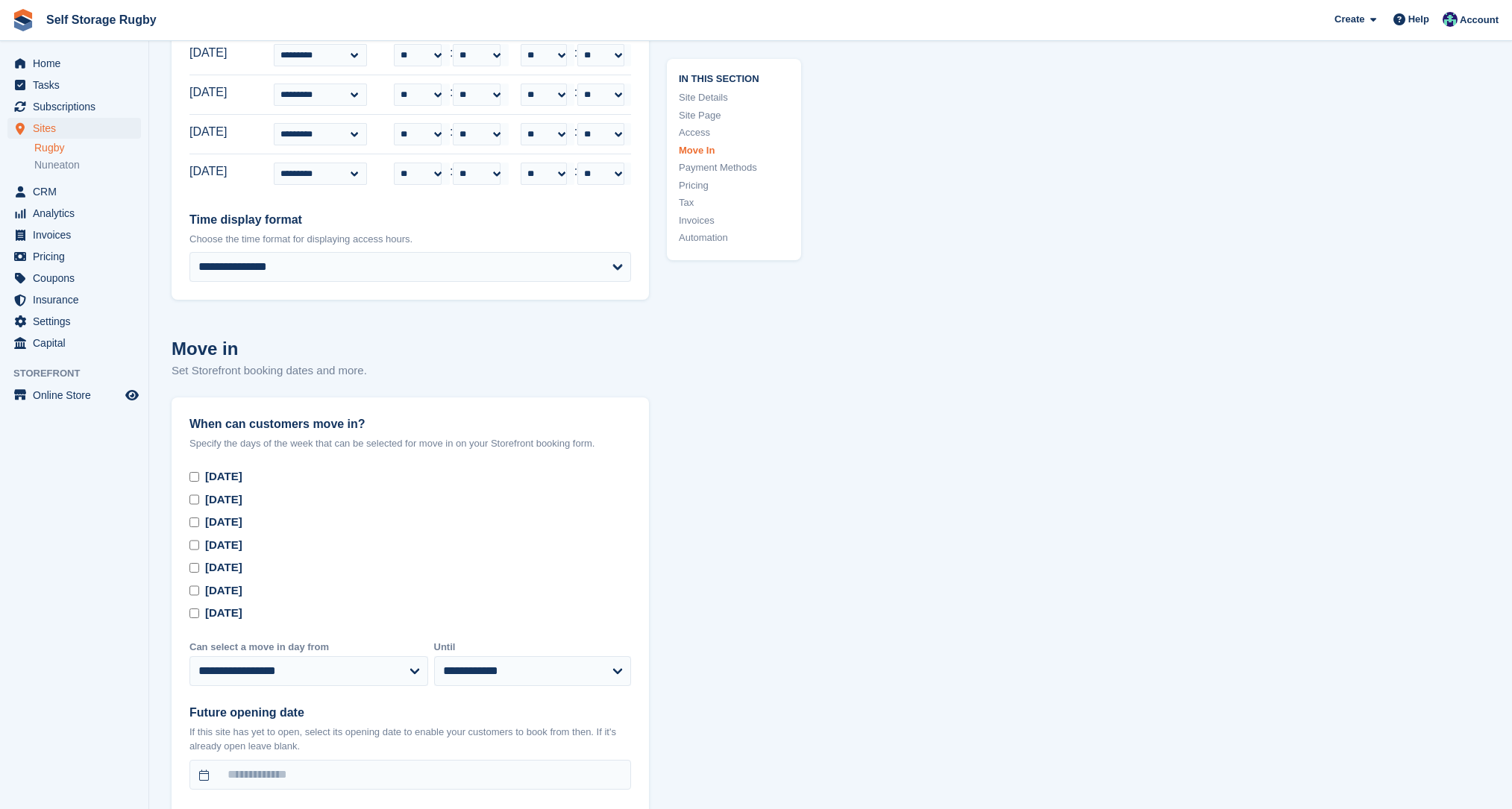
scroll to position [3804, 0]
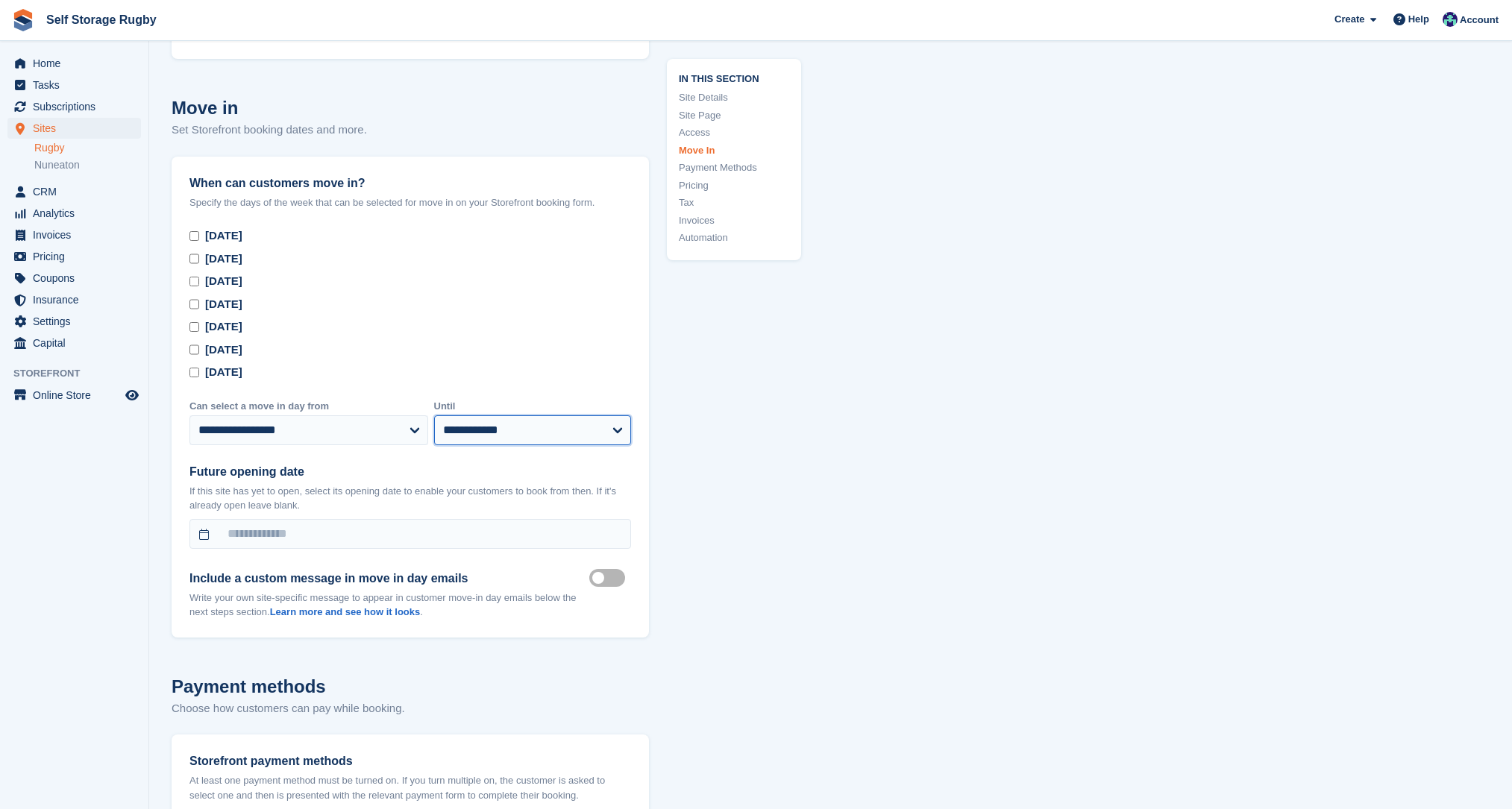
click at [498, 415] on select "**********" at bounding box center [533, 430] width 198 height 30
select select "**"
click at [434, 415] on select "**********" at bounding box center [533, 430] width 198 height 30
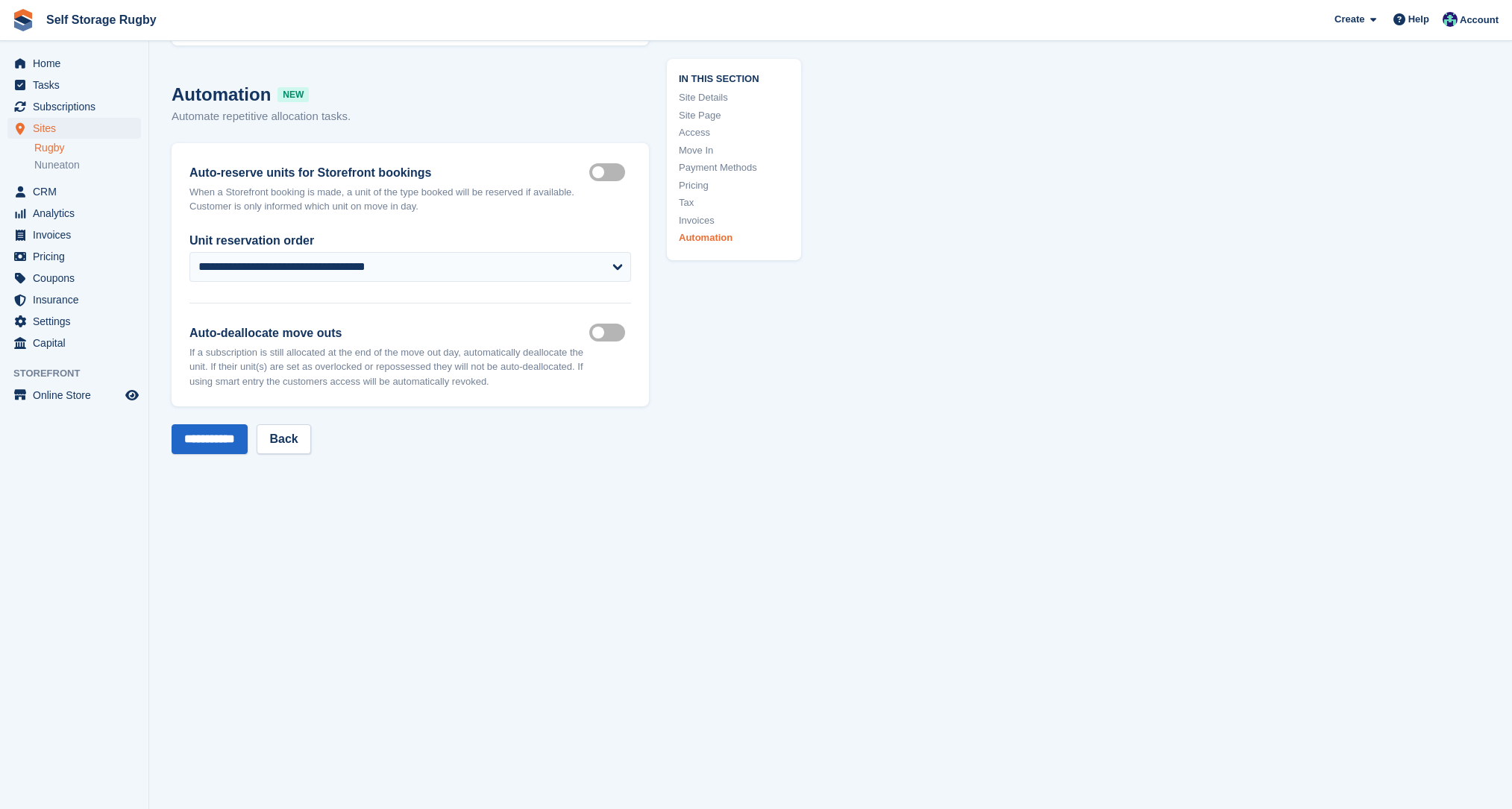
scroll to position [6346, 0]
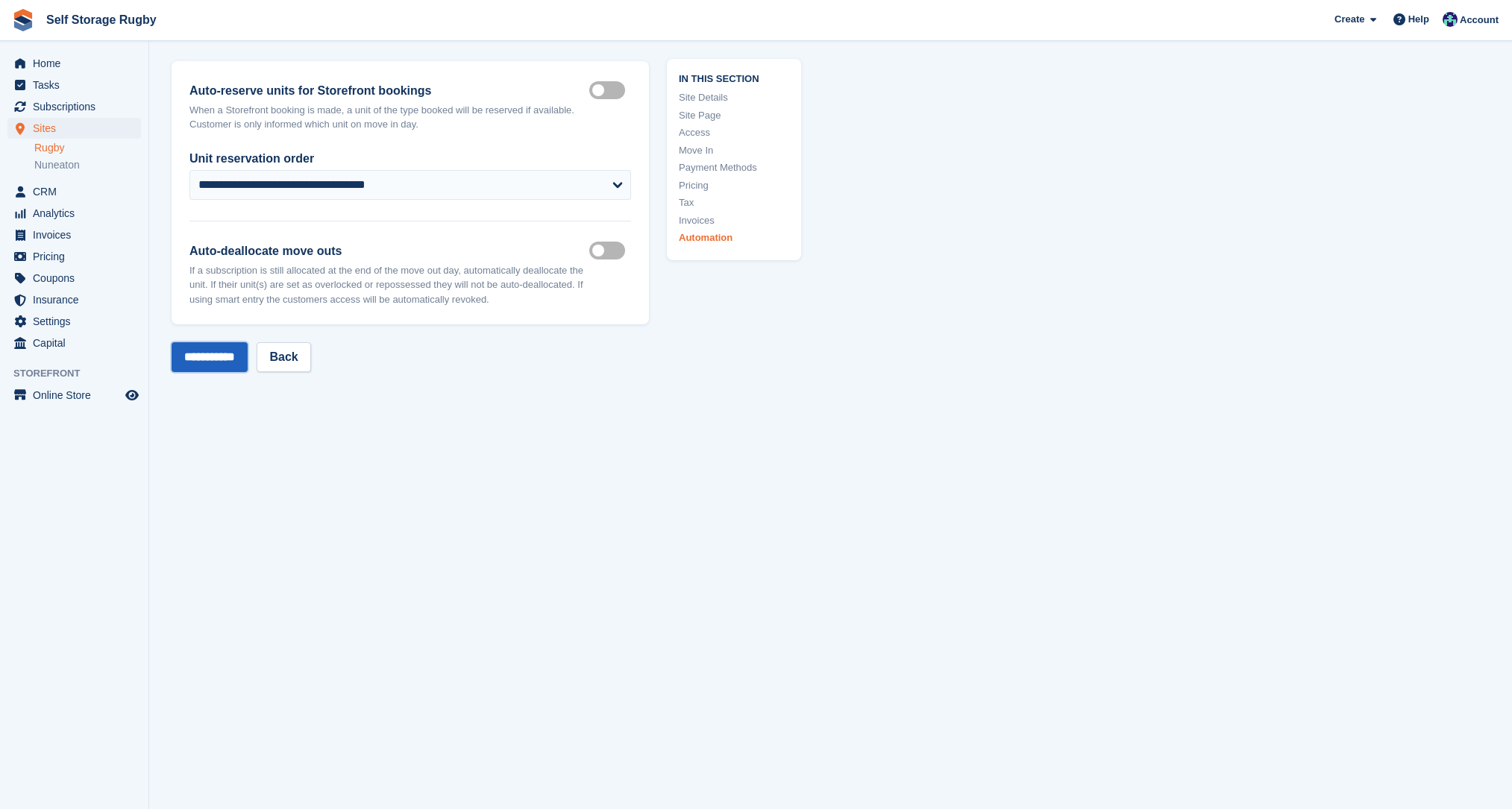
click at [216, 353] on input "**********" at bounding box center [210, 357] width 76 height 30
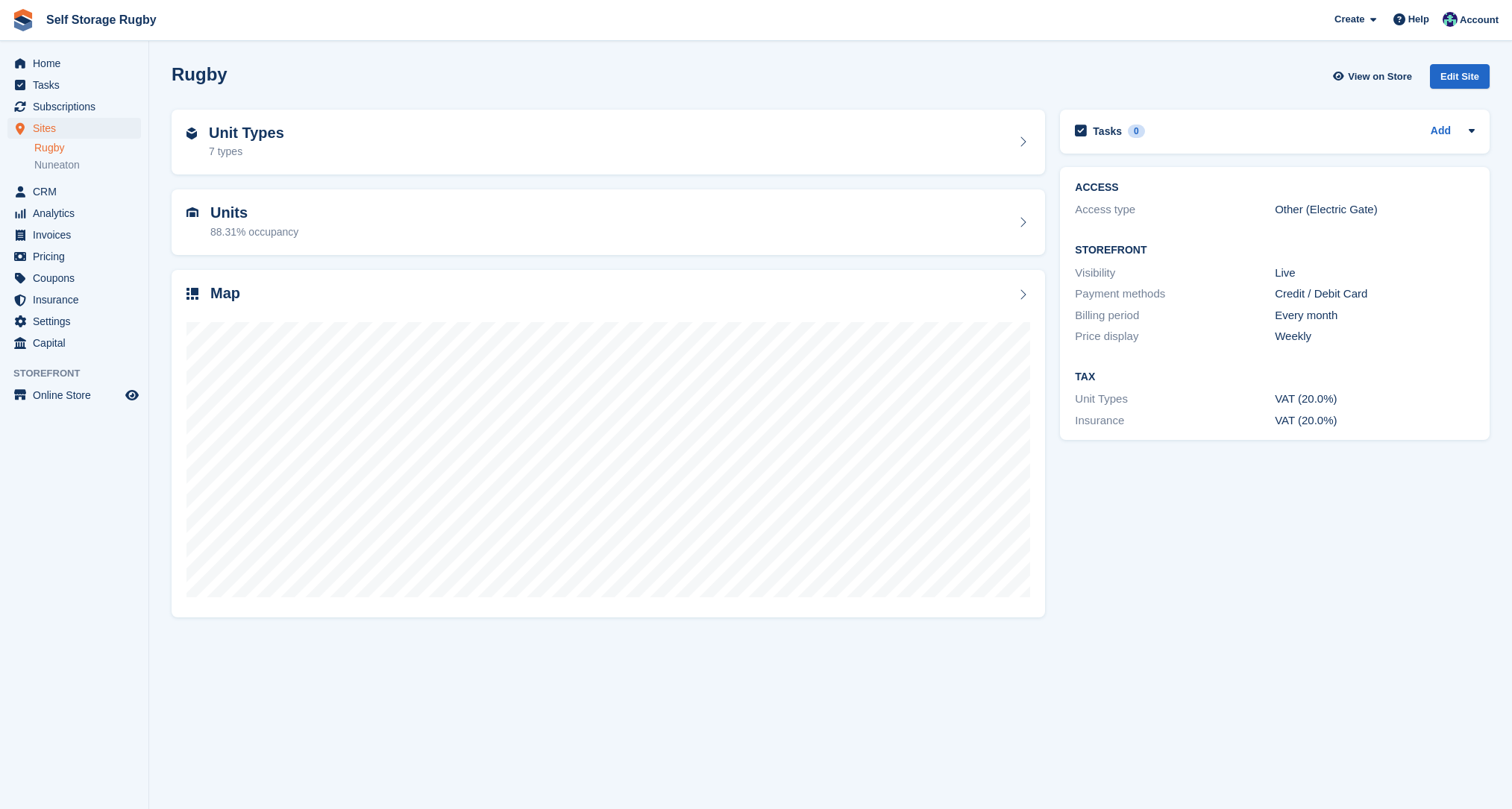
click at [157, 268] on section "Rugby View on Store Edit Site Unit Types 7 types Units 88.31% occupancy Map" at bounding box center [831, 404] width 1363 height 809
click at [630, 663] on section "Rugby View on Store Edit Site Unit Types 7 types Units 88.31% occupancy Map" at bounding box center [831, 404] width 1363 height 809
click at [156, 267] on section "Rugby View on Store Edit Site Unit Types 7 types Units 88.31% occupancy Map" at bounding box center [831, 404] width 1363 height 809
click at [164, 186] on div "Units 88.31% occupancy" at bounding box center [608, 222] width 889 height 80
click at [162, 266] on section "Rugby View on Store Edit Site Unit Types 7 types Units 88.31% occupancy Map" at bounding box center [831, 404] width 1363 height 809
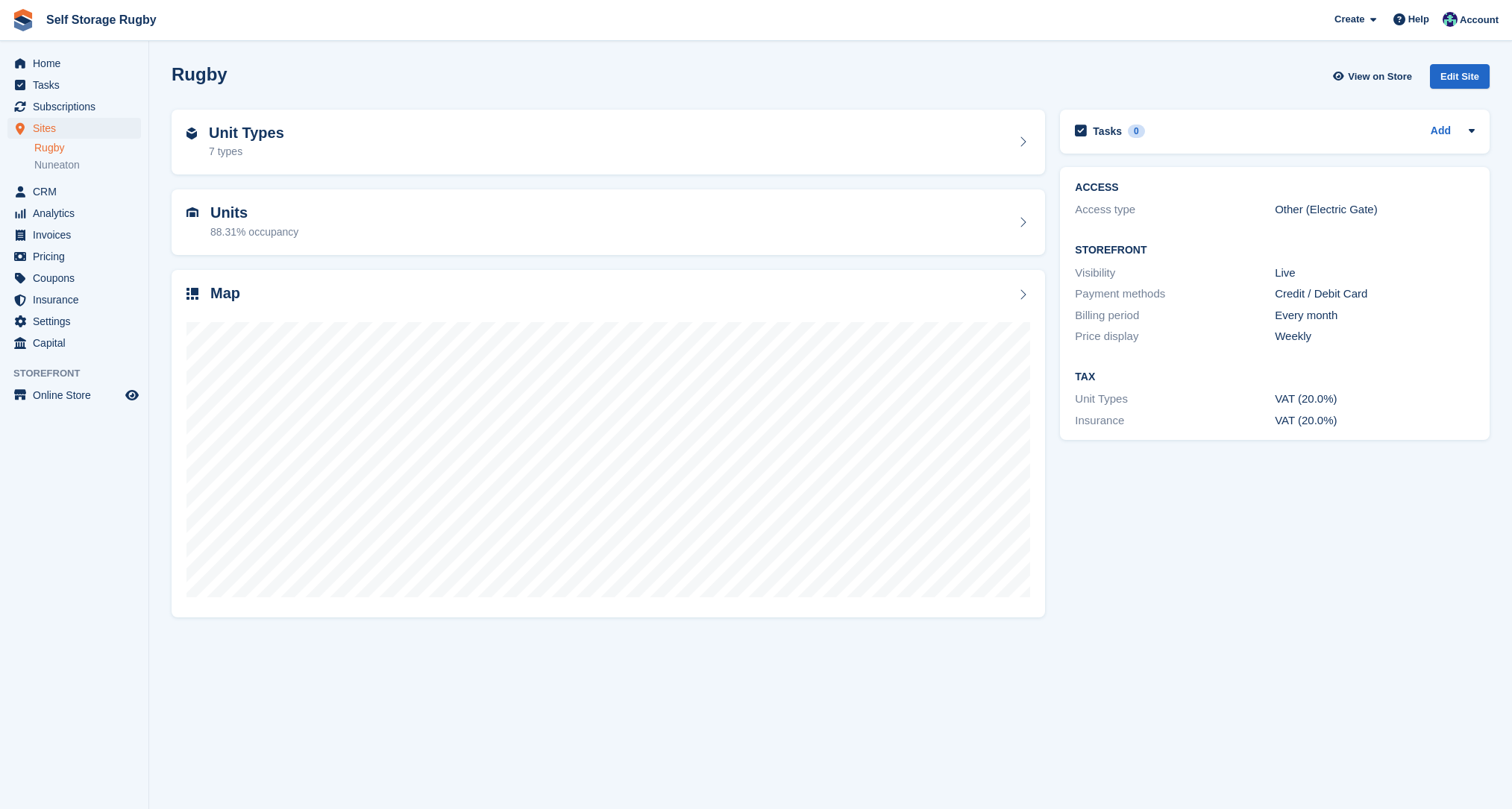
click at [1051, 264] on div "Map" at bounding box center [608, 444] width 889 height 364
click at [1050, 185] on div "Units 88.31% occupancy" at bounding box center [608, 222] width 889 height 80
click at [1053, 260] on div "ACCESS Access type Other (Electric Gate) Storefront Visibility Live Payment met…" at bounding box center [1275, 303] width 445 height 288
click at [156, 189] on section "Rugby View on Store Edit Site Unit Types 7 types Units 88.31% occupancy Map" at bounding box center [831, 404] width 1363 height 809
click at [57, 162] on link "Nuneaton" at bounding box center [87, 165] width 107 height 14
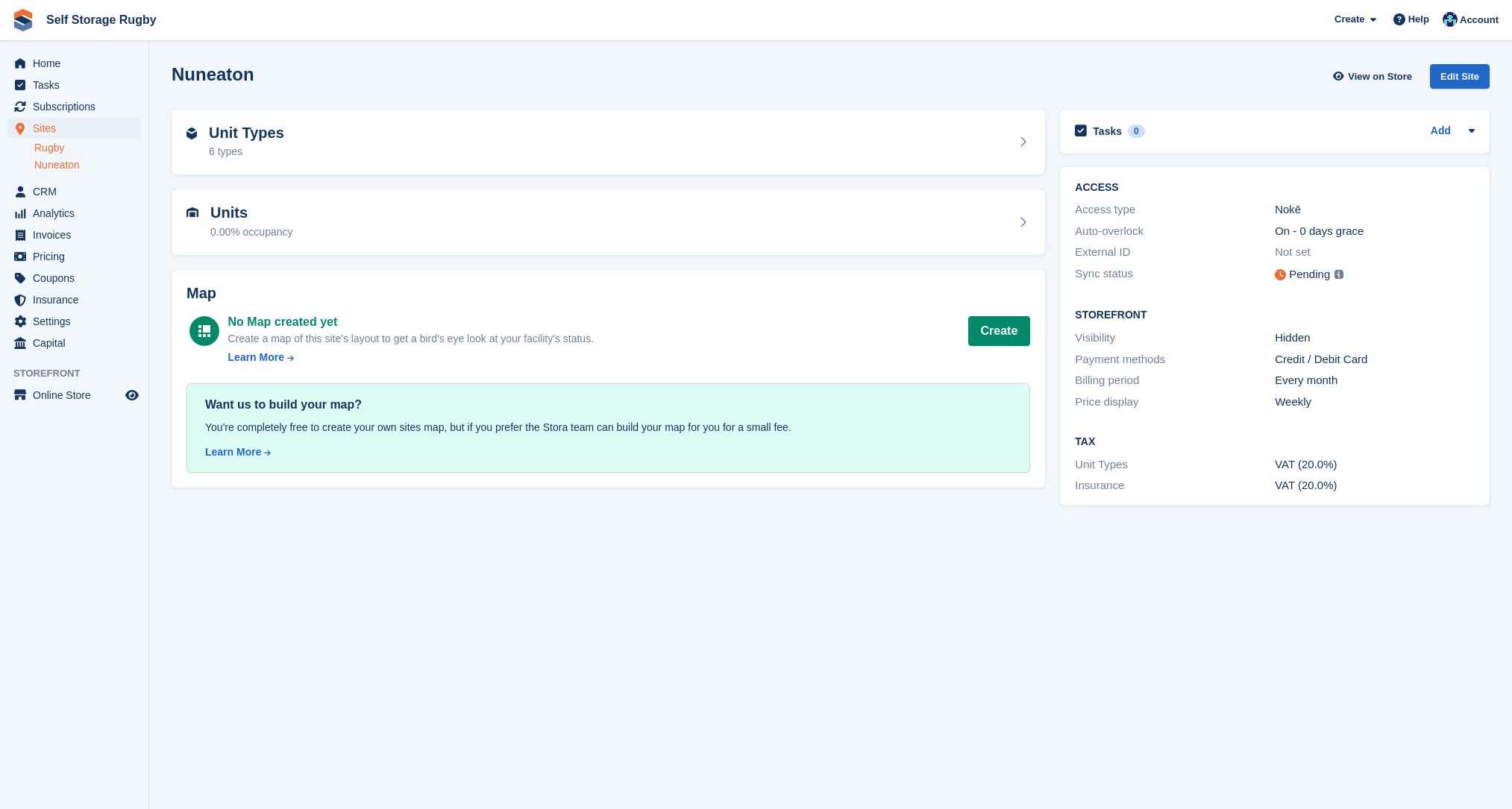
click at [63, 145] on link "Rugby" at bounding box center [87, 148] width 107 height 14
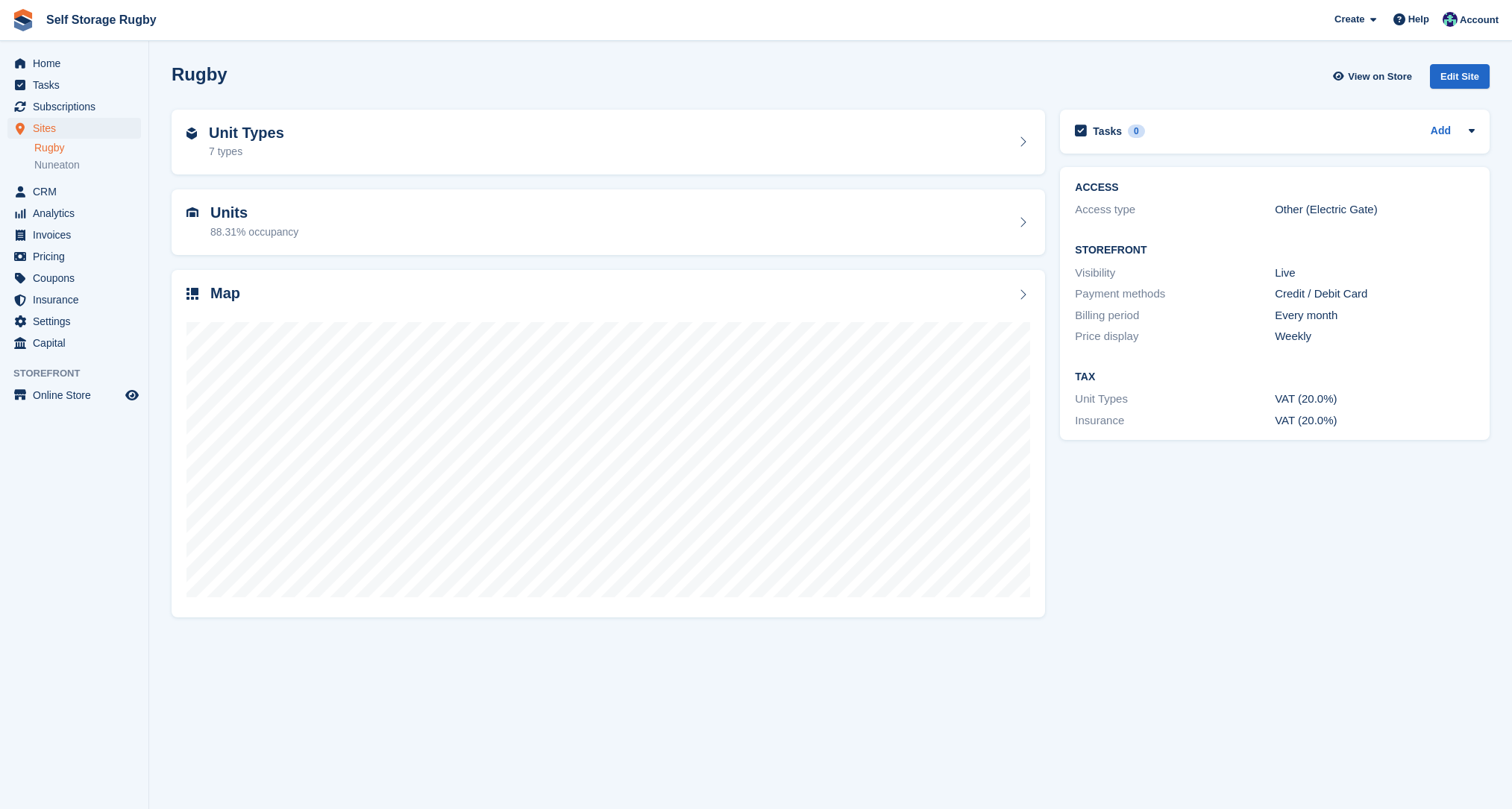
click at [157, 258] on section "Rugby View on Store Edit Site Unit Types 7 types Units 88.31% occupancy Map" at bounding box center [831, 404] width 1363 height 809
click at [157, 268] on section "Rugby View on Store Edit Site Unit Types 7 types Units 88.31% occupancy Map" at bounding box center [831, 404] width 1363 height 809
click at [160, 262] on section "Rugby View on Store Edit Site Unit Types 7 types Units 88.31% occupancy Map" at bounding box center [831, 404] width 1363 height 809
click at [1466, 17] on span "Account" at bounding box center [1479, 19] width 39 height 15
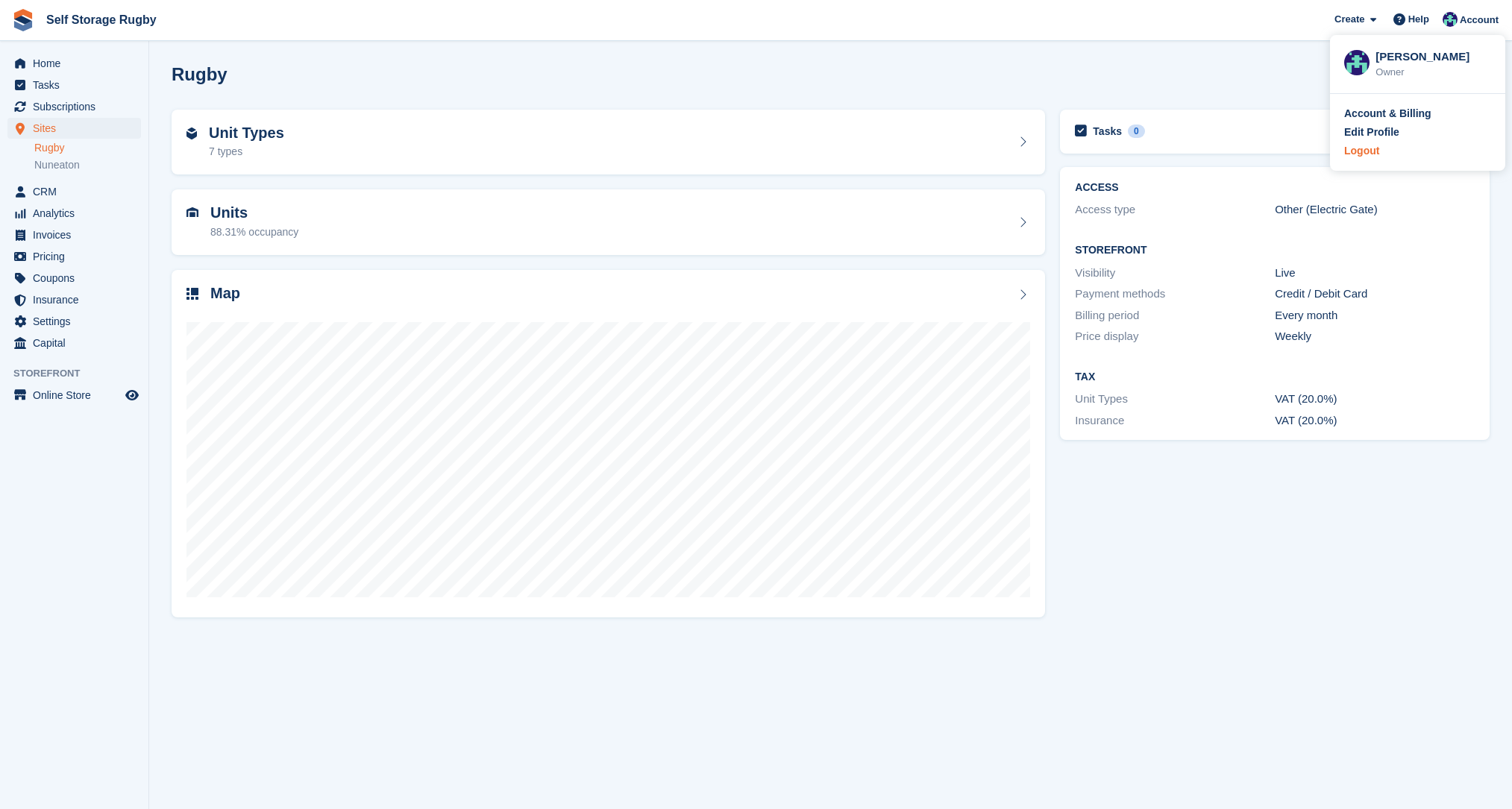
click at [1373, 159] on div "Logout" at bounding box center [1361, 151] width 35 height 15
